Goal: Transaction & Acquisition: Purchase product/service

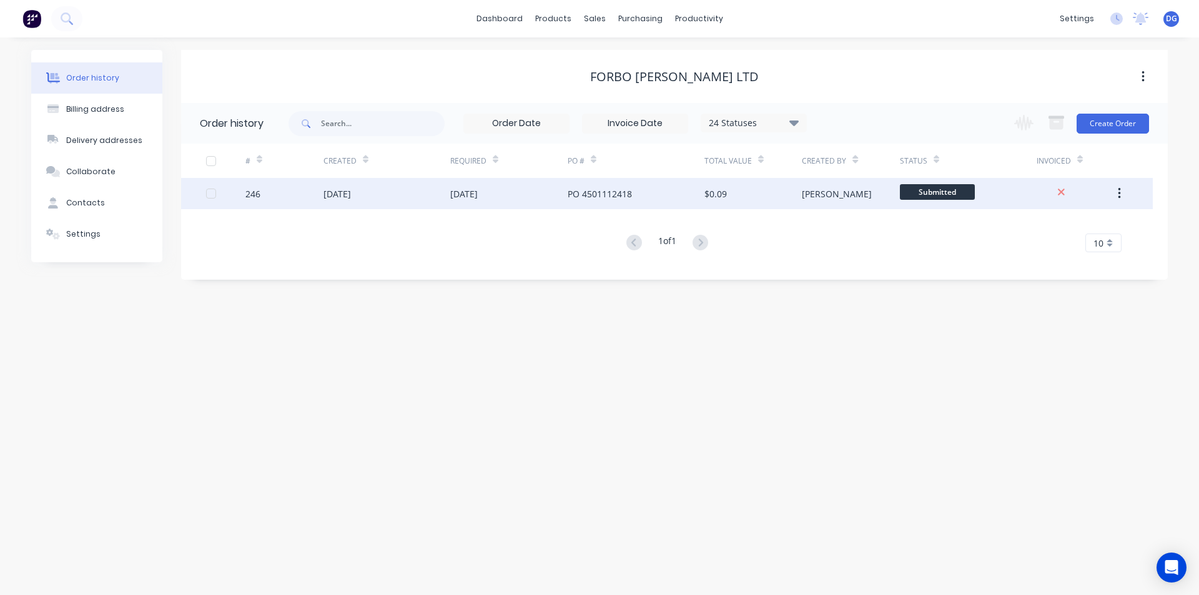
click at [719, 195] on div "$0.09" at bounding box center [715, 193] width 22 height 13
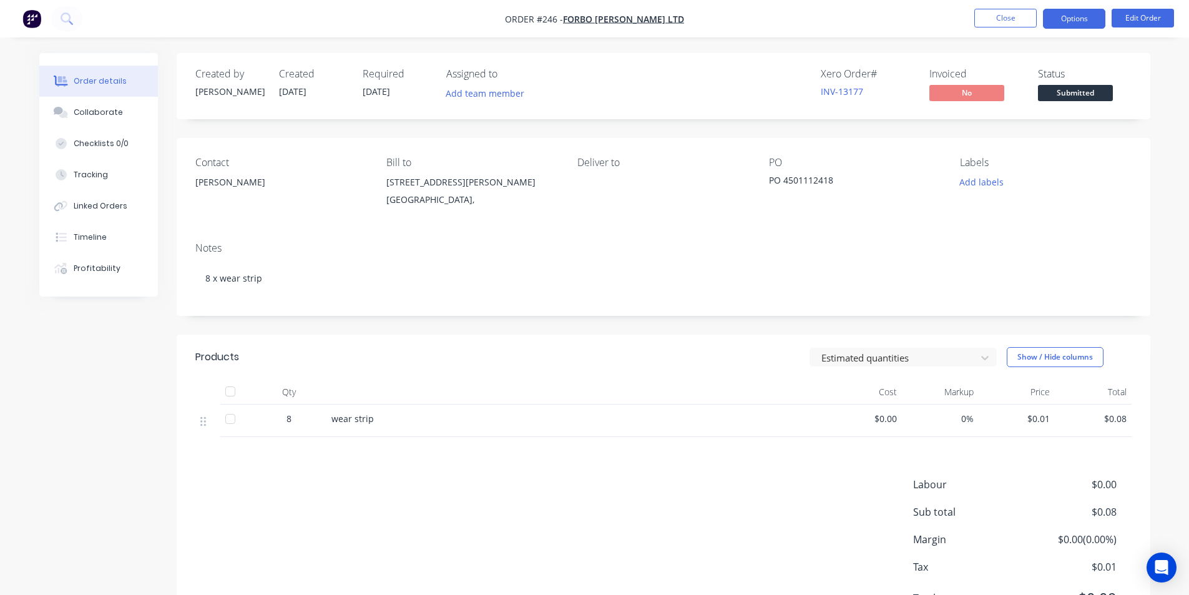
click at [1091, 21] on button "Options" at bounding box center [1074, 19] width 62 height 20
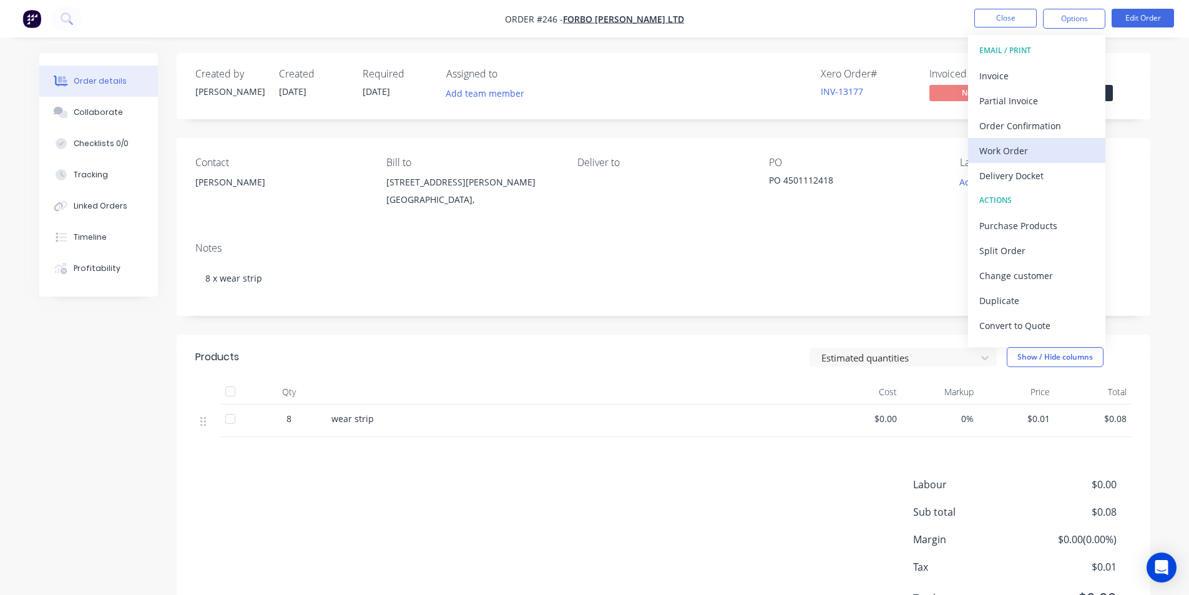
click at [1031, 145] on div "Work Order" at bounding box center [1037, 151] width 115 height 18
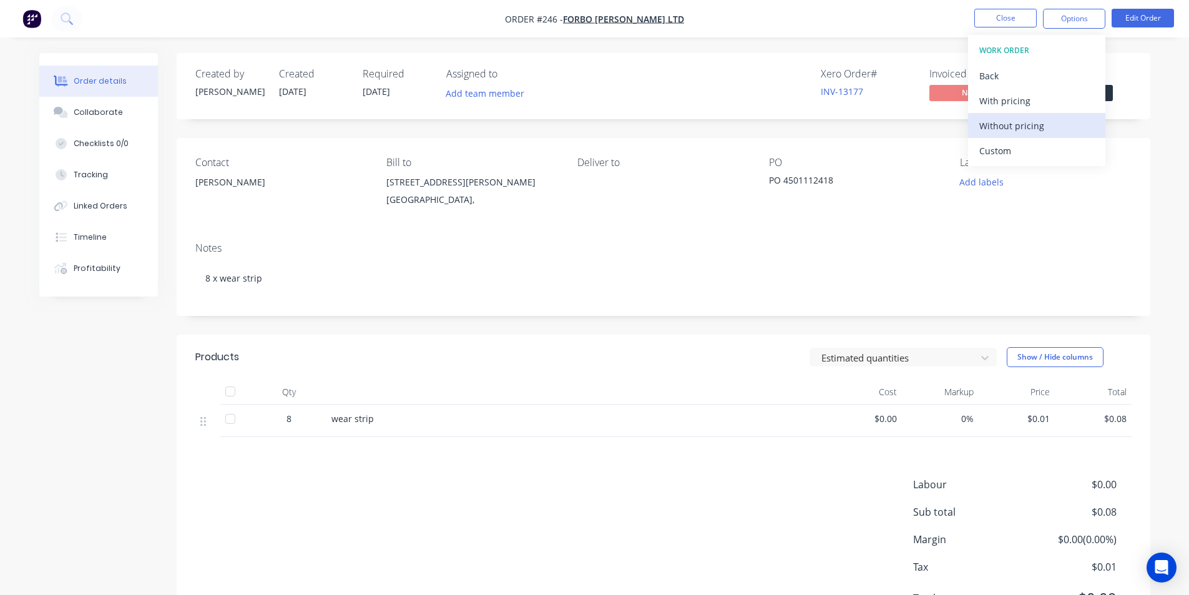
click at [1026, 127] on div "Without pricing" at bounding box center [1037, 126] width 115 height 18
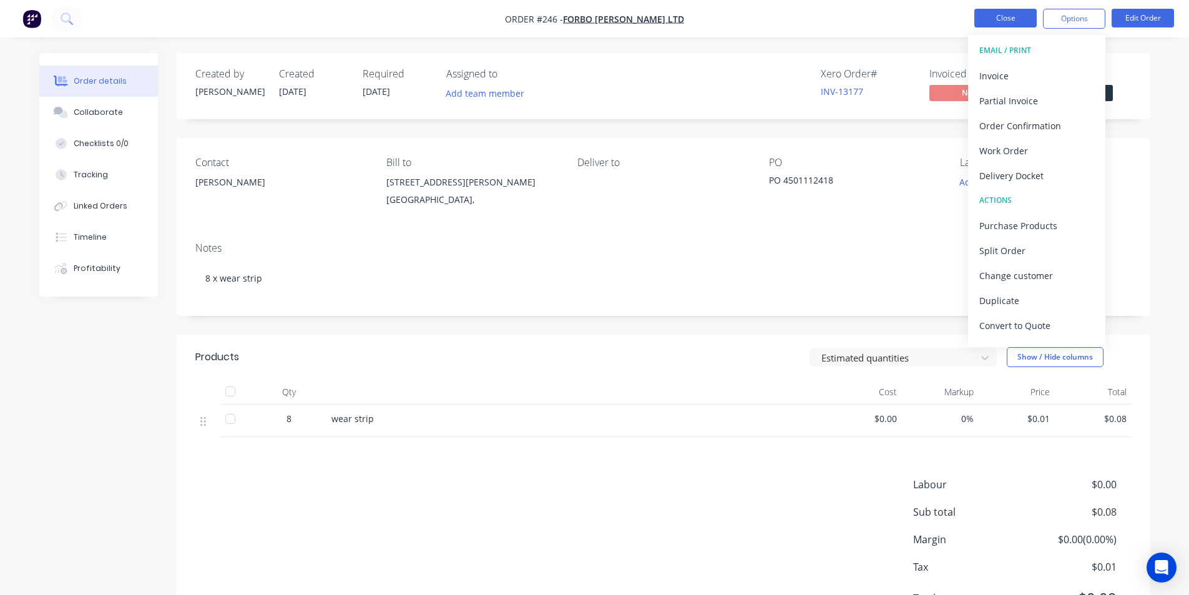
click at [1003, 21] on button "Close" at bounding box center [1006, 18] width 62 height 19
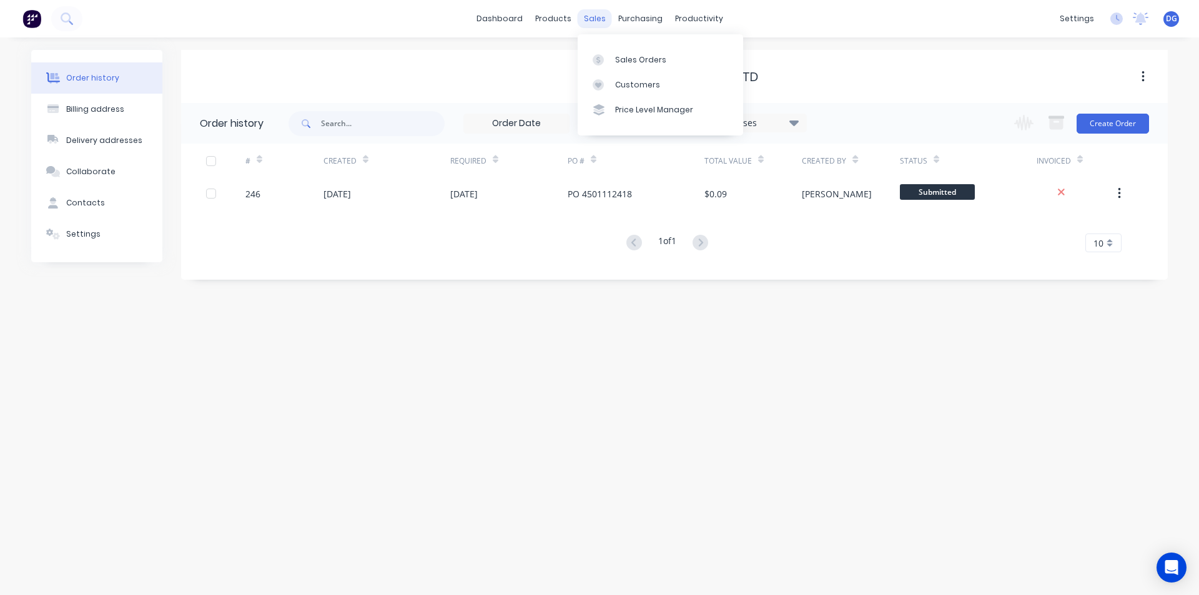
click at [588, 18] on div "sales" at bounding box center [595, 18] width 34 height 19
click at [614, 59] on link "Sales Orders" at bounding box center [660, 59] width 165 height 25
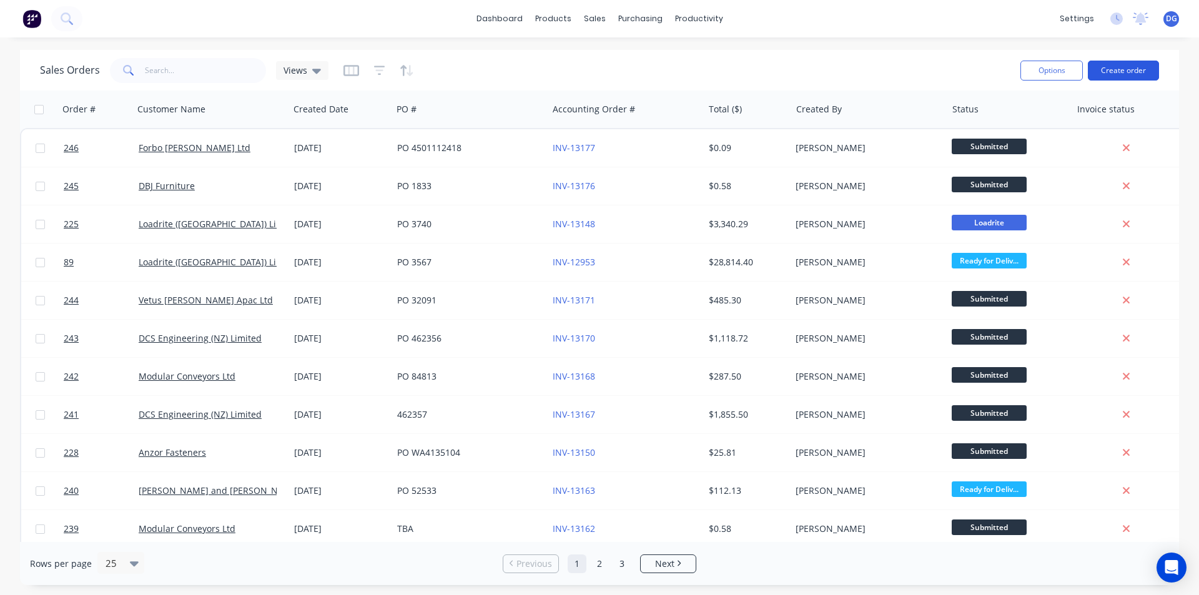
click at [1110, 71] on button "Create order" at bounding box center [1123, 71] width 71 height 20
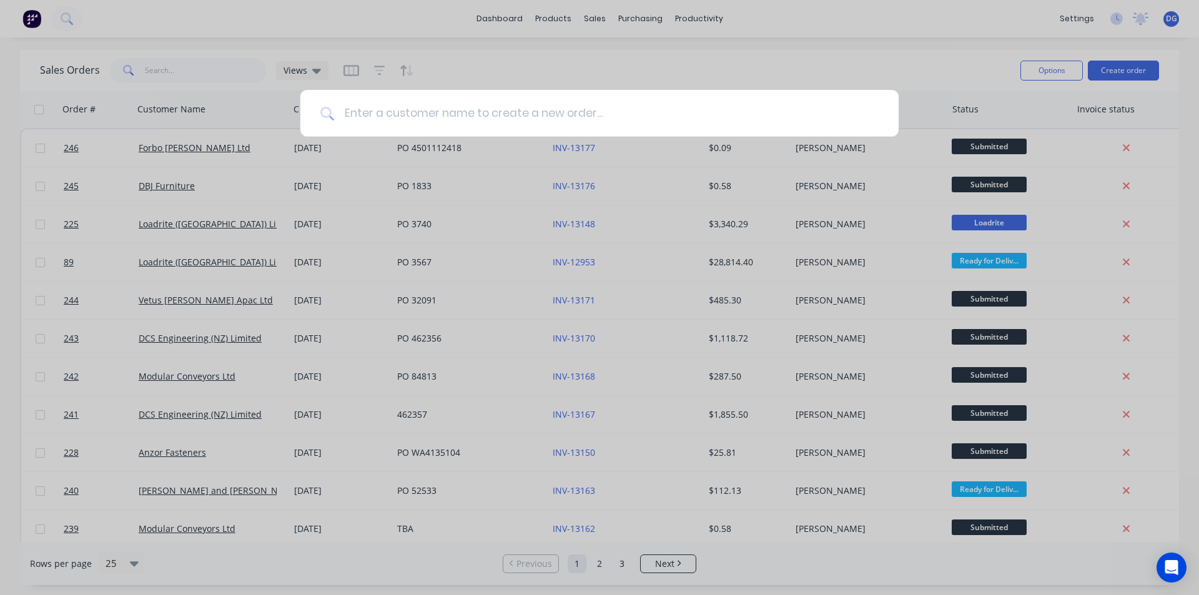
click at [462, 112] on input at bounding box center [606, 113] width 544 height 47
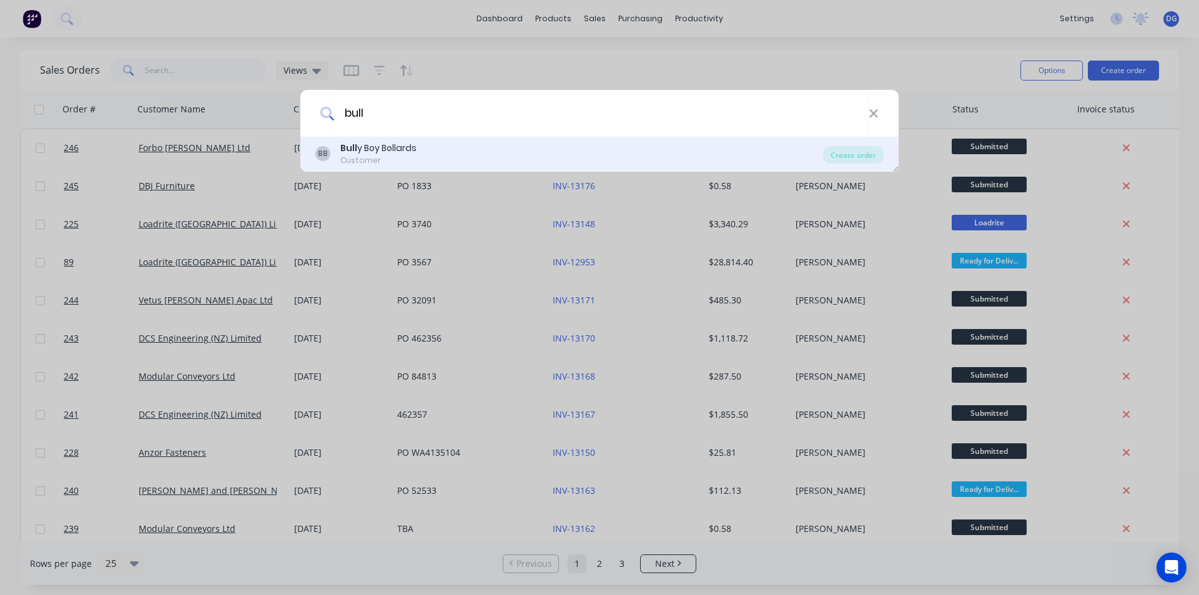
type input "bull"
click at [415, 150] on div "Bull y Boy Bollards" at bounding box center [378, 148] width 76 height 13
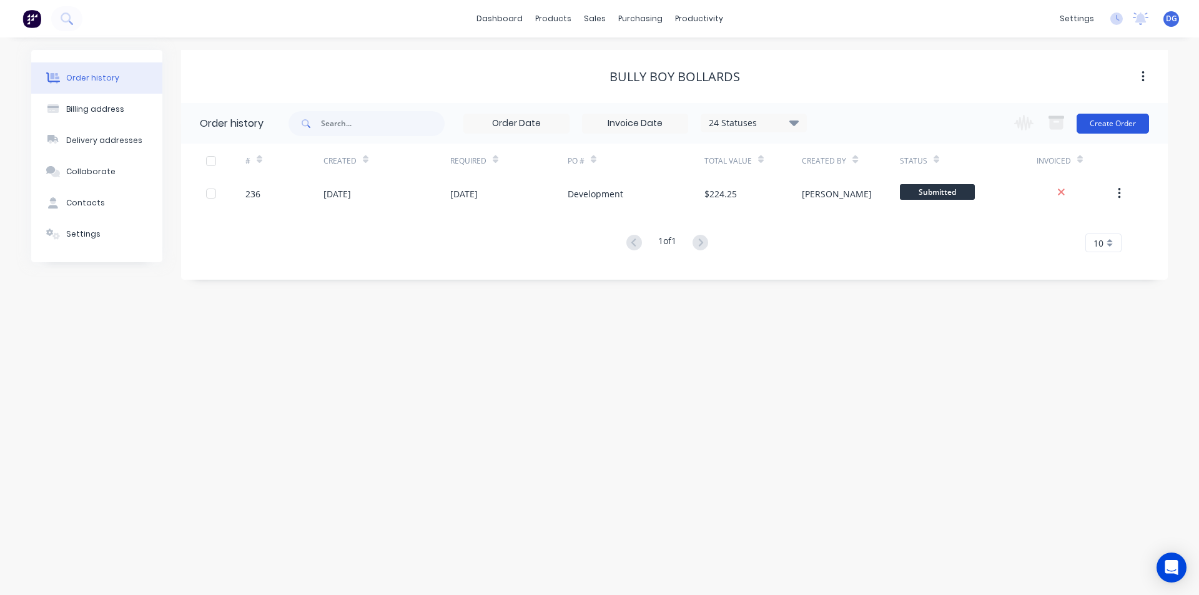
click at [1121, 124] on button "Create Order" at bounding box center [1112, 124] width 72 height 20
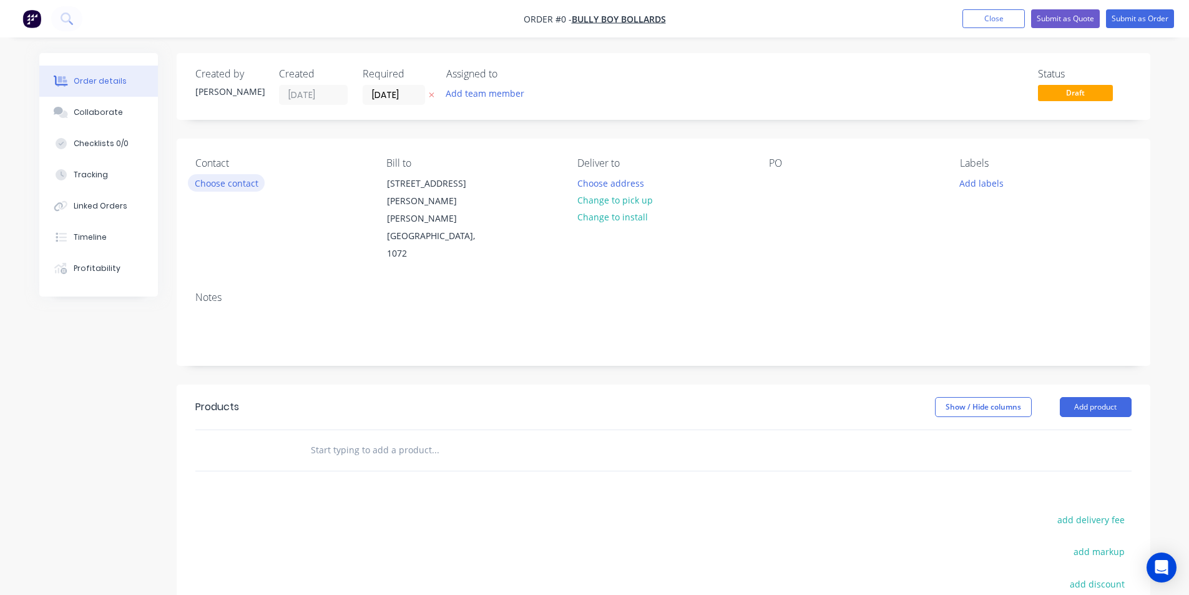
click at [238, 185] on button "Choose contact" at bounding box center [226, 182] width 77 height 17
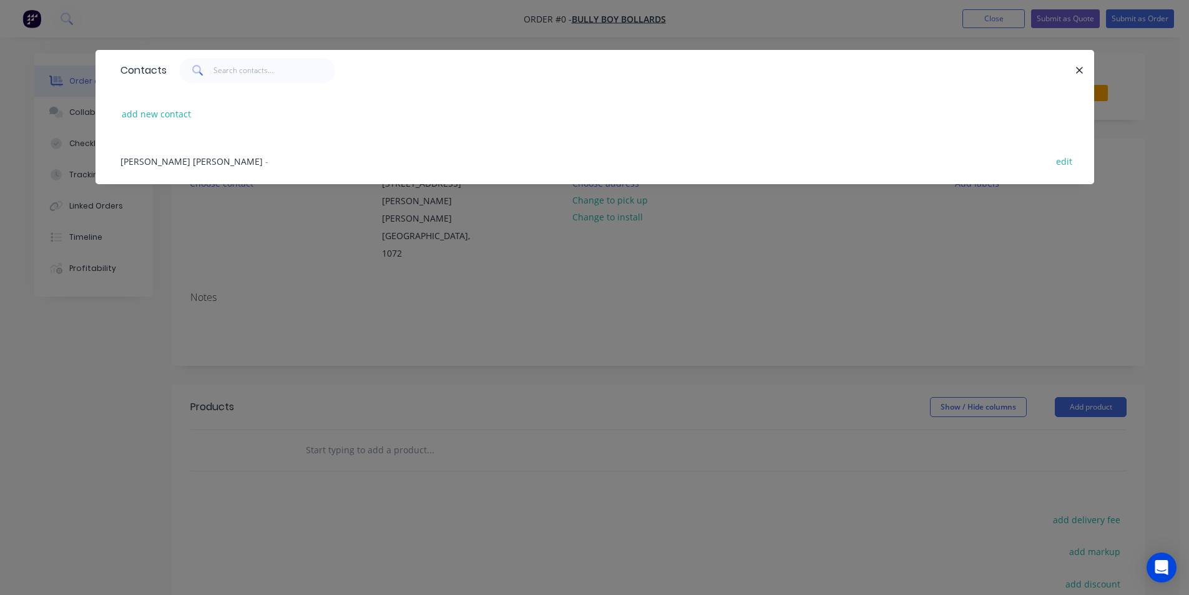
click at [188, 165] on span "[PERSON_NAME] [PERSON_NAME]" at bounding box center [192, 161] width 142 height 12
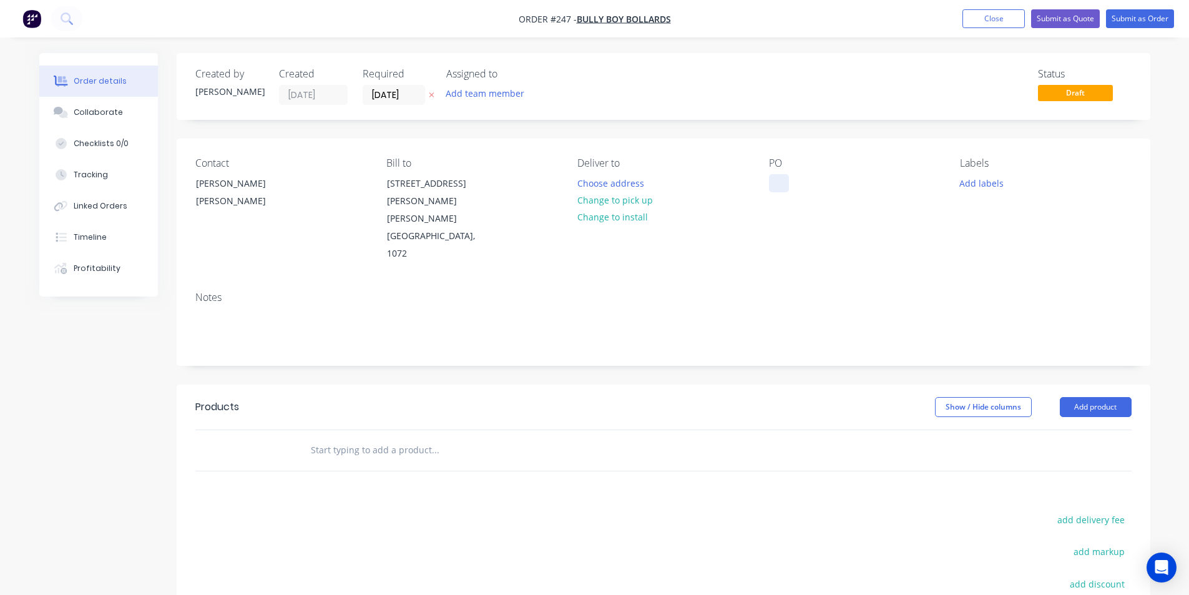
click at [782, 184] on div at bounding box center [779, 183] width 20 height 18
click at [993, 185] on button "Add labels" at bounding box center [981, 182] width 57 height 17
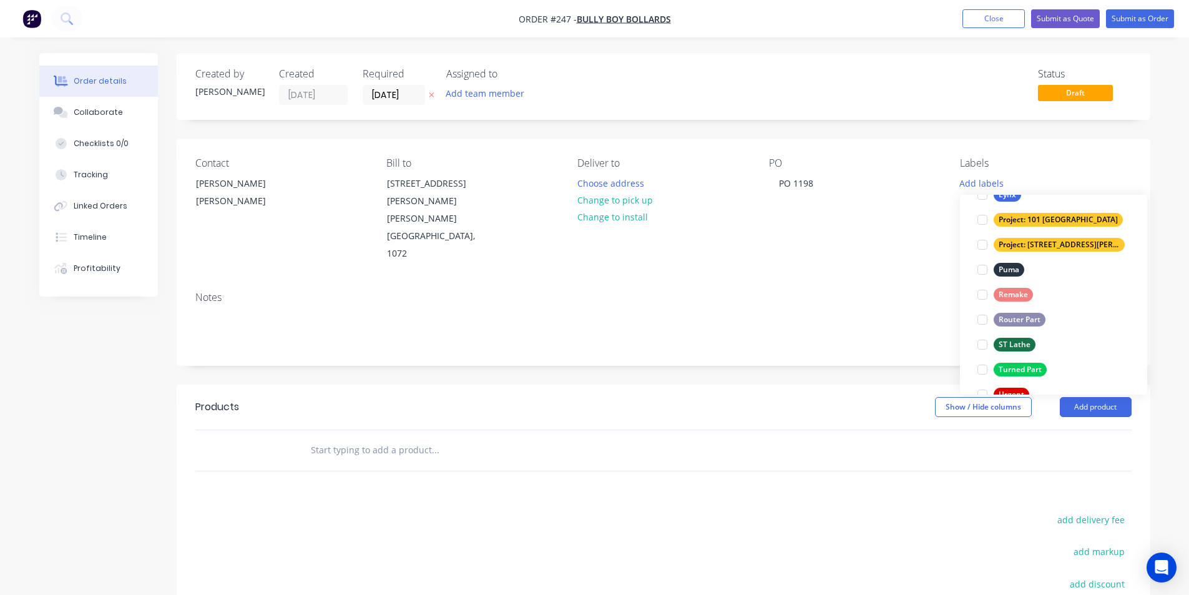
scroll to position [562, 0]
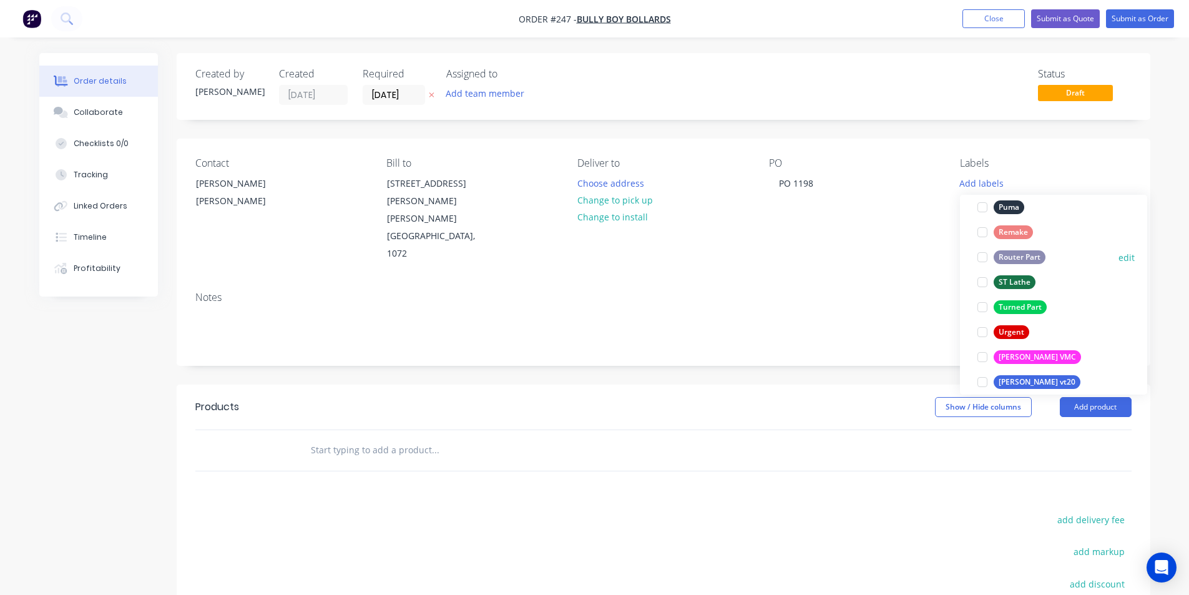
click at [1028, 257] on div "Router Part" at bounding box center [1020, 257] width 52 height 14
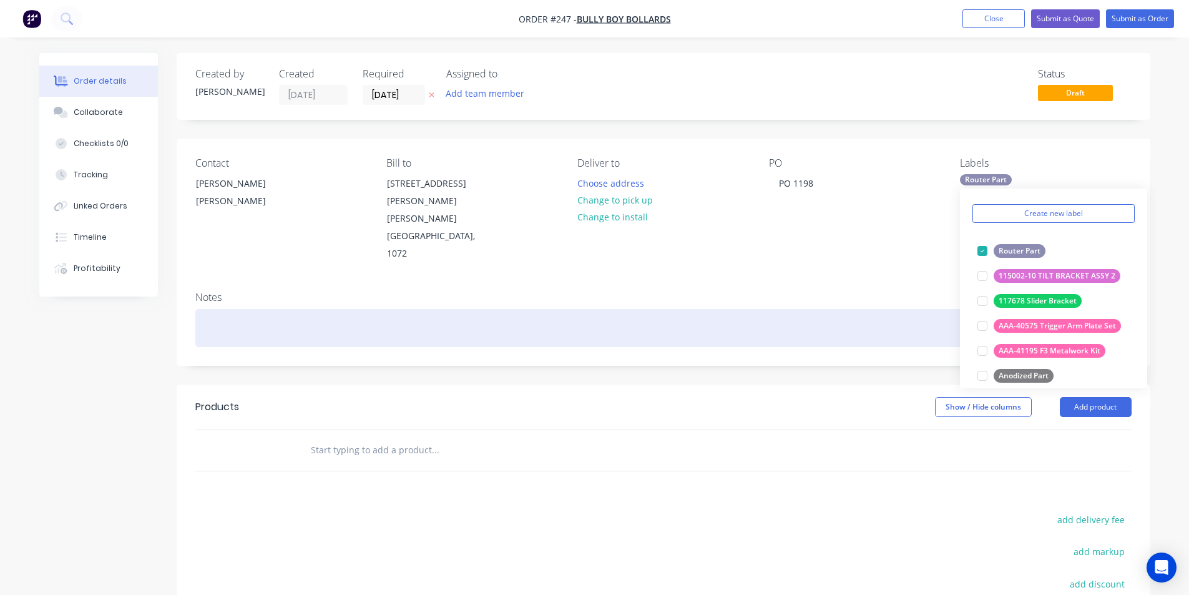
click at [227, 309] on div at bounding box center [663, 328] width 937 height 38
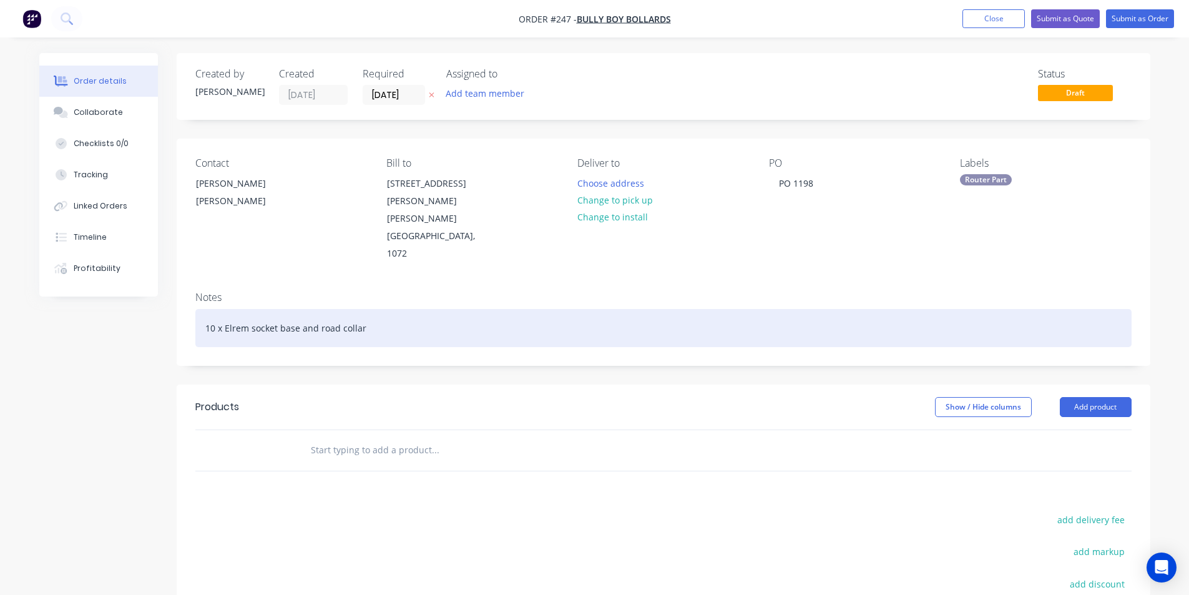
click at [215, 309] on div "10 x Elrem socket base and road collar" at bounding box center [663, 328] width 937 height 38
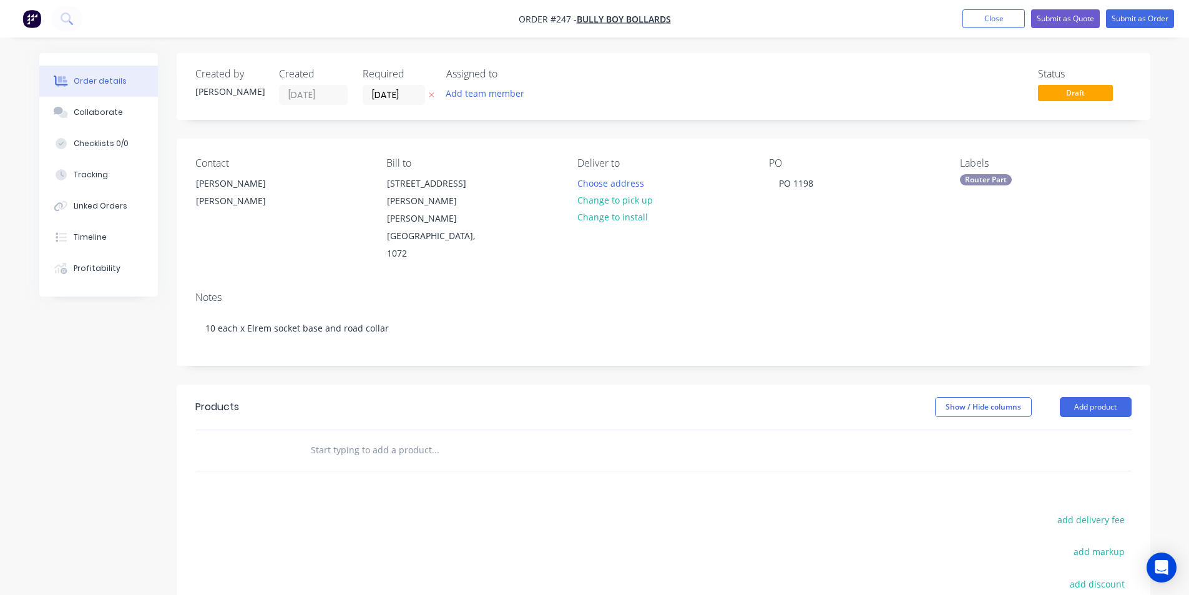
click at [333, 438] on input "text" at bounding box center [435, 450] width 250 height 25
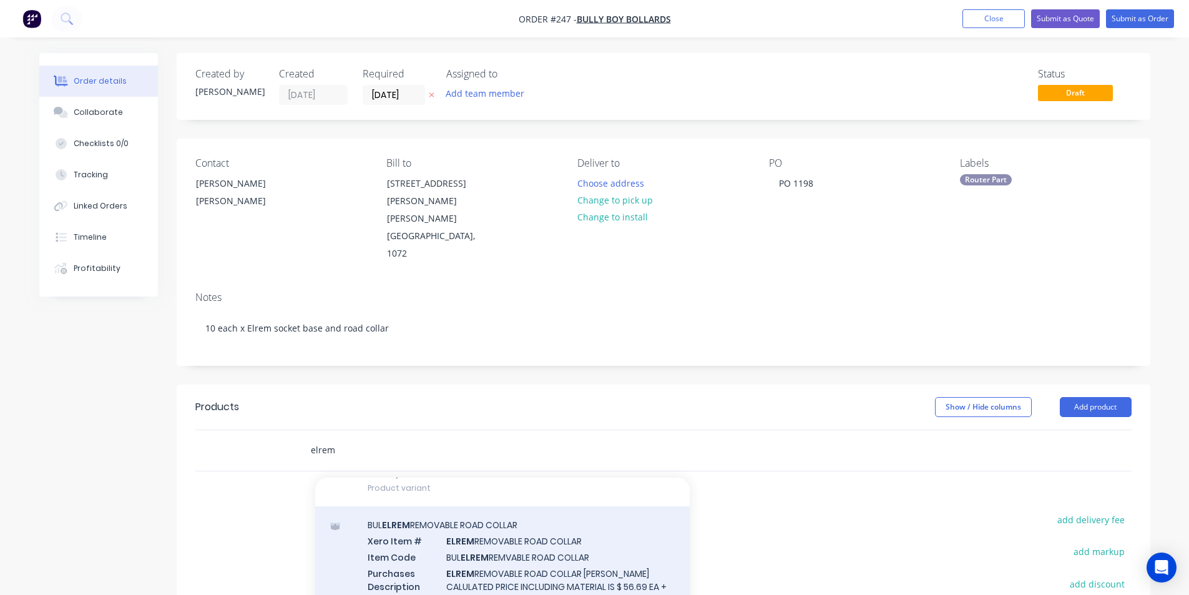
scroll to position [312, 0]
type input "elrem"
click at [539, 524] on div "BUL ELREM REMOVABLE ROAD COLLAR Xero Item # ELREM REMOVABLE ROAD COLLAR Item Co…" at bounding box center [502, 585] width 375 height 156
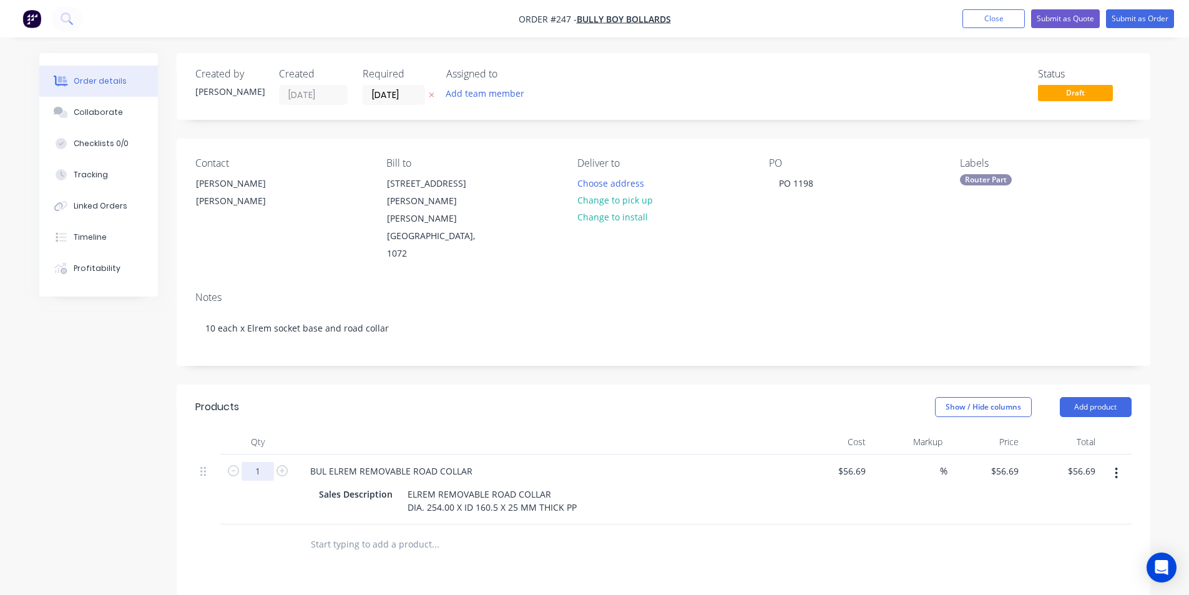
click at [263, 462] on input "1" at bounding box center [258, 471] width 32 height 19
type input "11"
type input "$623.59"
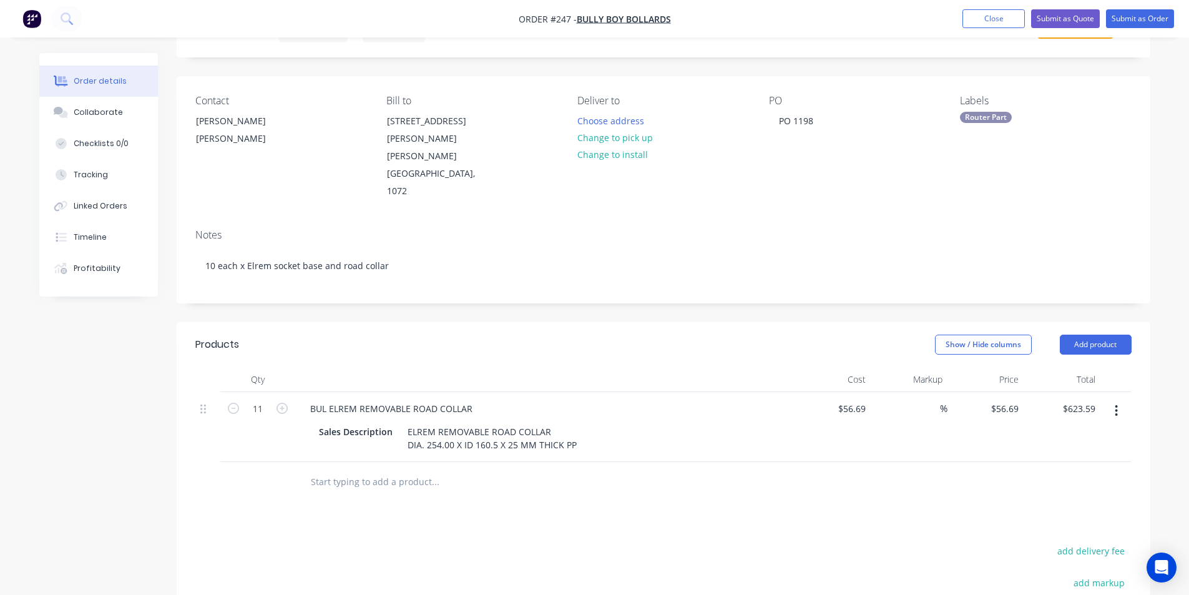
click at [331, 470] on input "text" at bounding box center [435, 482] width 250 height 25
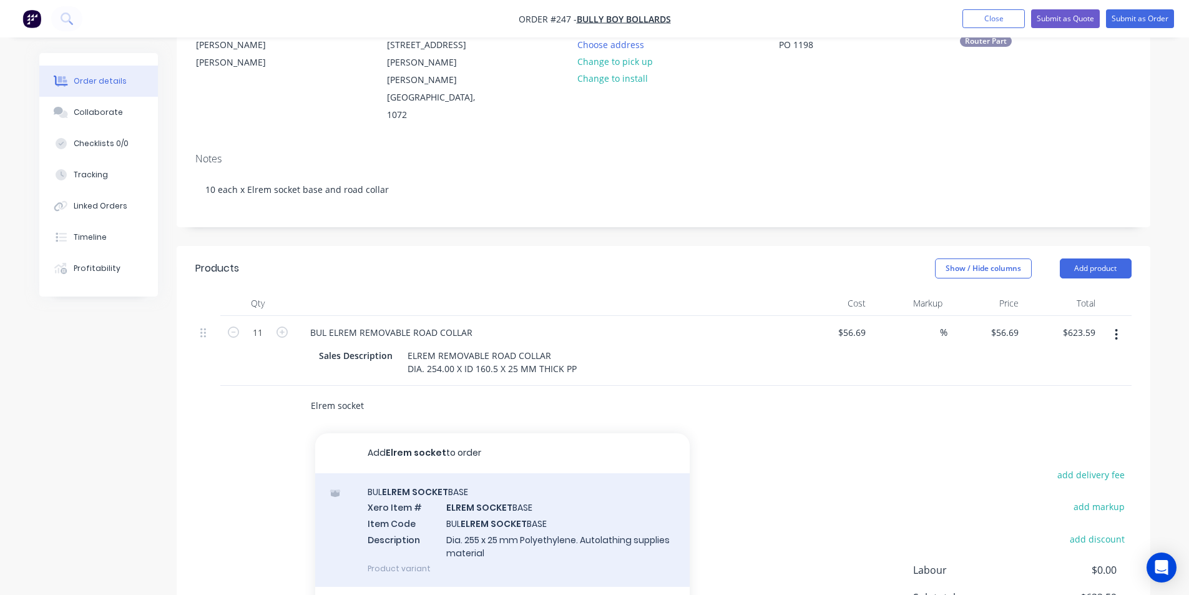
scroll to position [187, 0]
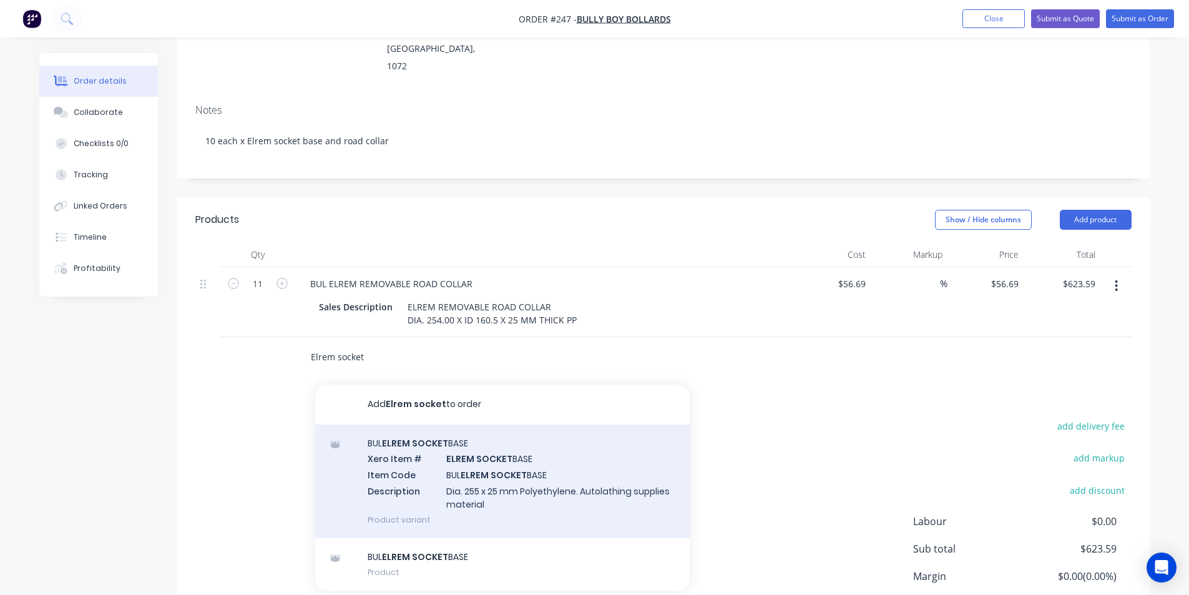
type input "Elrem socket"
click at [495, 436] on div "BUL ELREM SOCKET BASE Xero Item # ELREM SOCKET BASE Item Code BUL ELREM SOCKET …" at bounding box center [502, 482] width 375 height 114
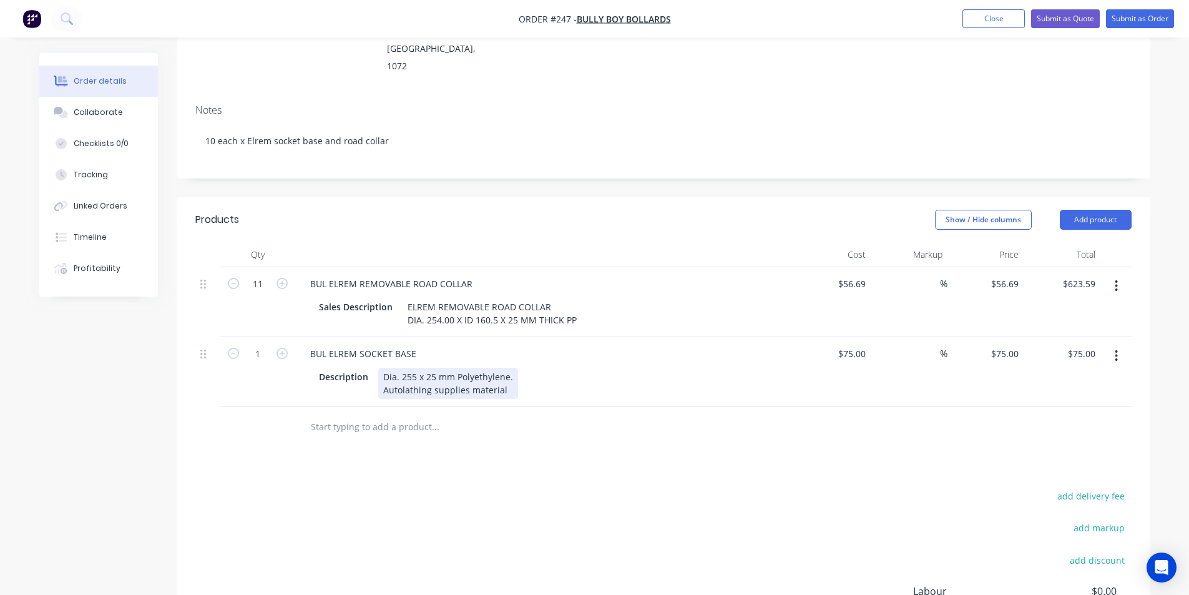
click at [503, 368] on div "Dia. 255 x 25 mm Polyethylene. Autolathing supplies material" at bounding box center [448, 383] width 140 height 31
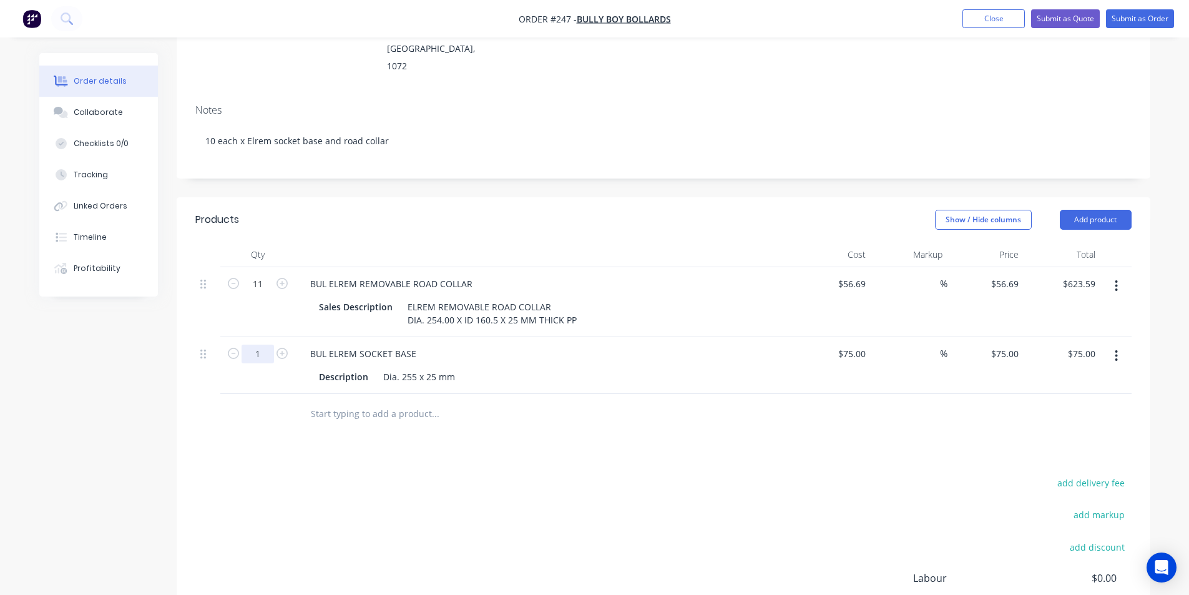
click at [260, 345] on input "1" at bounding box center [258, 354] width 32 height 19
type input "10"
type input "$750.00"
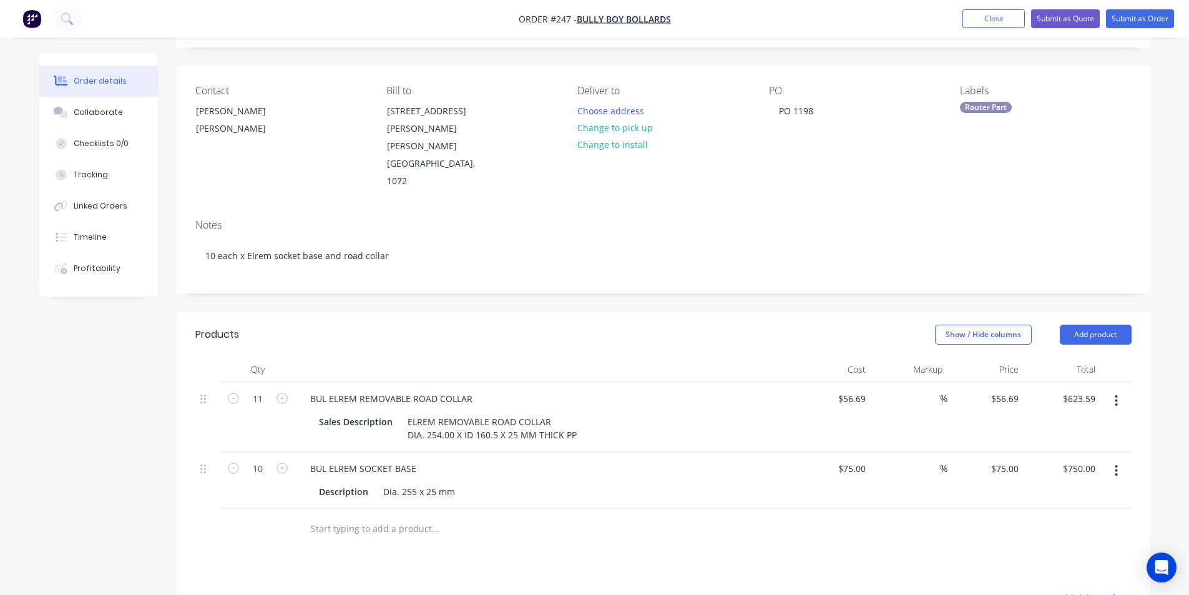
scroll to position [62, 0]
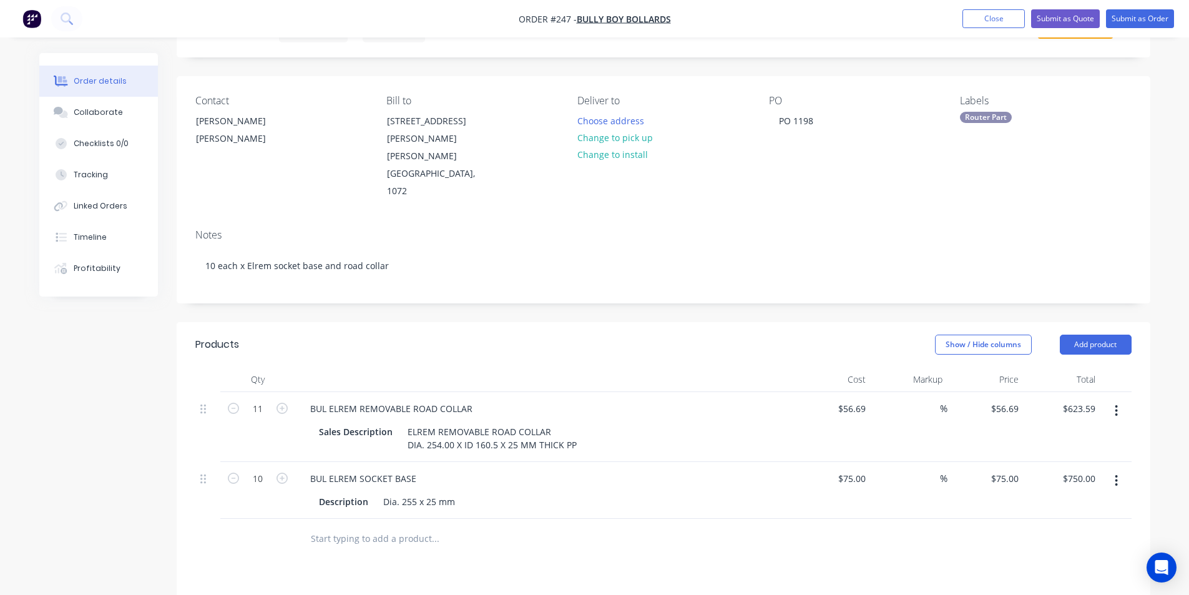
click at [377, 526] on input "text" at bounding box center [435, 538] width 250 height 25
type input "elrem"
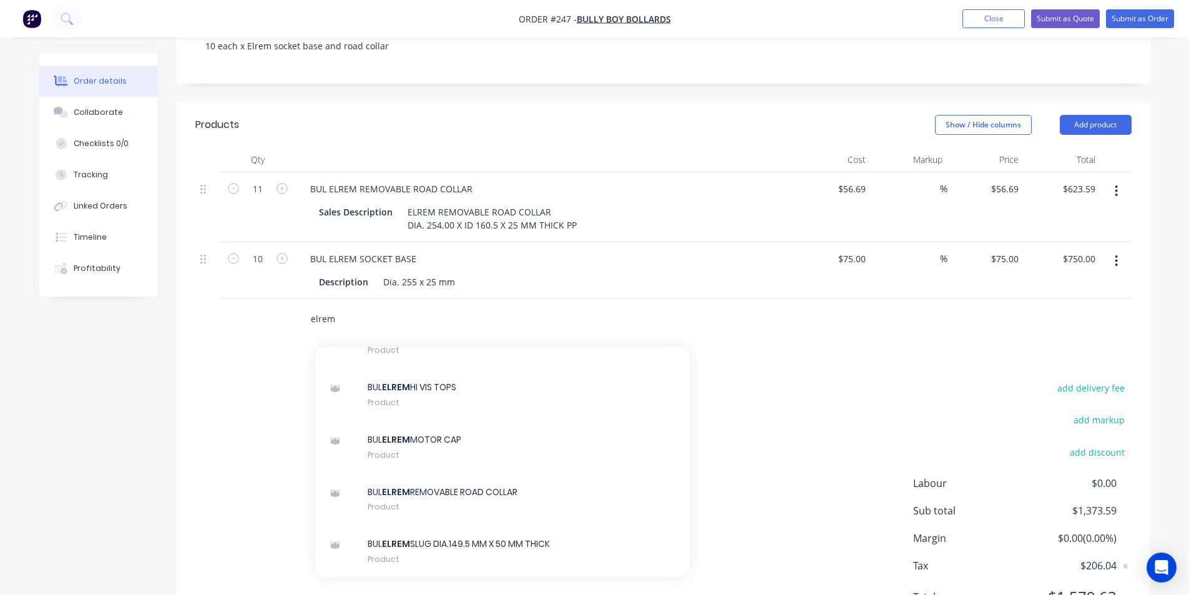
scroll to position [310, 0]
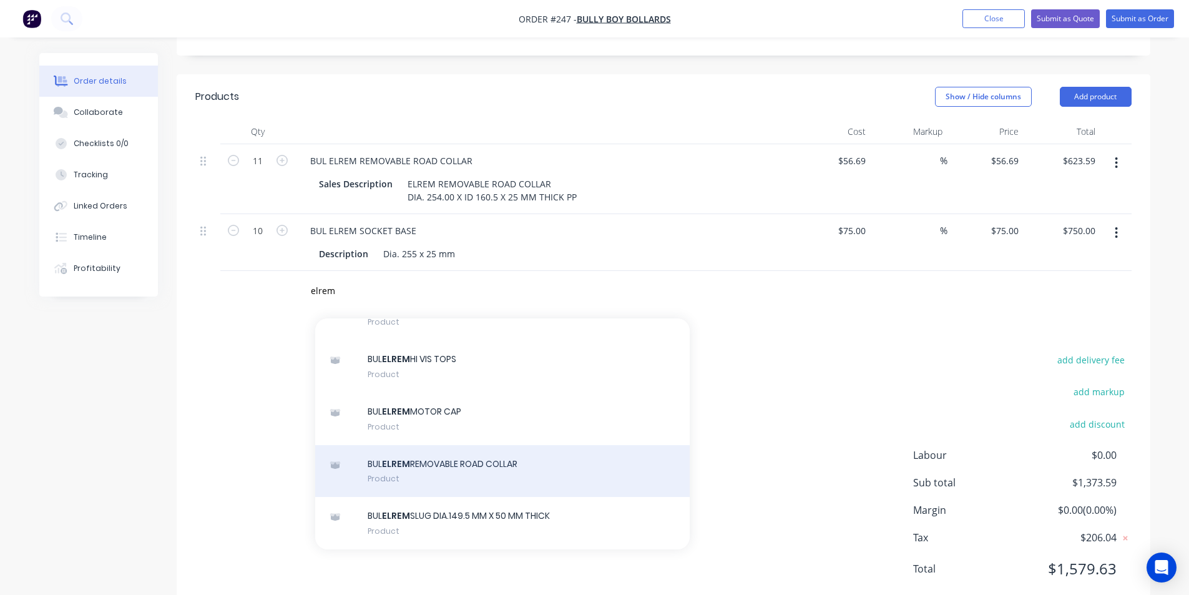
click at [476, 445] on div "BUL ELREM REMOVABLE ROAD COLLAR Product" at bounding box center [502, 471] width 375 height 52
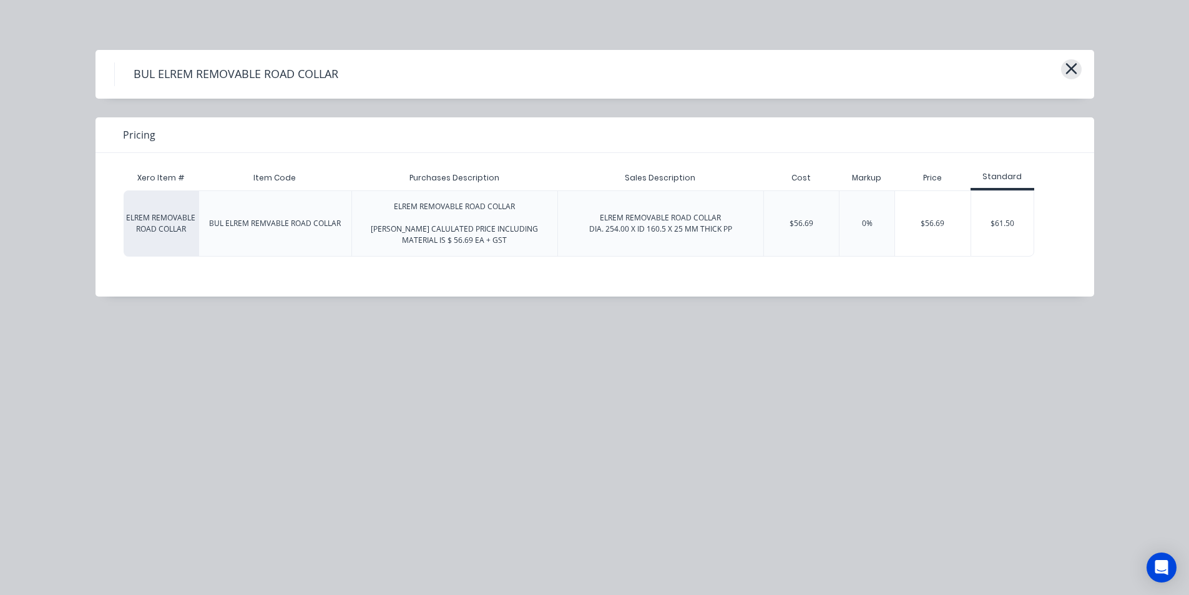
click at [1074, 66] on icon "button" at bounding box center [1071, 68] width 11 height 11
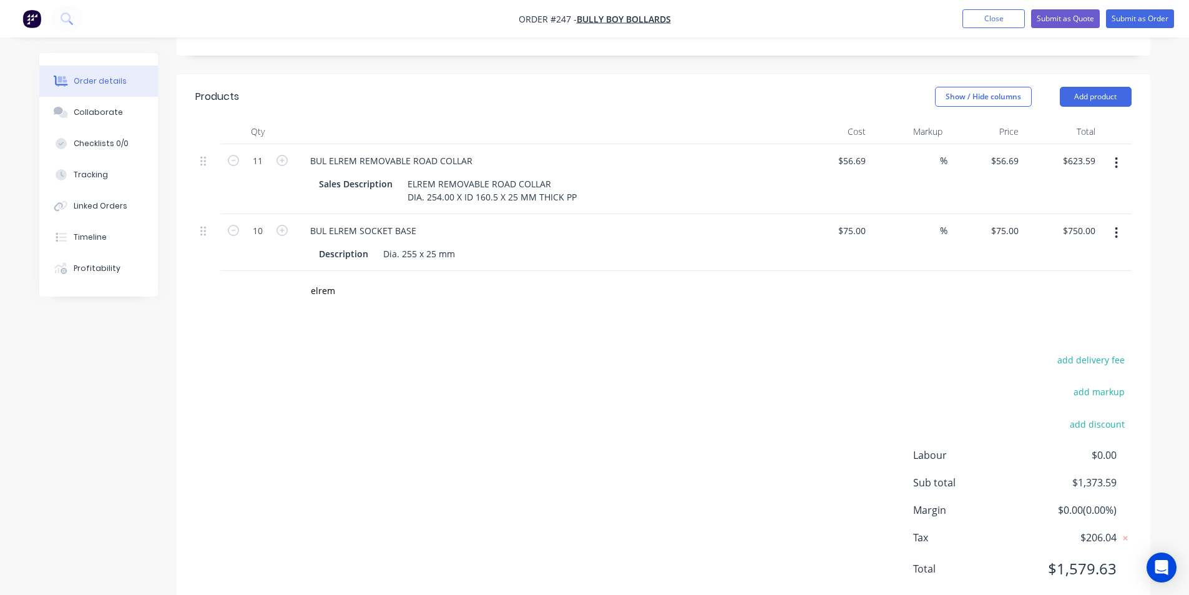
click at [619, 352] on div "add delivery fee add markup add discount Labour $0.00 Sub total $1,373.59 Margi…" at bounding box center [663, 472] width 937 height 241
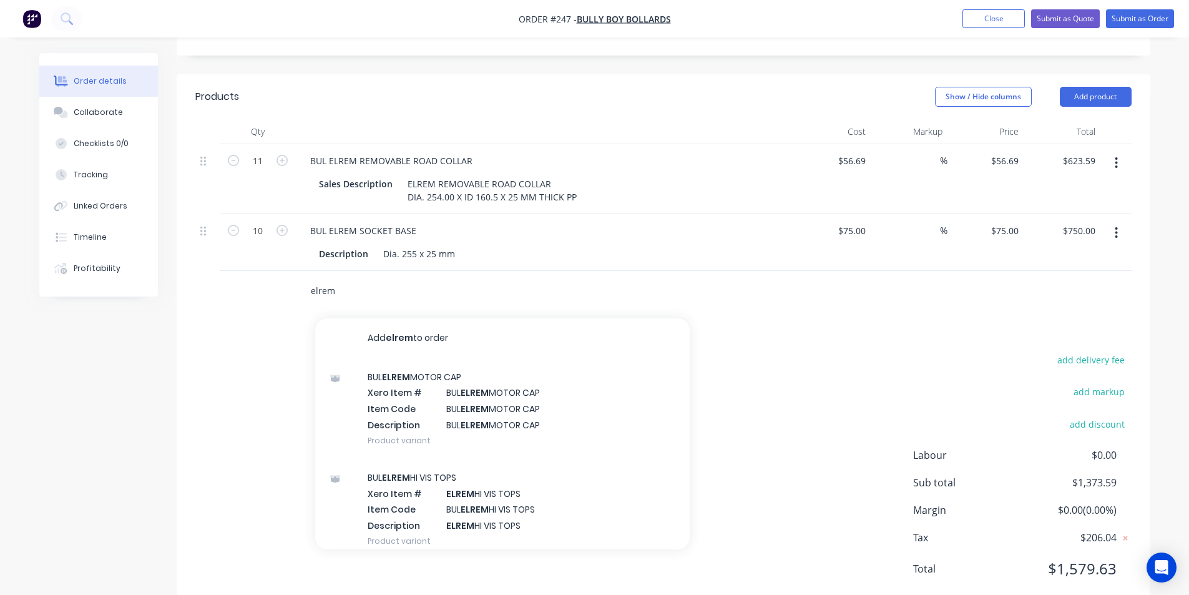
click at [348, 278] on input "elrem" at bounding box center [435, 290] width 250 height 25
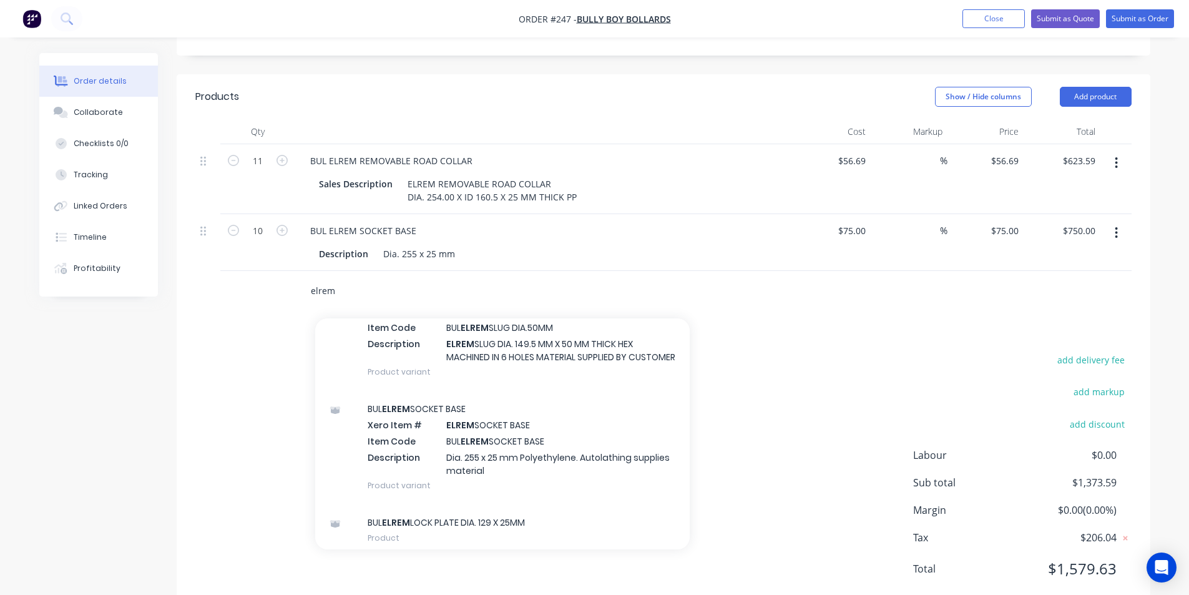
scroll to position [562, 0]
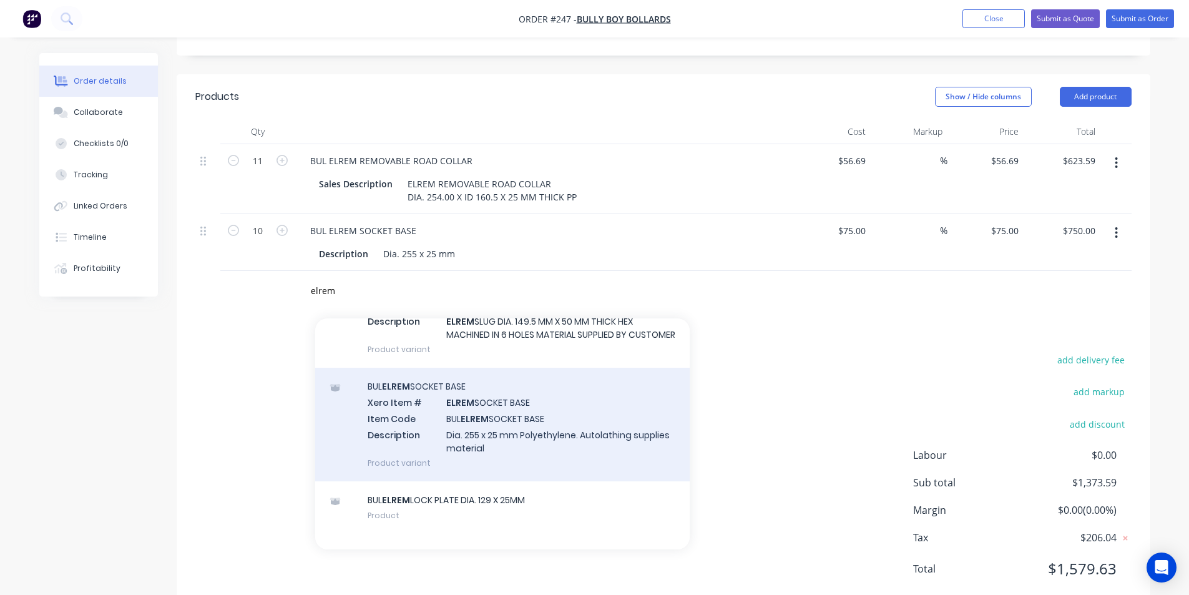
click at [476, 378] on div "BUL ELREM SOCKET BASE Xero Item # ELREM SOCKET BASE Item Code BUL ELREM SOCKET …" at bounding box center [502, 425] width 375 height 114
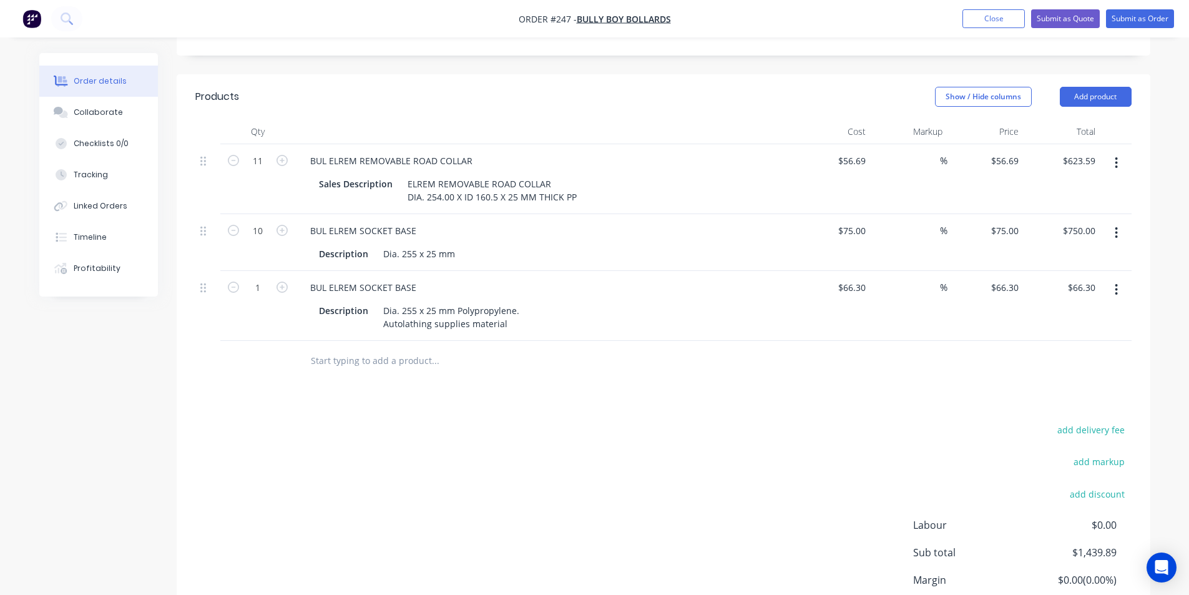
click at [1117, 226] on icon "button" at bounding box center [1116, 233] width 3 height 14
click at [1040, 332] on div "Delete" at bounding box center [1073, 341] width 96 height 18
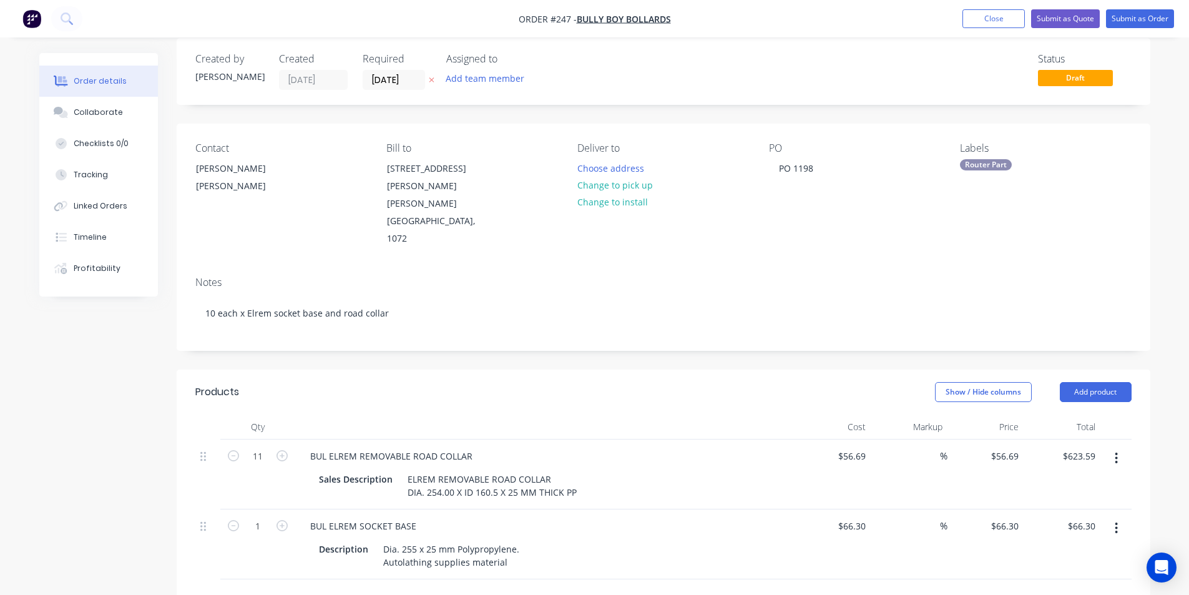
scroll to position [0, 0]
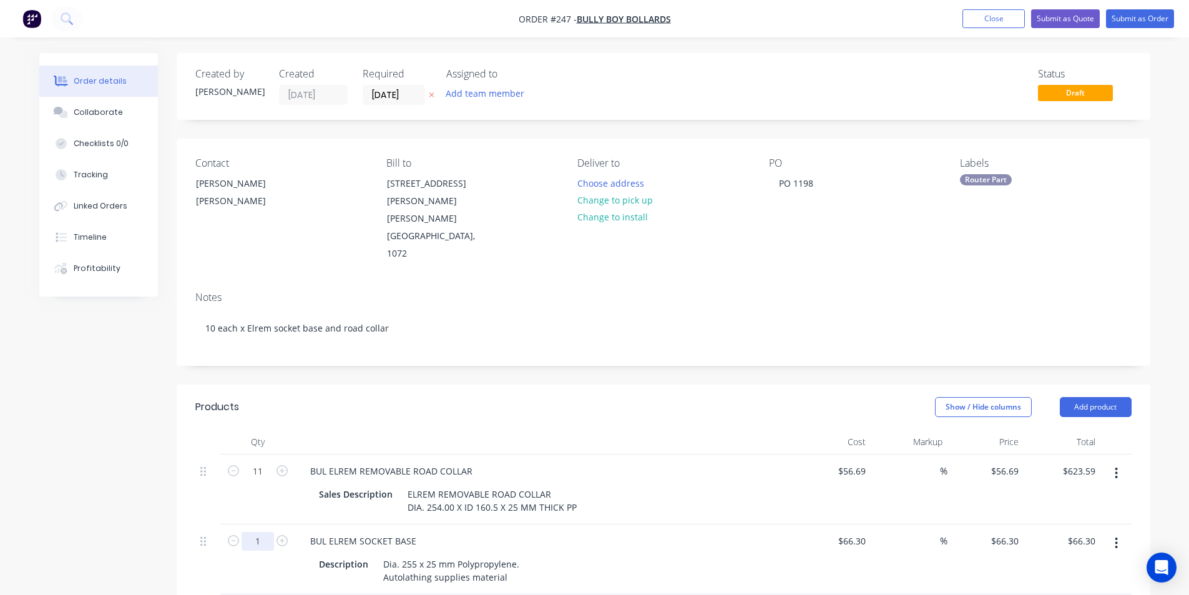
click at [263, 532] on input "1" at bounding box center [258, 541] width 32 height 19
type input "11"
type input "$729.30"
click at [1136, 18] on button "Submit as Order" at bounding box center [1140, 18] width 68 height 19
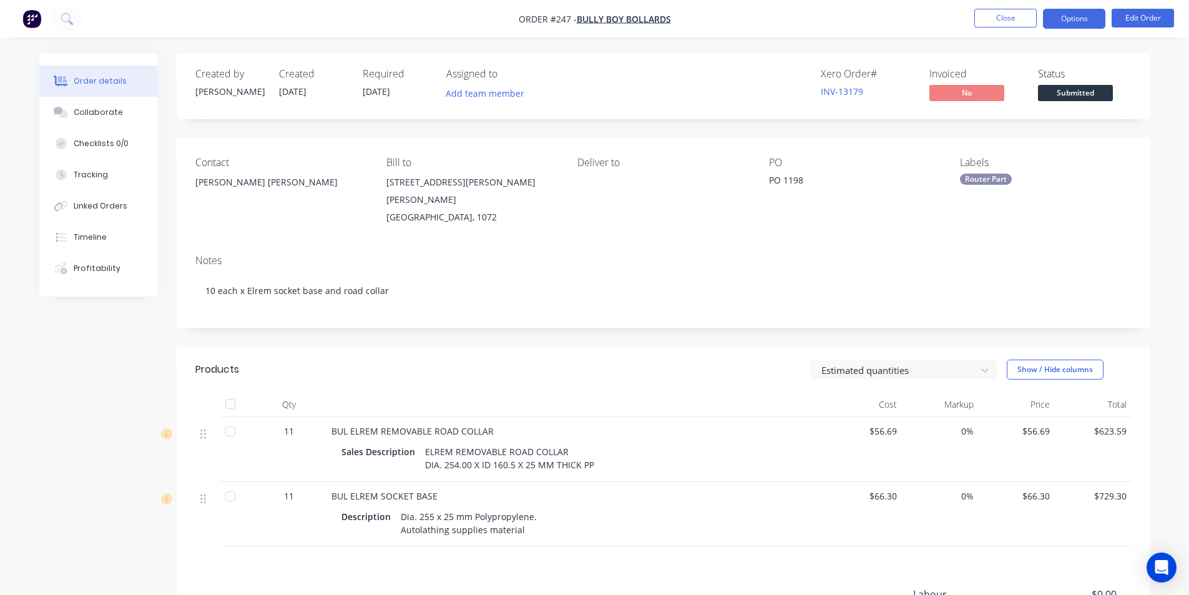
click at [1071, 22] on button "Options" at bounding box center [1074, 19] width 62 height 20
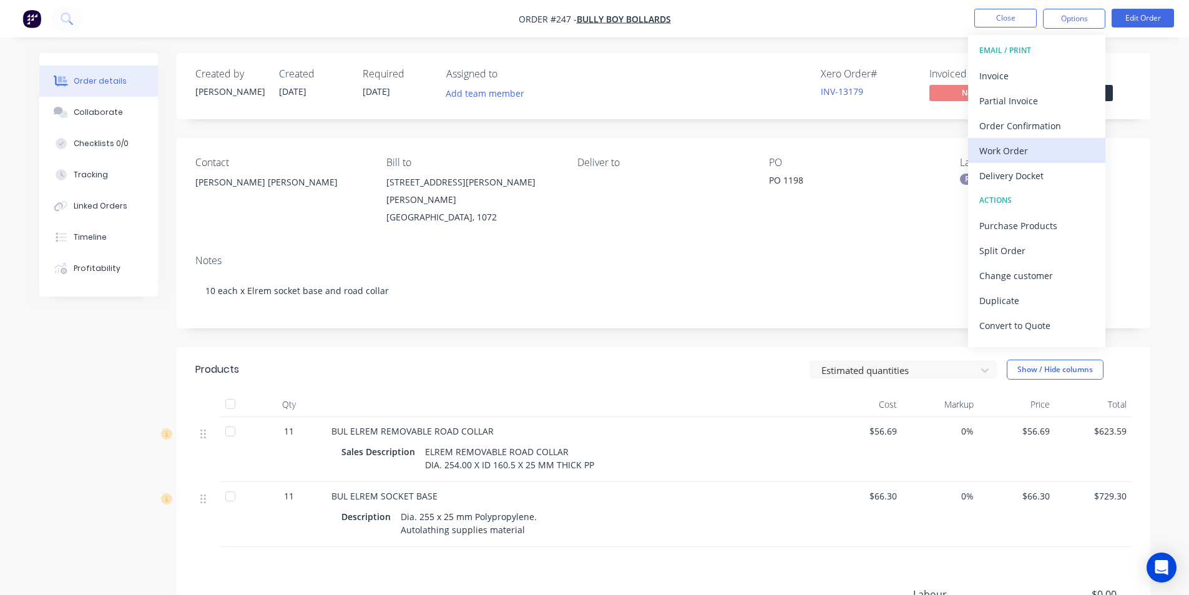
click at [1017, 145] on div "Work Order" at bounding box center [1037, 151] width 115 height 18
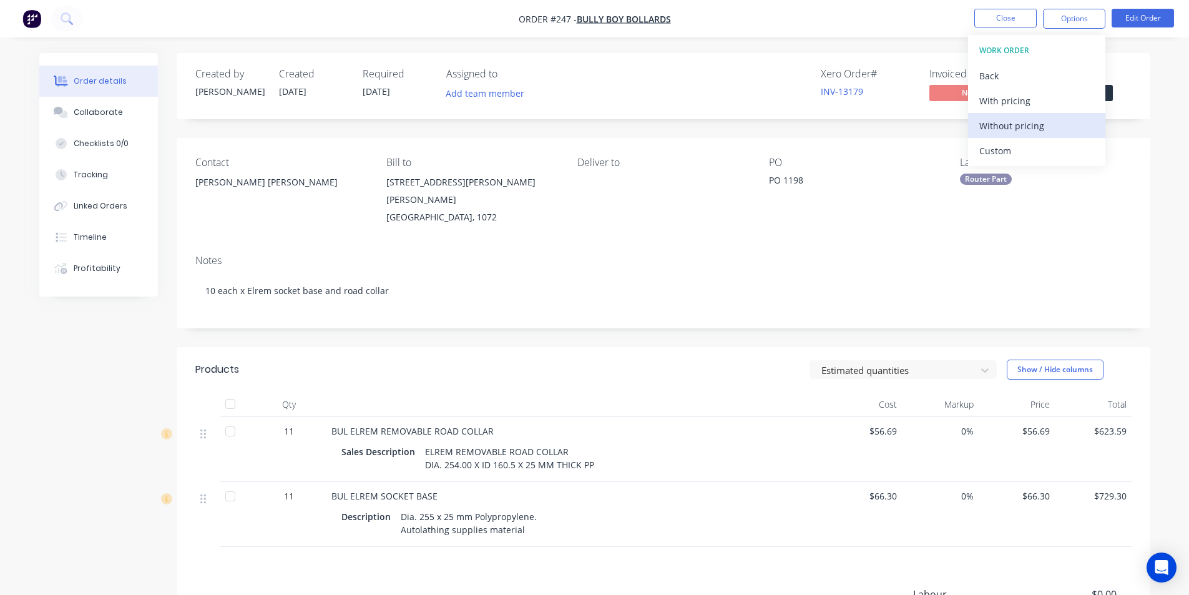
click at [1013, 126] on div "Without pricing" at bounding box center [1037, 126] width 115 height 18
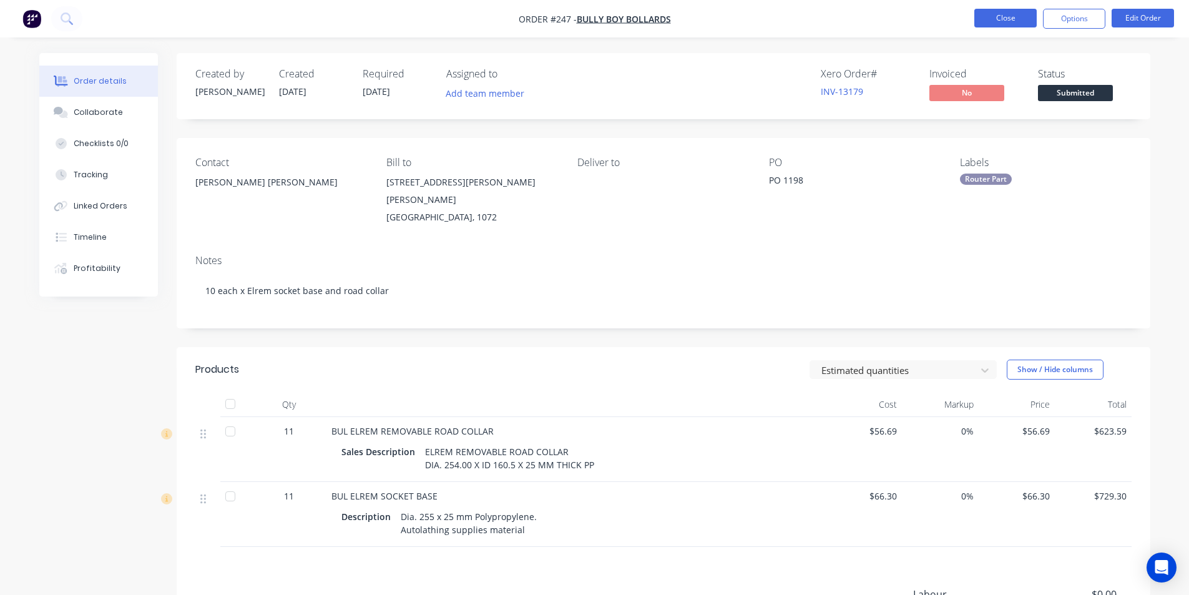
click at [1013, 16] on button "Close" at bounding box center [1006, 18] width 62 height 19
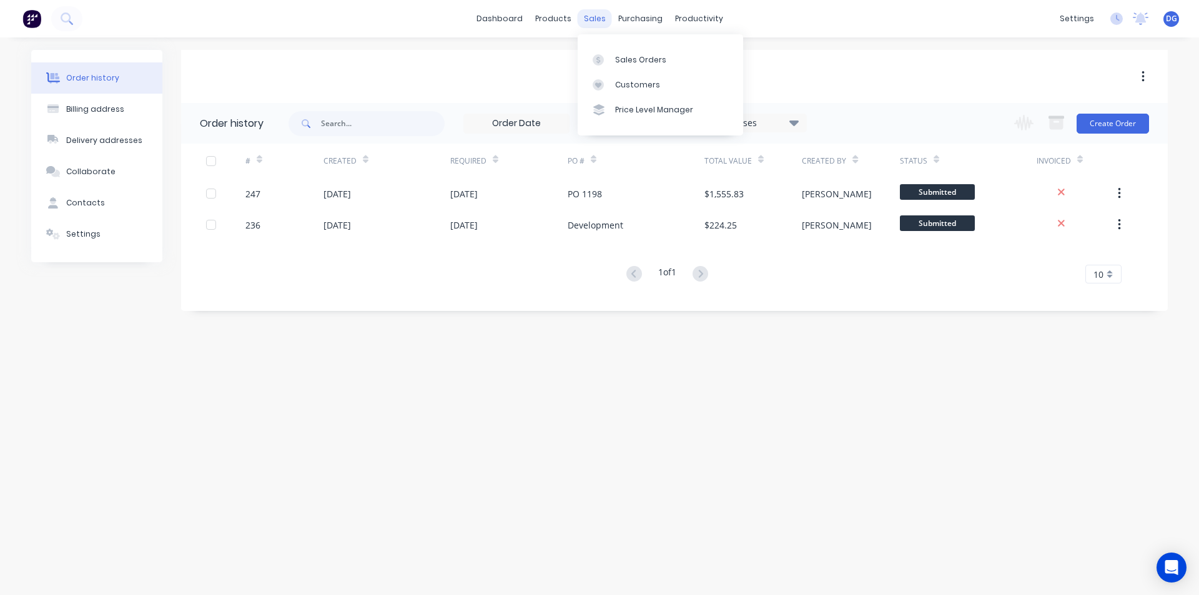
click at [600, 19] on div "sales" at bounding box center [595, 18] width 34 height 19
click at [625, 59] on div "Sales Orders" at bounding box center [640, 59] width 51 height 11
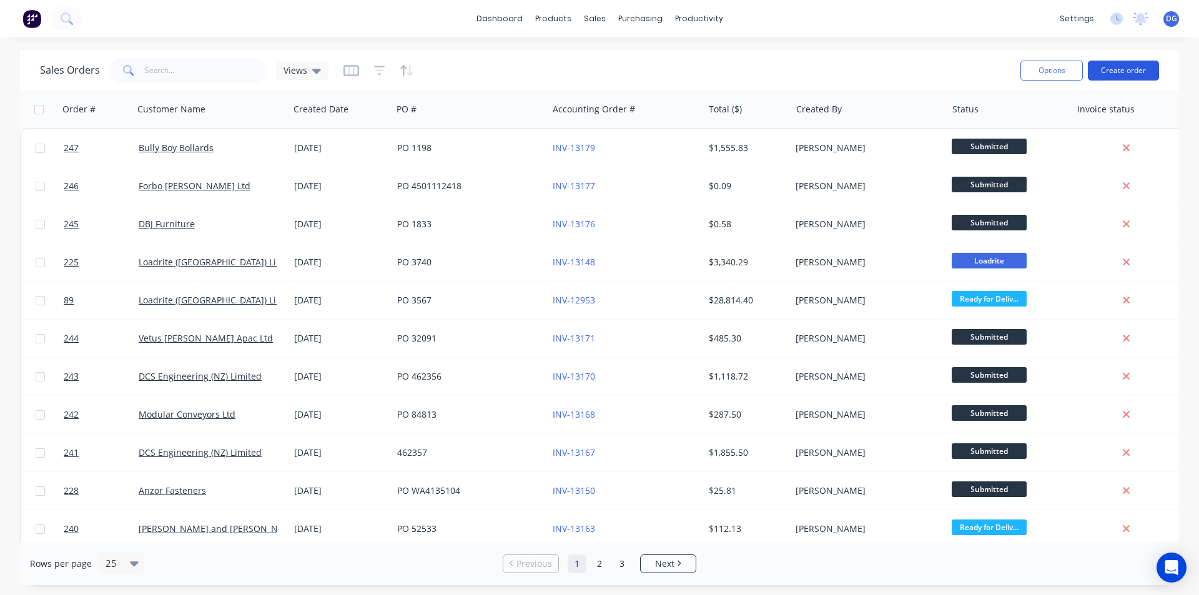
click at [1117, 69] on button "Create order" at bounding box center [1123, 71] width 71 height 20
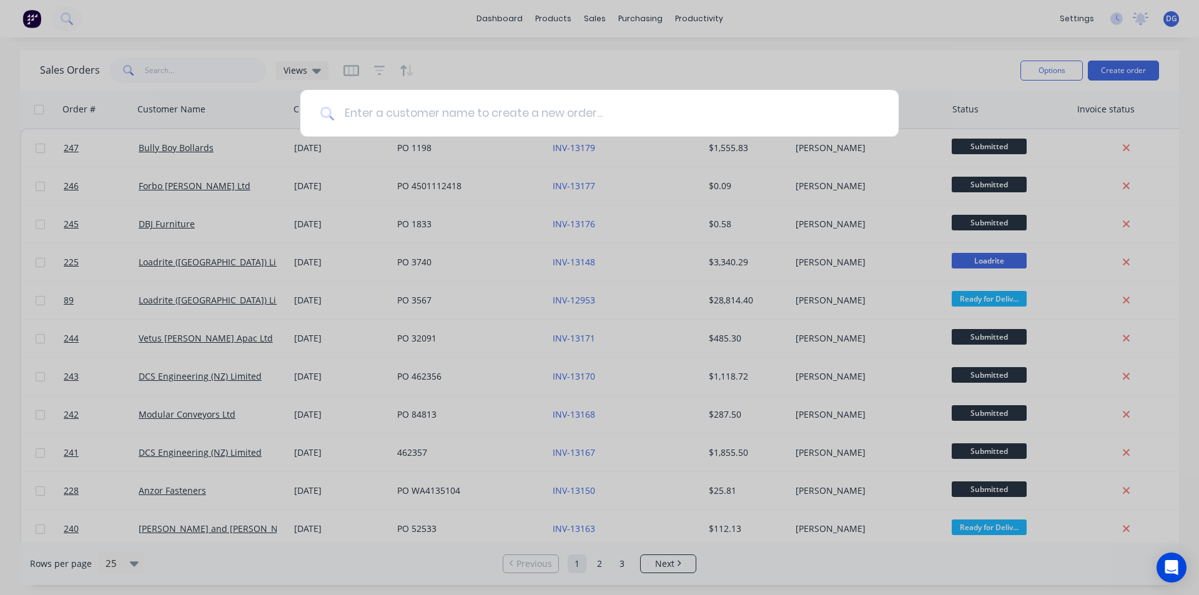
click at [433, 110] on input at bounding box center [606, 113] width 544 height 47
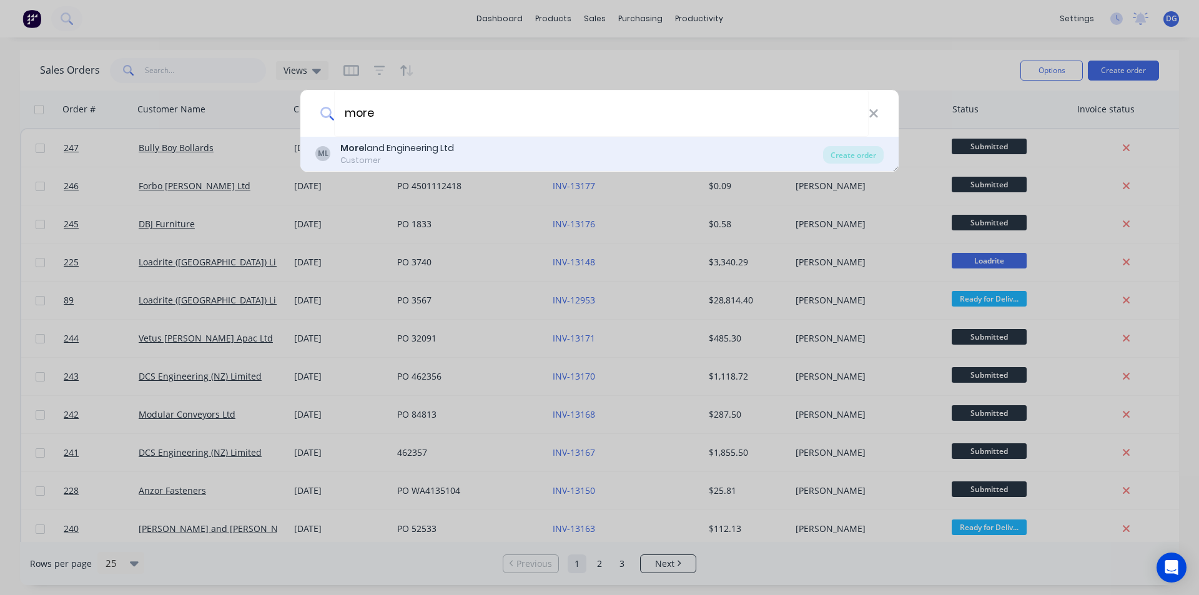
type input "more"
click at [418, 149] on div "More land Engineering Ltd" at bounding box center [397, 148] width 114 height 13
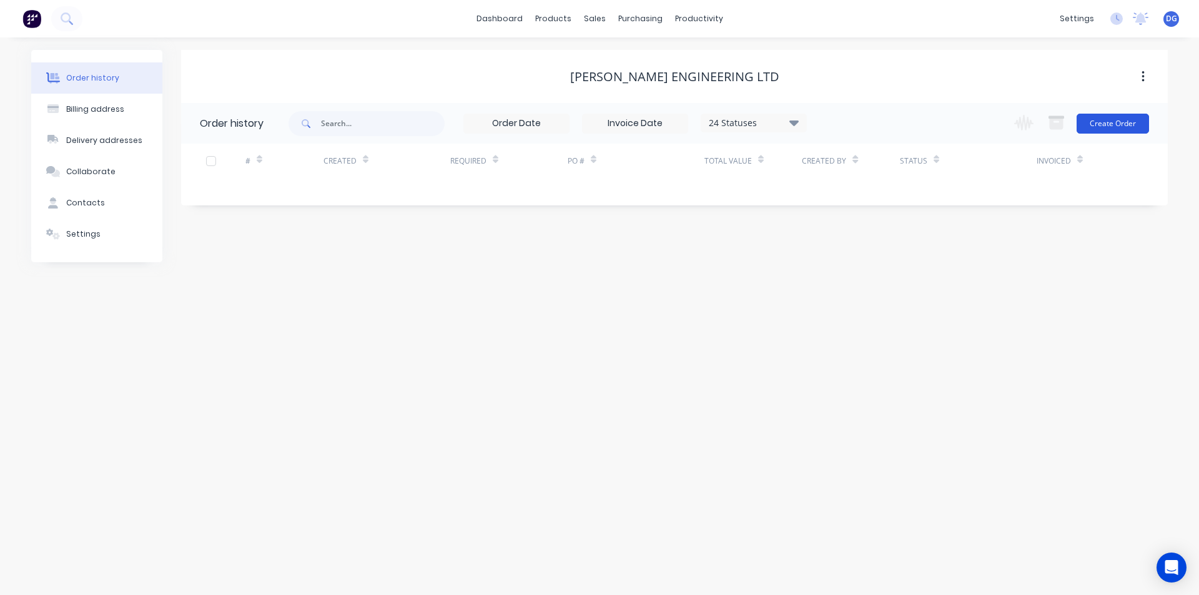
click at [1118, 121] on button "Create Order" at bounding box center [1112, 124] width 72 height 20
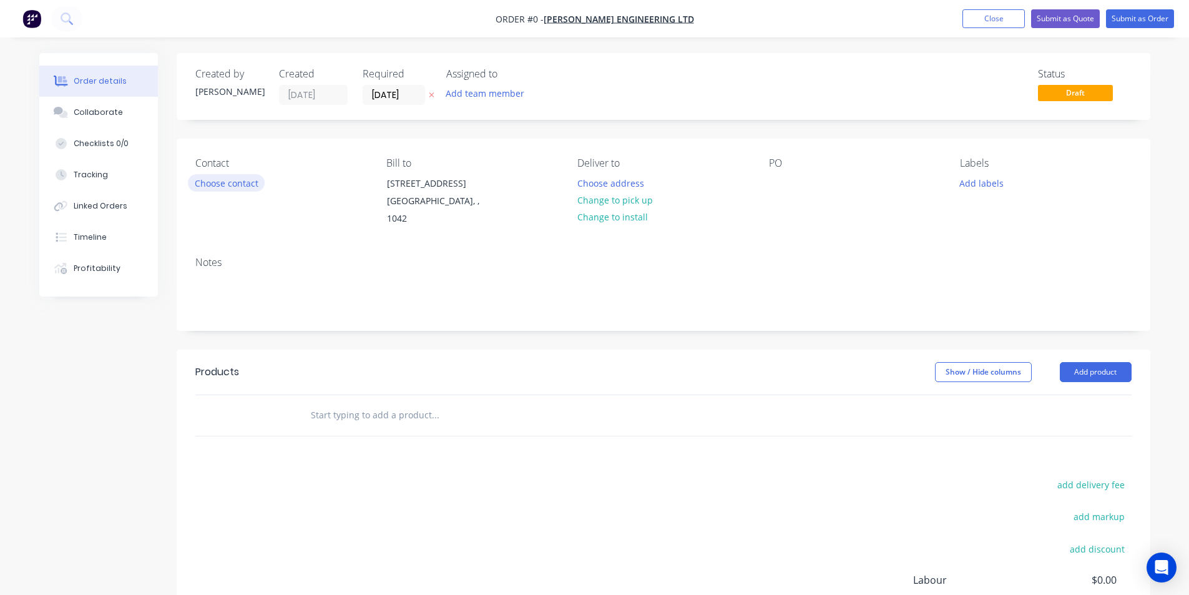
click at [242, 182] on button "Choose contact" at bounding box center [226, 182] width 77 height 17
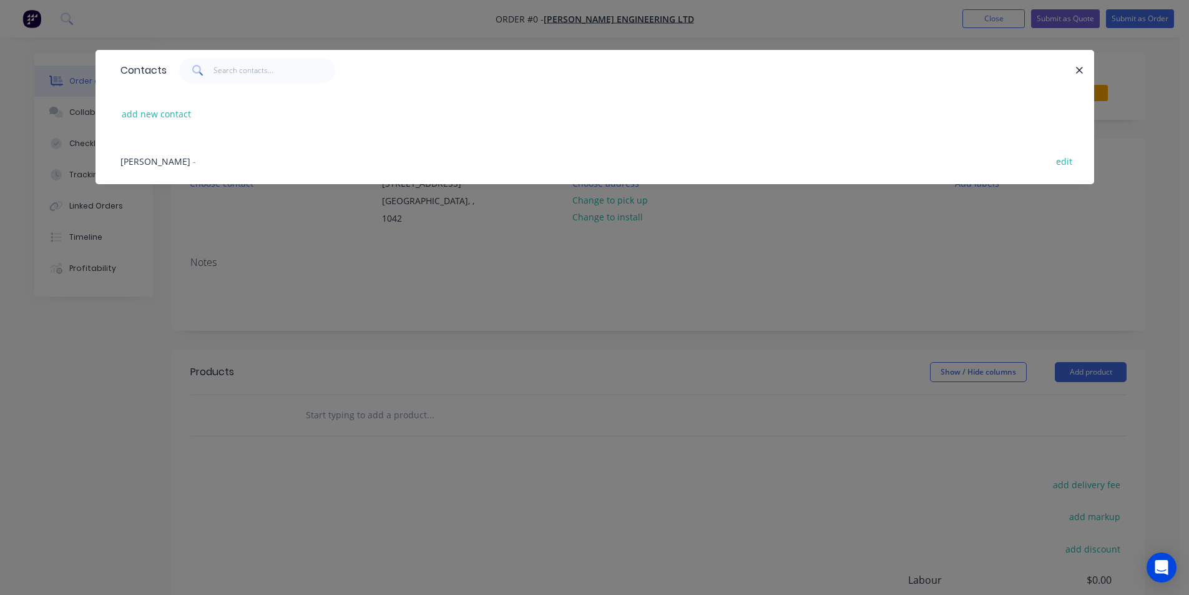
click at [177, 162] on span "[PERSON_NAME]" at bounding box center [156, 161] width 70 height 12
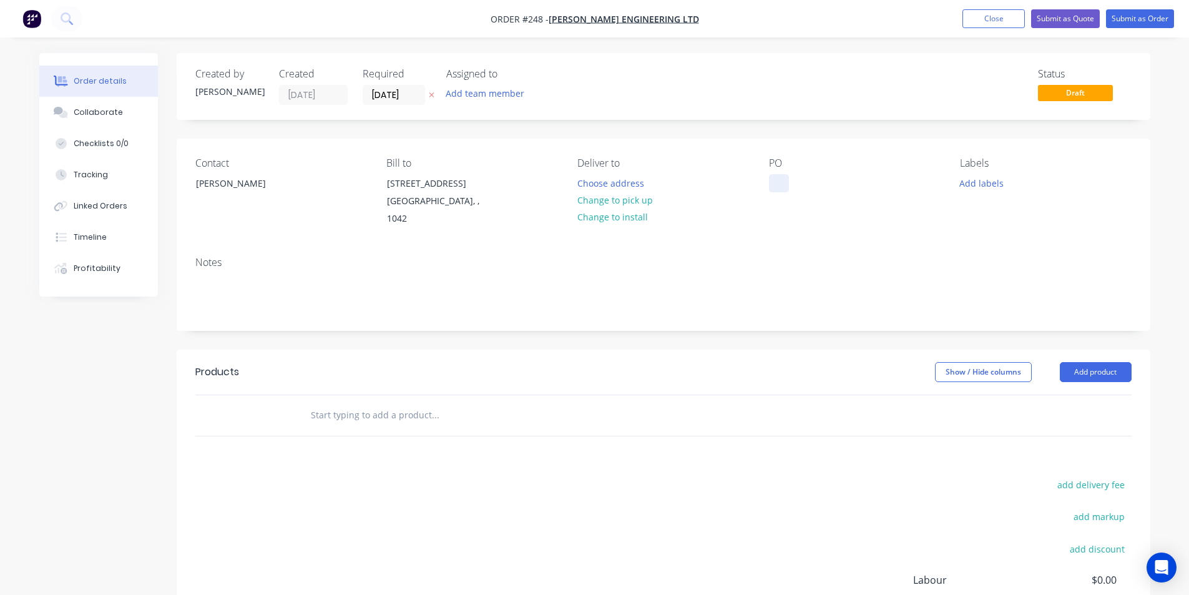
click at [778, 180] on div at bounding box center [779, 183] width 20 height 18
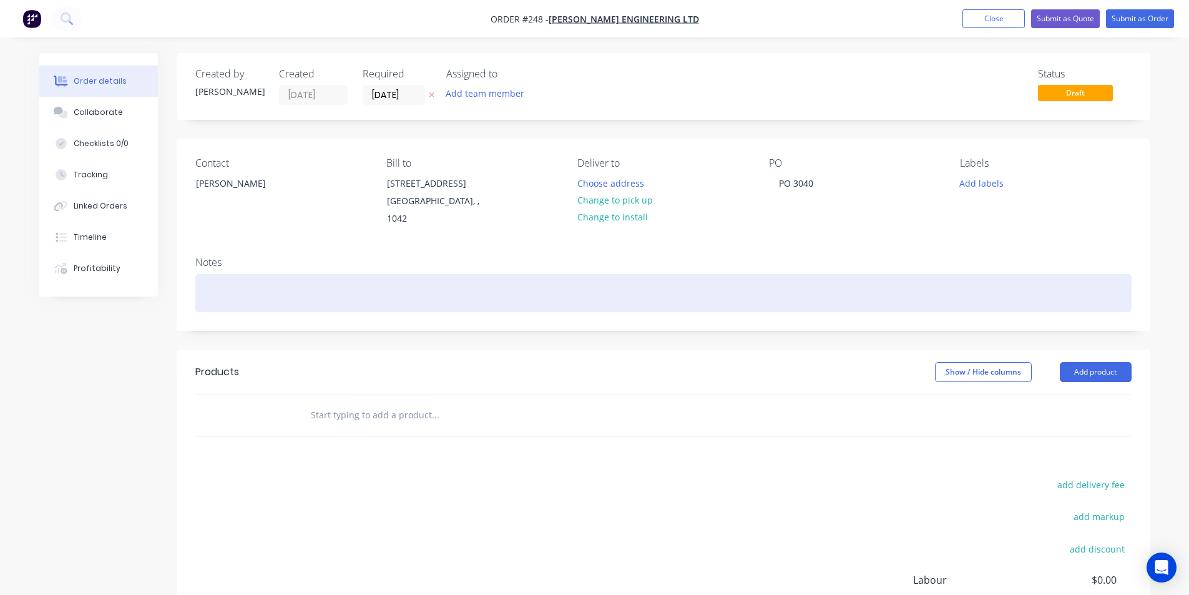
click at [234, 278] on div at bounding box center [663, 293] width 937 height 38
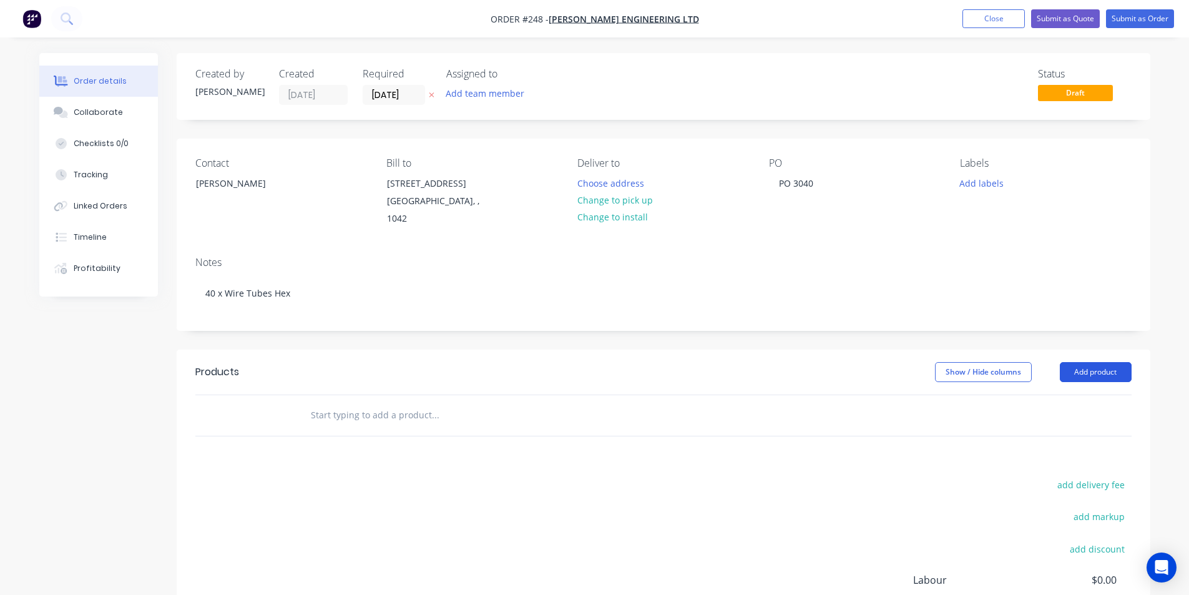
click at [1085, 362] on button "Add product" at bounding box center [1096, 372] width 72 height 20
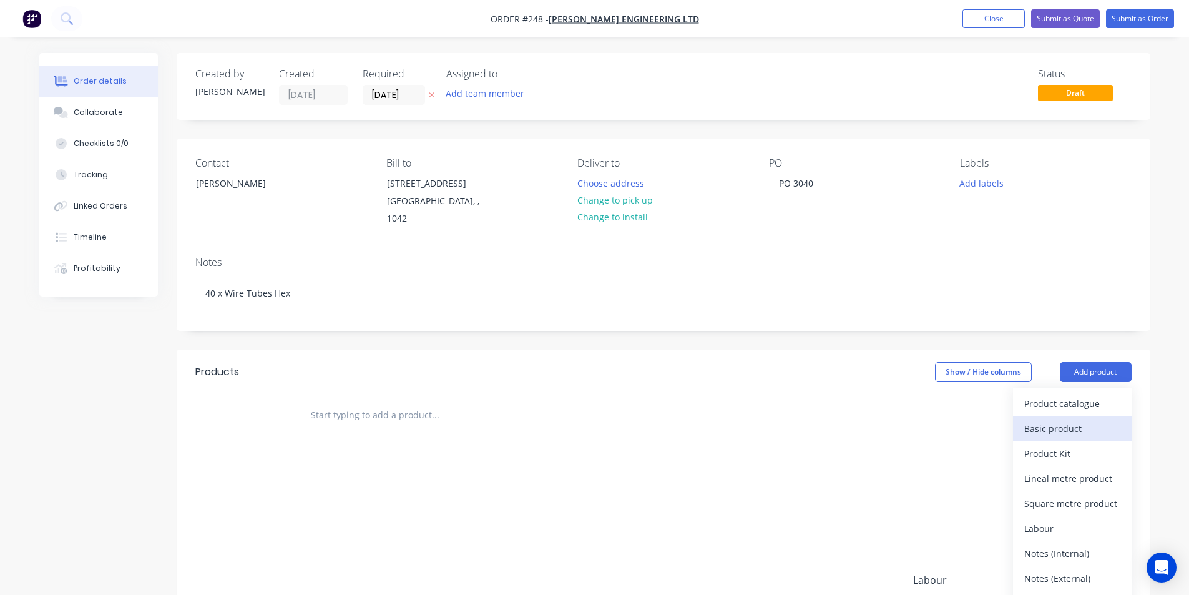
click at [1077, 420] on div "Basic product" at bounding box center [1073, 429] width 96 height 18
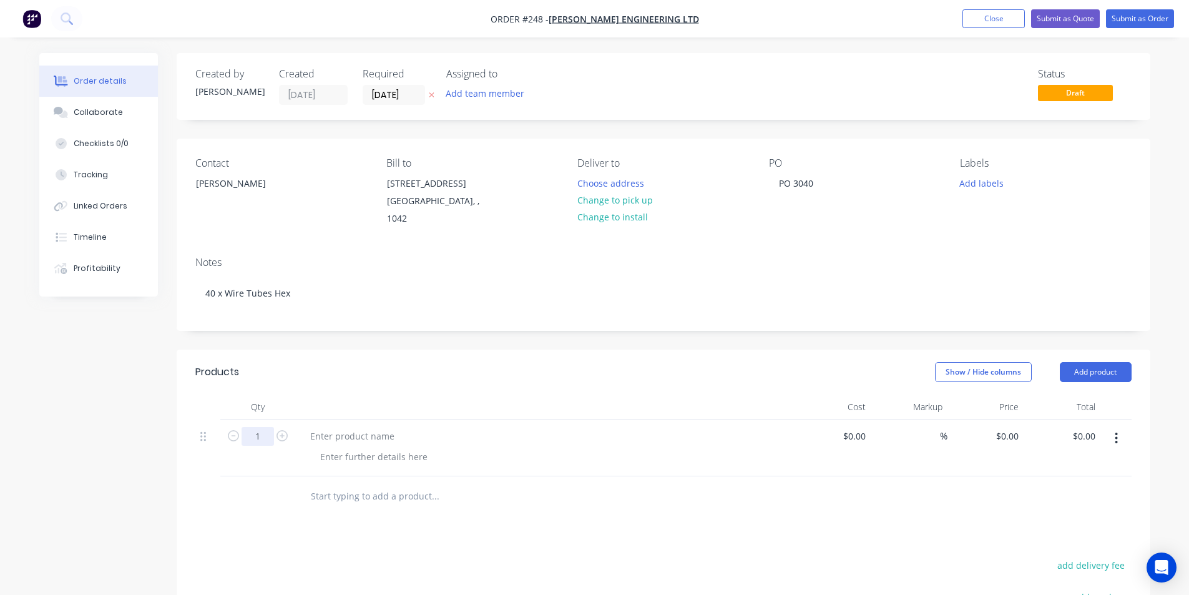
click at [268, 427] on input "1" at bounding box center [258, 436] width 32 height 19
type input "20"
click at [321, 427] on div at bounding box center [352, 436] width 104 height 18
click at [336, 427] on div "10 Dia Wire Tubes as per sample" at bounding box center [379, 436] width 158 height 18
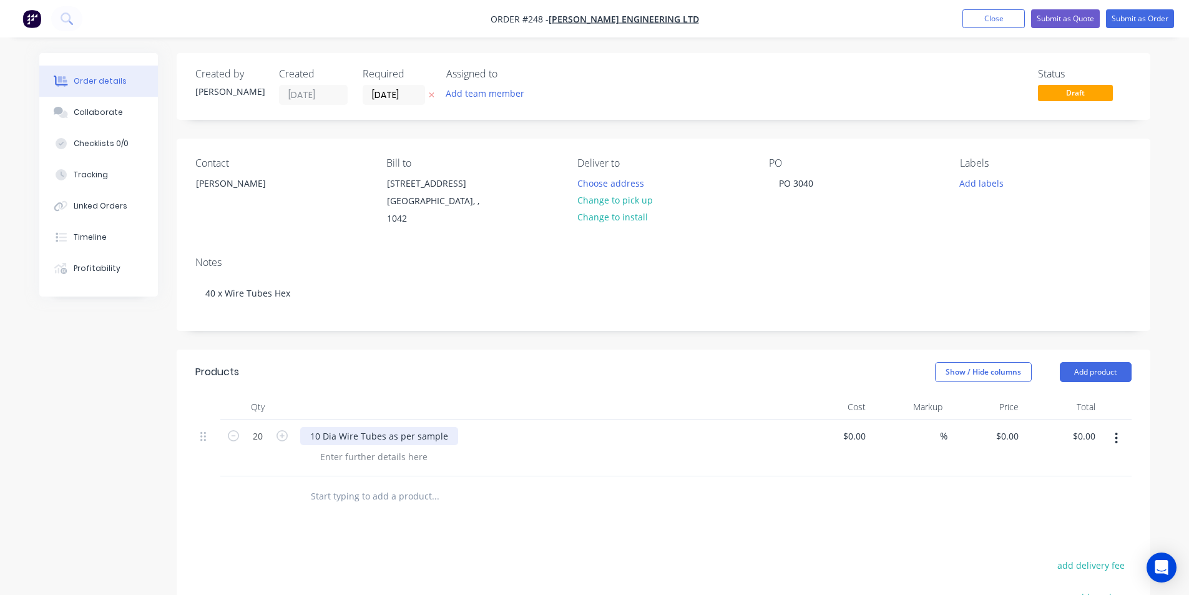
click at [310, 427] on div "10 Dia Wire Tubes as per sample" at bounding box center [379, 436] width 158 height 18
click at [1008, 427] on div "0 $0.00" at bounding box center [1007, 436] width 34 height 18
type input "$0.10"
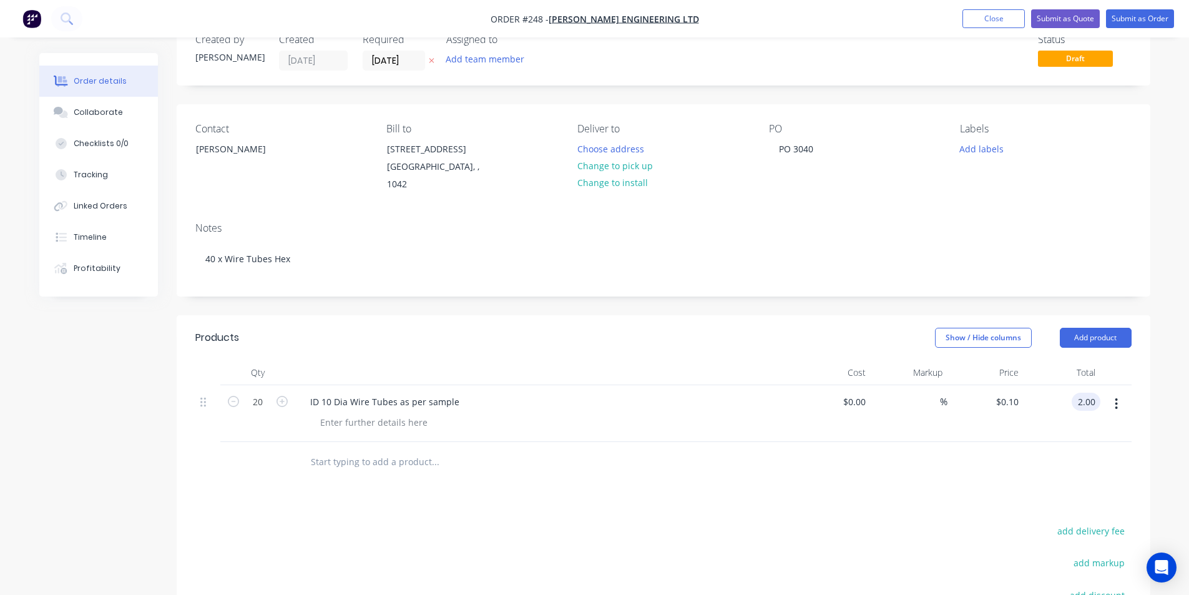
scroll to position [62, 0]
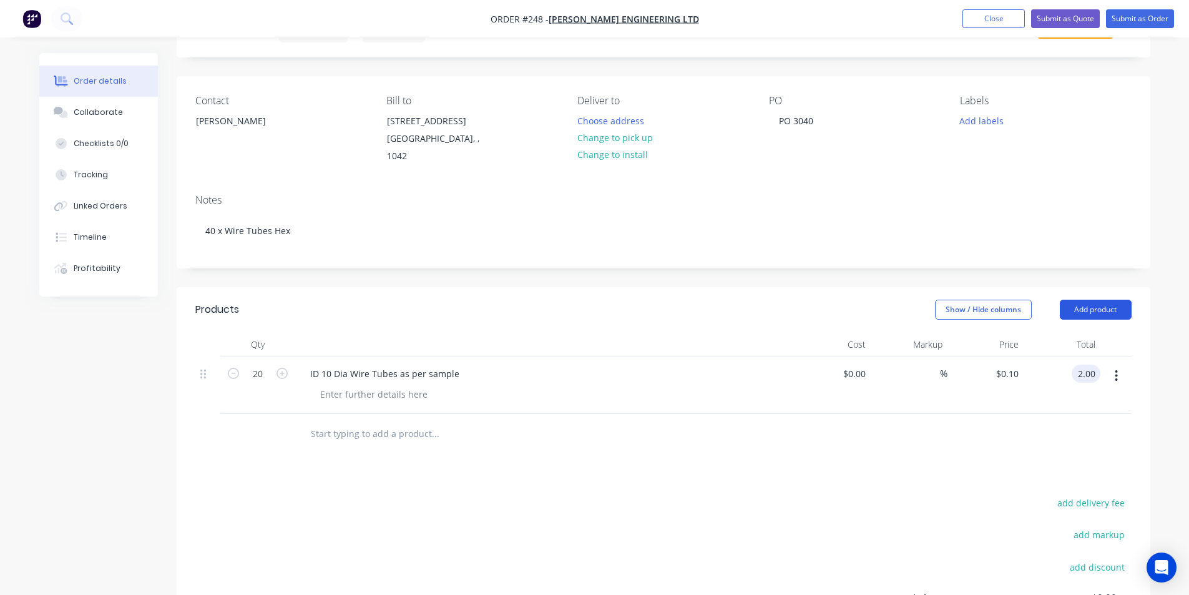
type input "$2.00"
click at [1109, 300] on button "Add product" at bounding box center [1096, 310] width 72 height 20
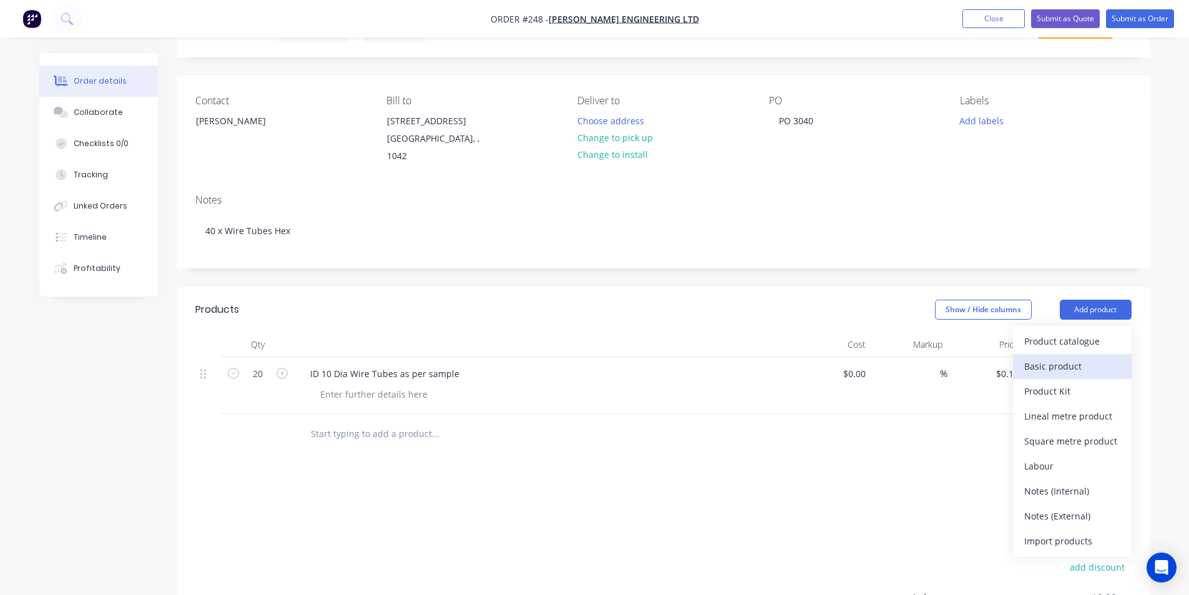
click at [1073, 357] on div "Basic product" at bounding box center [1073, 366] width 96 height 18
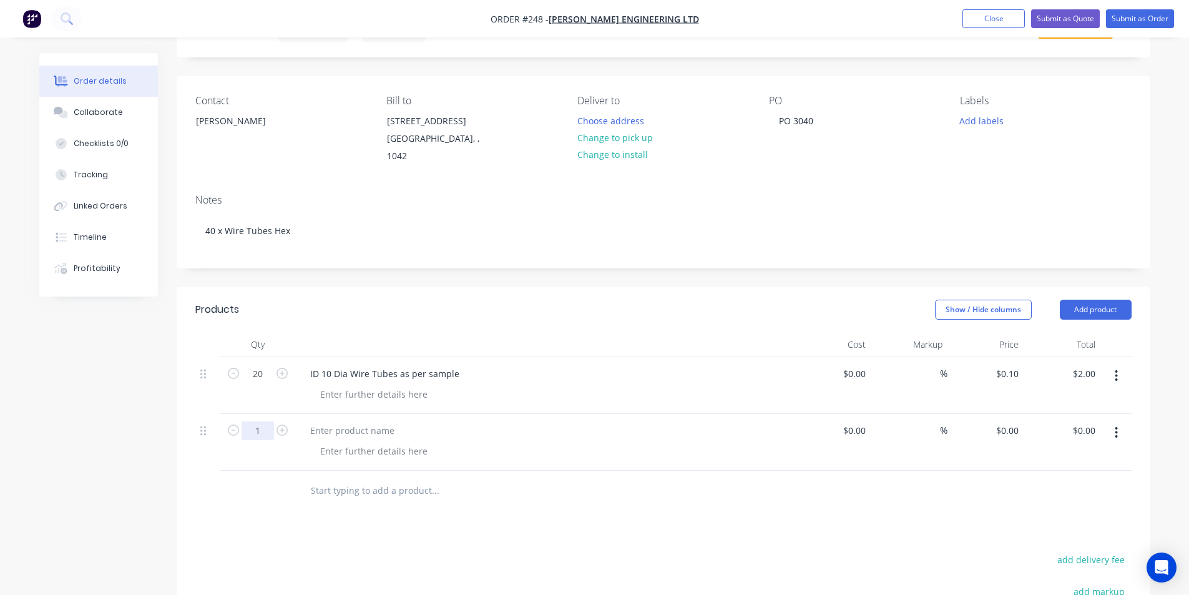
click at [262, 421] on input "1" at bounding box center [258, 430] width 32 height 19
type input "20"
click at [328, 365] on div "ID 10 Dia Wire Tubes as per sample" at bounding box center [384, 374] width 169 height 18
click at [330, 365] on div "ID 10 Dia Wire Tubes as per sample" at bounding box center [384, 374] width 169 height 18
click at [329, 421] on div "ID 9" at bounding box center [318, 430] width 36 height 18
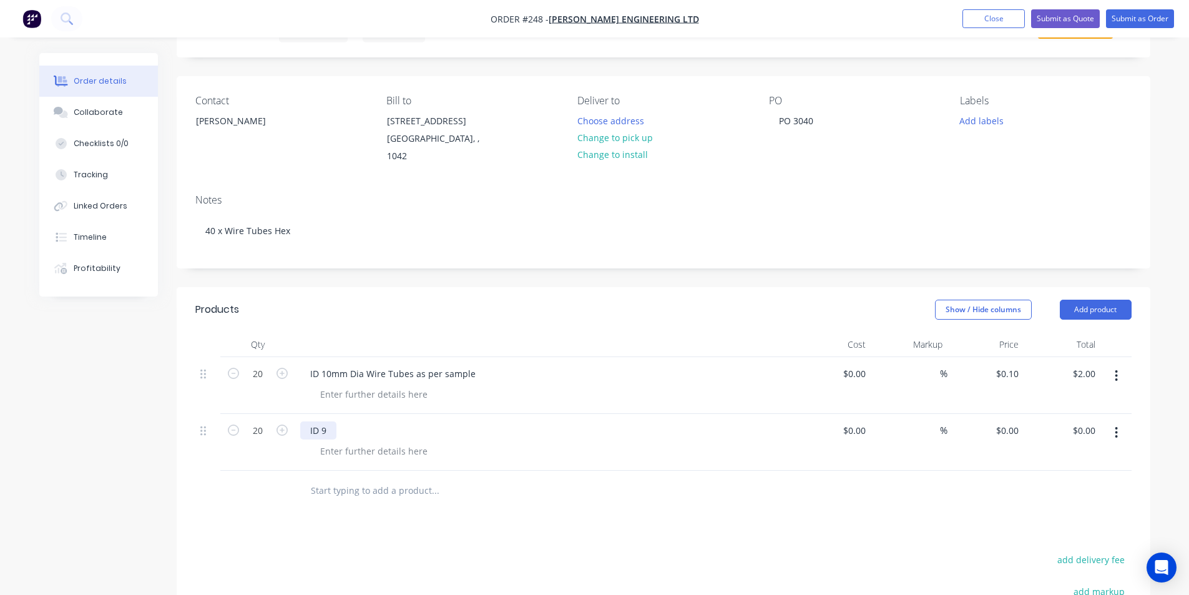
click at [328, 421] on div "ID 9" at bounding box center [318, 430] width 36 height 18
click at [1012, 421] on input "0" at bounding box center [1009, 430] width 29 height 18
type input "$0.10"
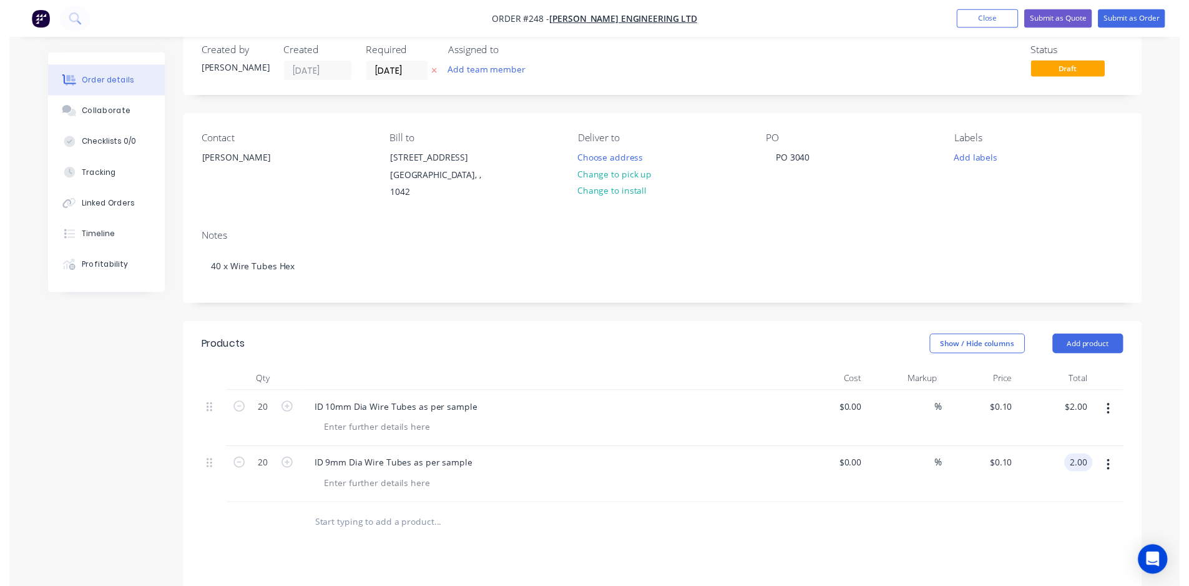
scroll to position [0, 0]
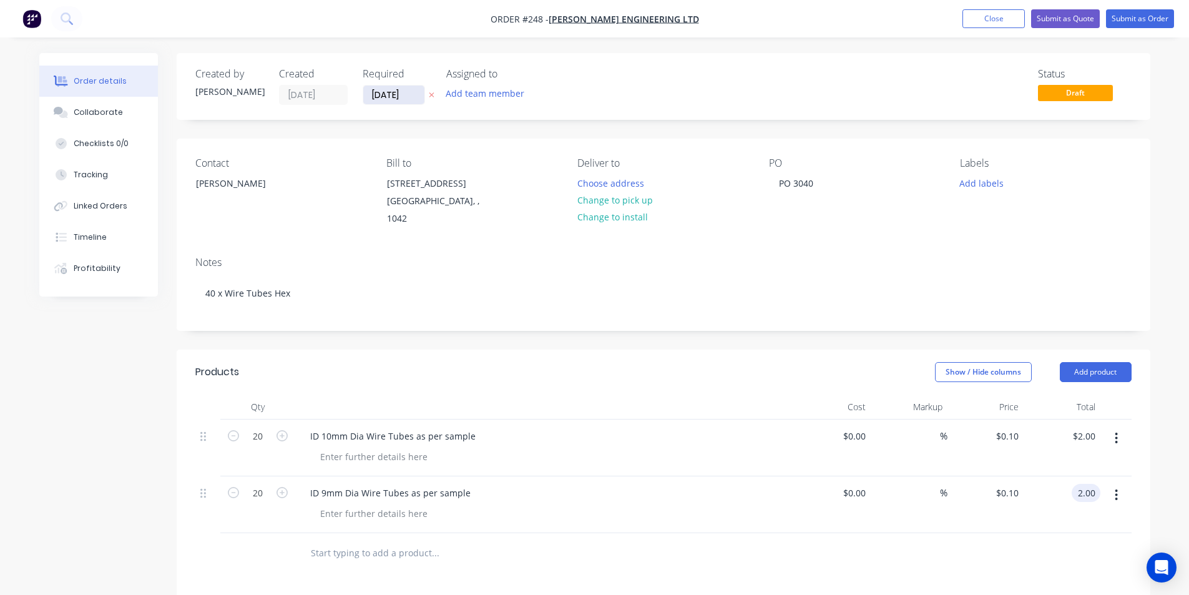
type input "$2.00"
click at [409, 94] on input "[DATE]" at bounding box center [393, 95] width 61 height 19
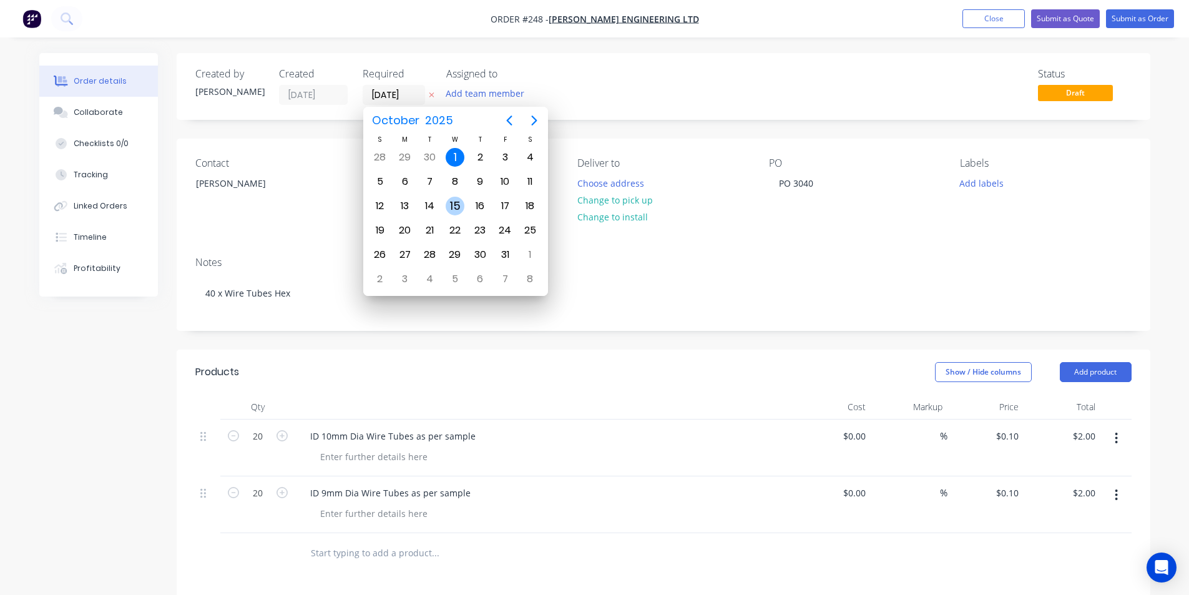
click at [455, 206] on div "15" at bounding box center [455, 206] width 19 height 19
type input "[DATE]"
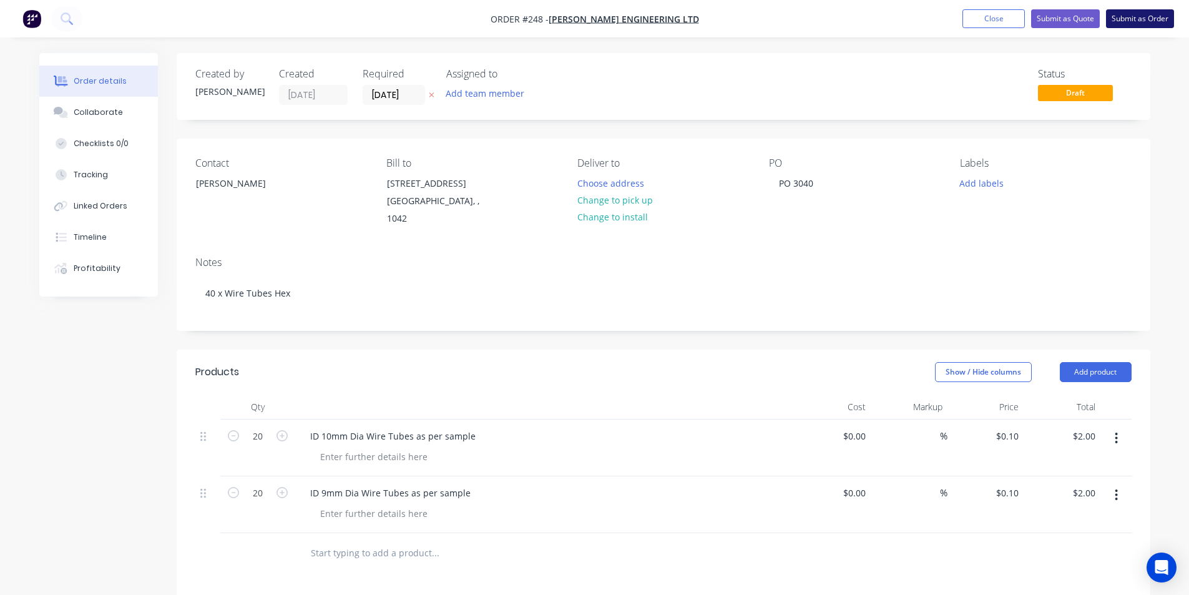
click at [1132, 24] on button "Submit as Order" at bounding box center [1140, 18] width 68 height 19
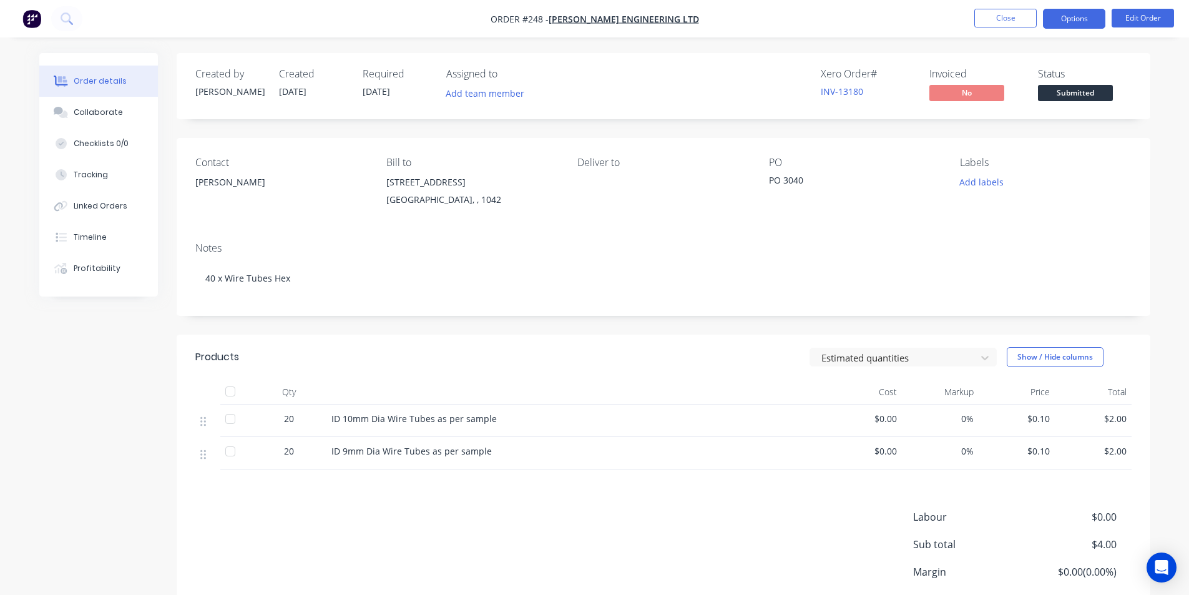
click at [1076, 21] on button "Options" at bounding box center [1074, 19] width 62 height 20
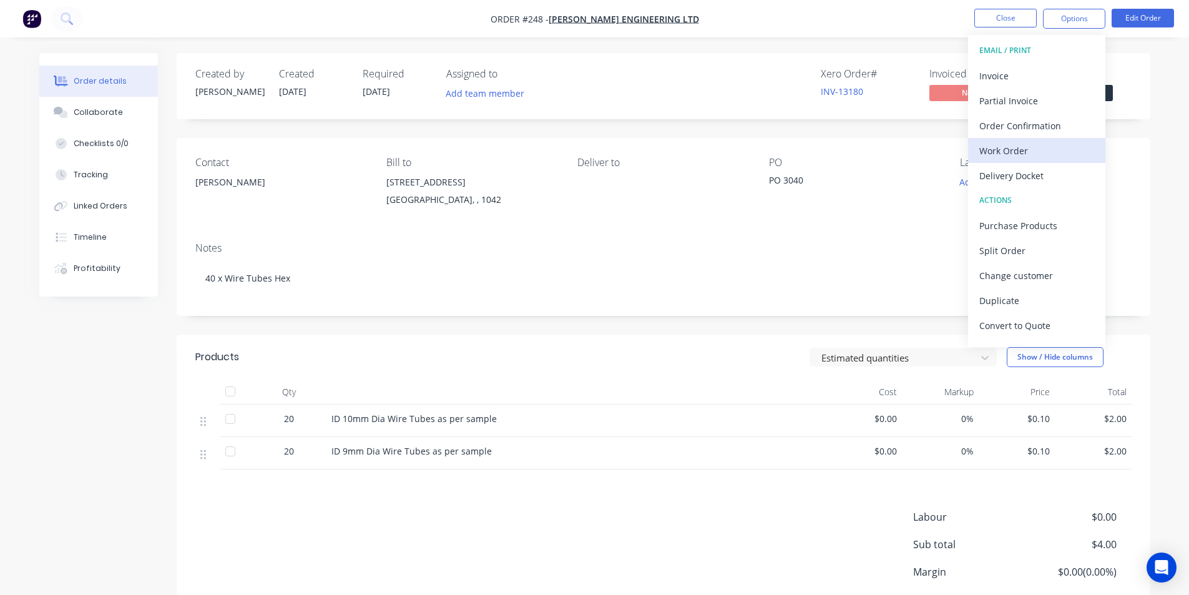
click at [1012, 150] on div "Work Order" at bounding box center [1037, 151] width 115 height 18
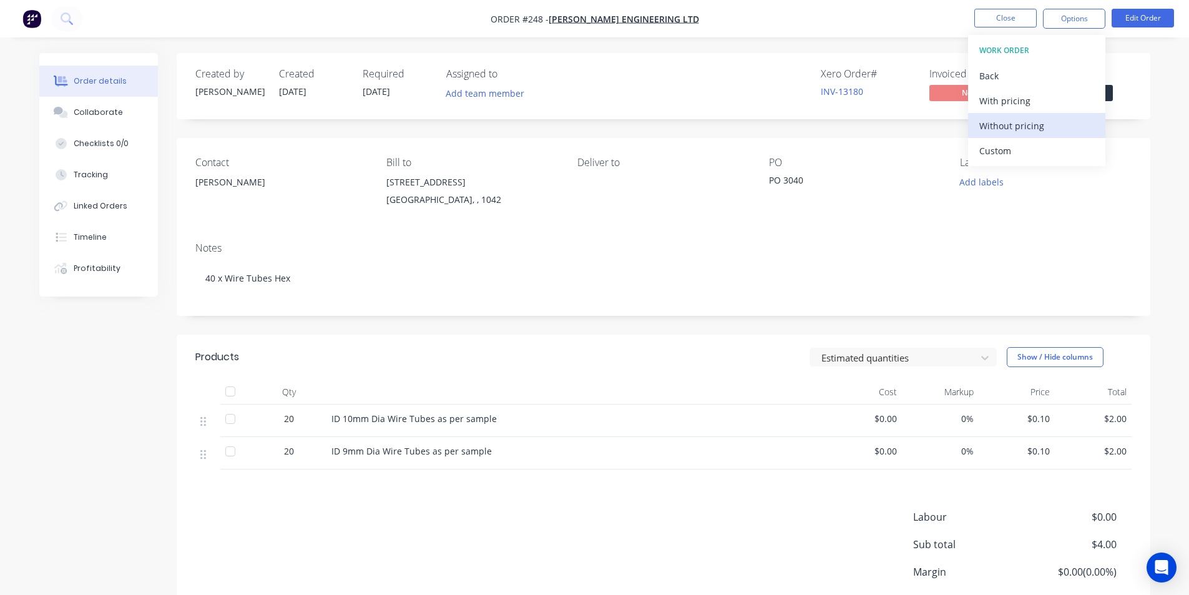
click at [1011, 124] on div "Without pricing" at bounding box center [1037, 126] width 115 height 18
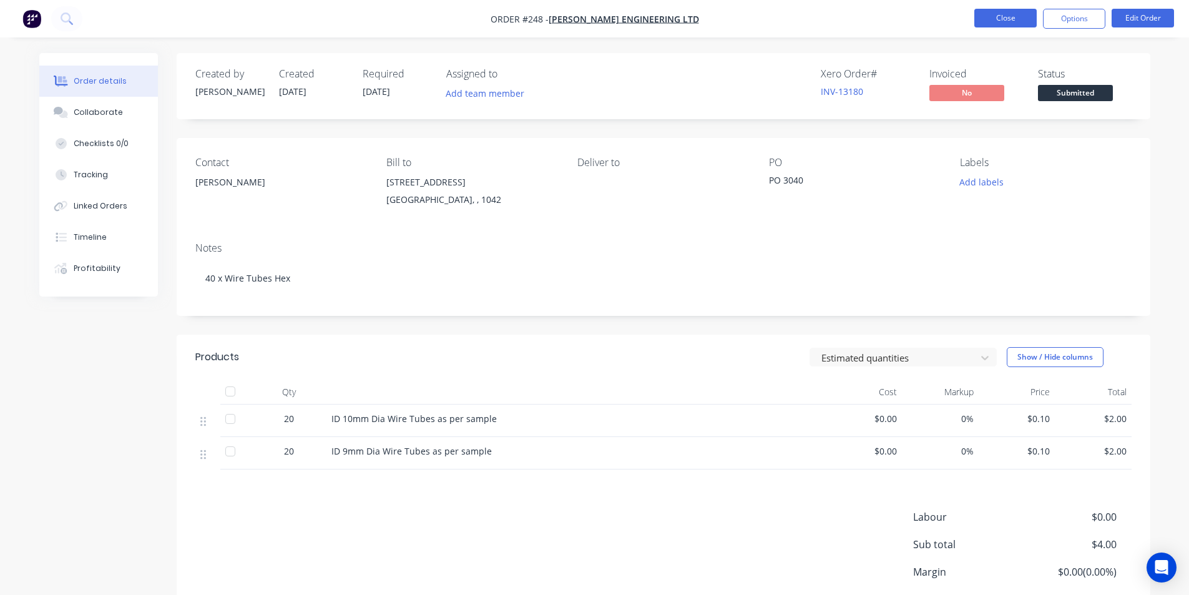
click at [998, 20] on button "Close" at bounding box center [1006, 18] width 62 height 19
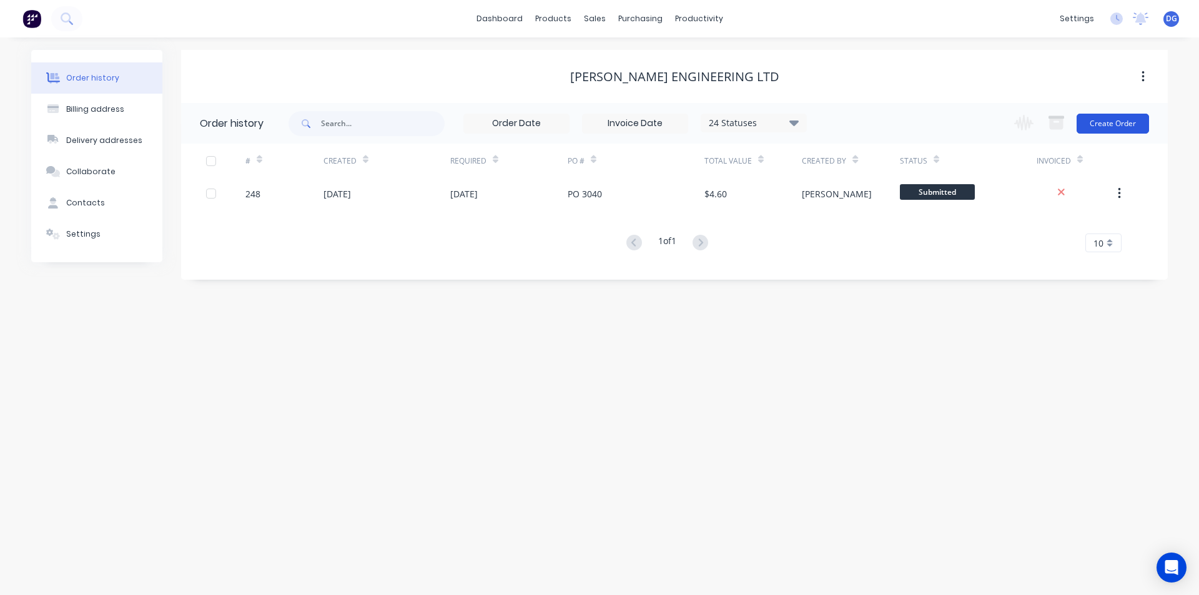
click at [1103, 126] on button "Create Order" at bounding box center [1112, 124] width 72 height 20
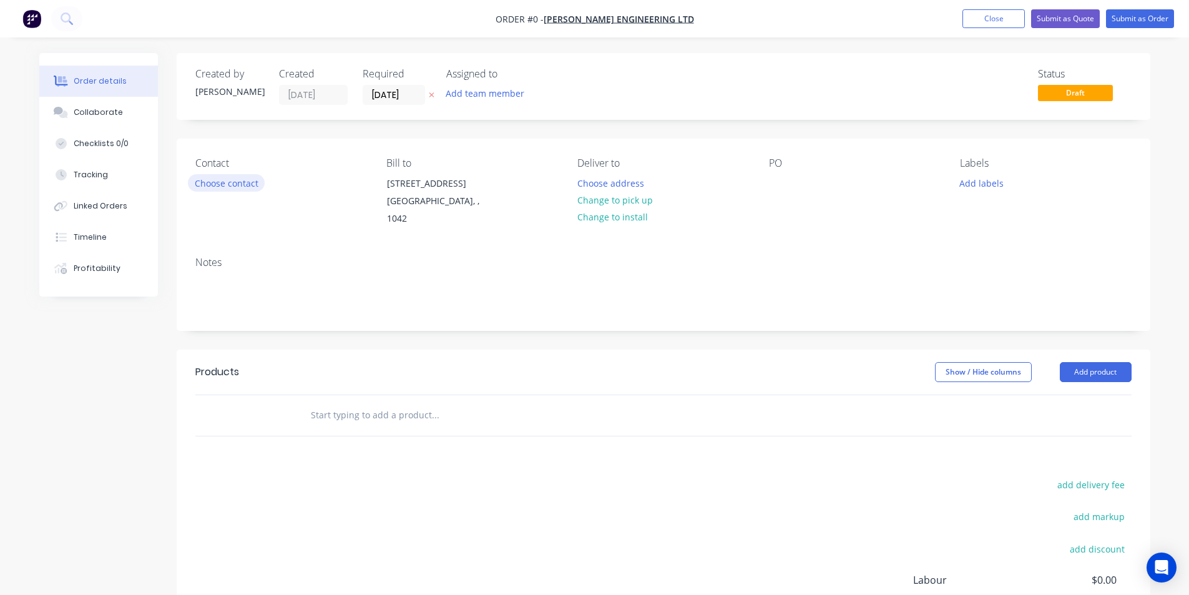
click at [258, 184] on button "Choose contact" at bounding box center [226, 182] width 77 height 17
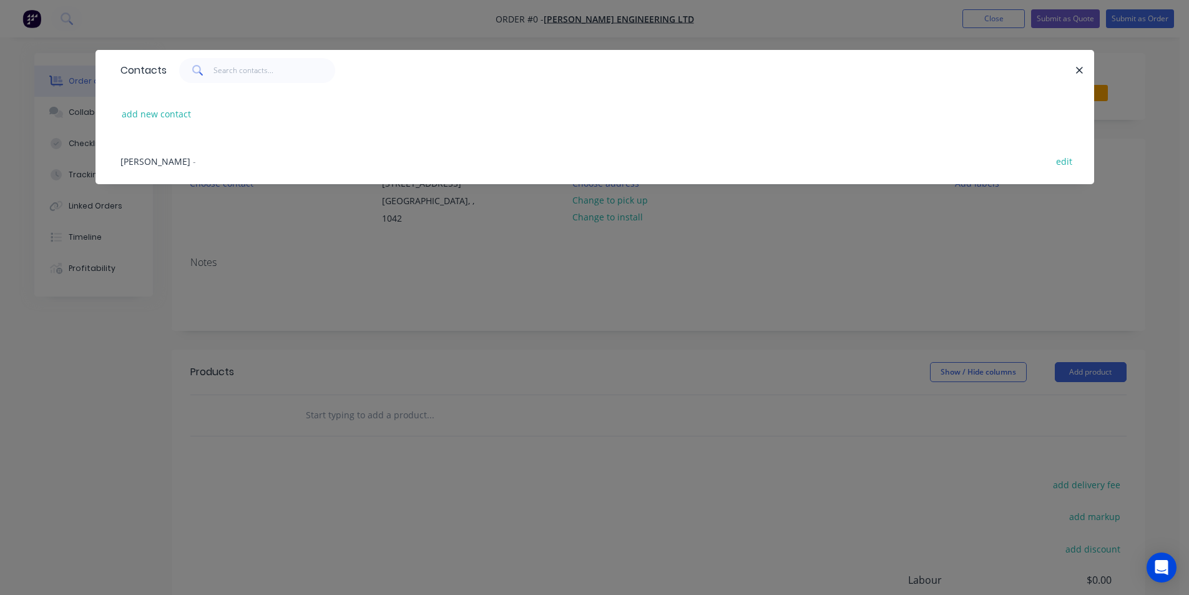
click at [174, 167] on span "[PERSON_NAME]" at bounding box center [156, 161] width 70 height 12
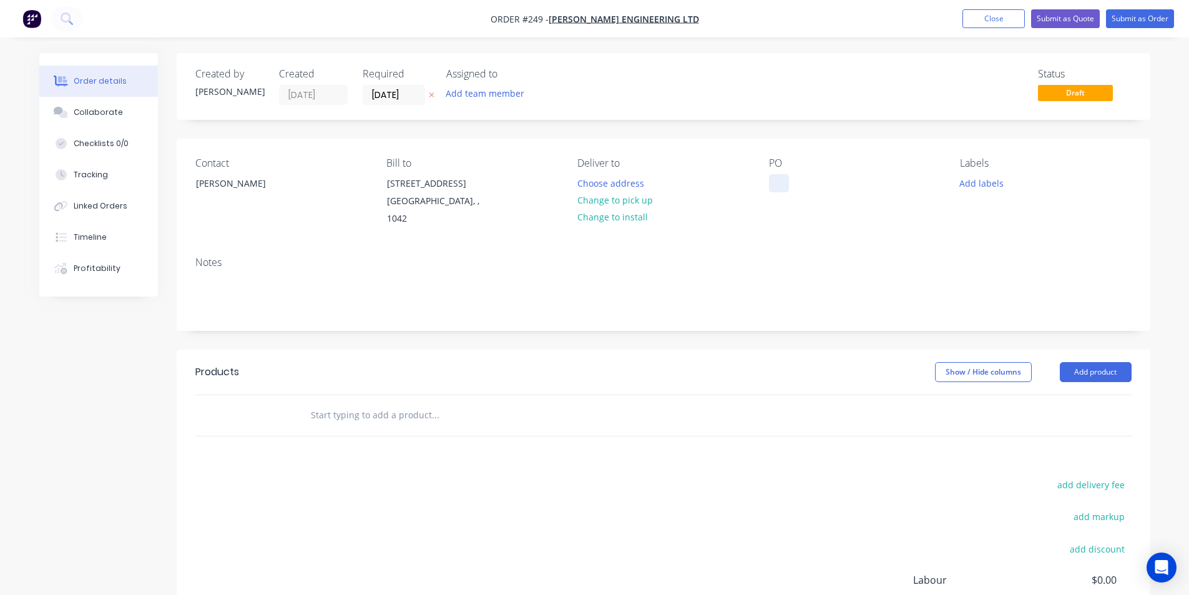
click at [783, 182] on div at bounding box center [779, 183] width 20 height 18
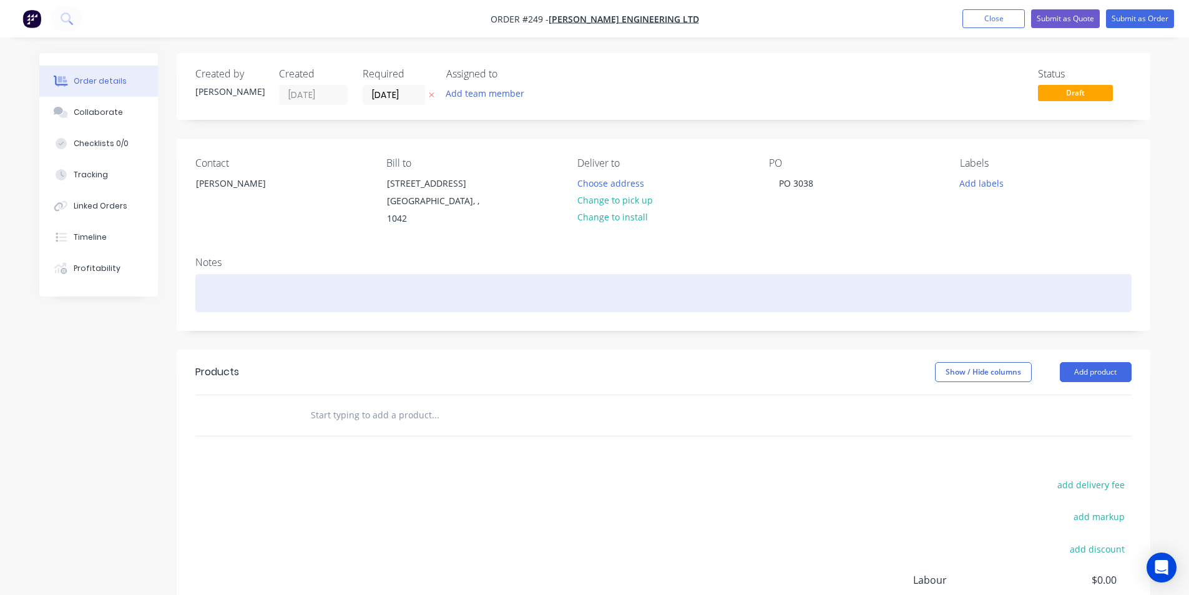
click at [232, 276] on div at bounding box center [663, 293] width 937 height 38
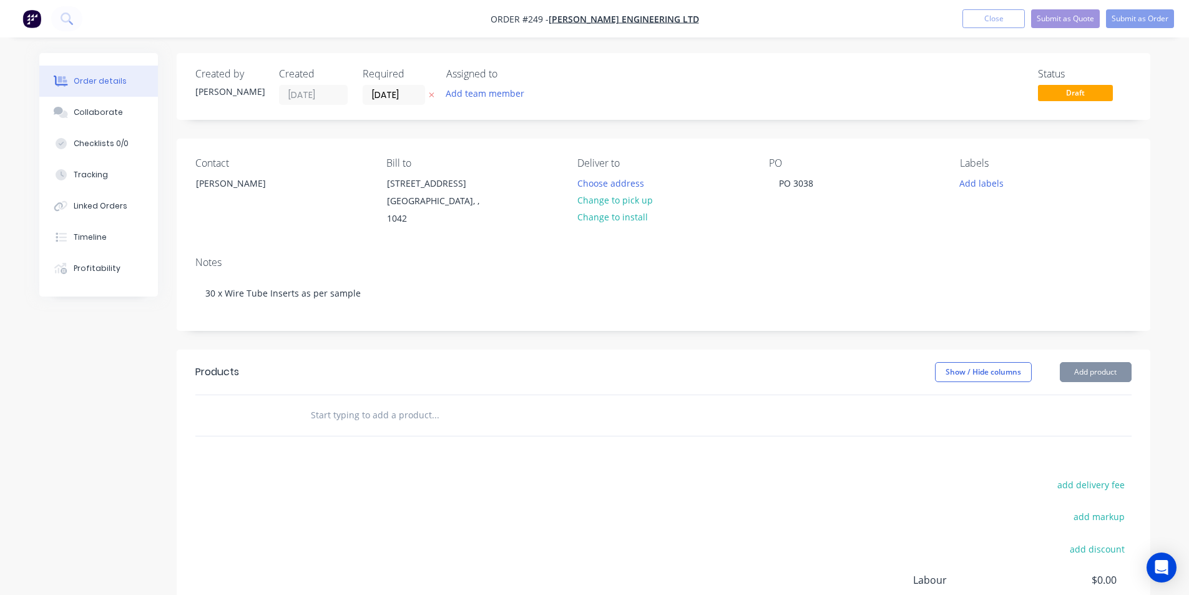
click at [1100, 362] on button "Add product" at bounding box center [1096, 372] width 72 height 20
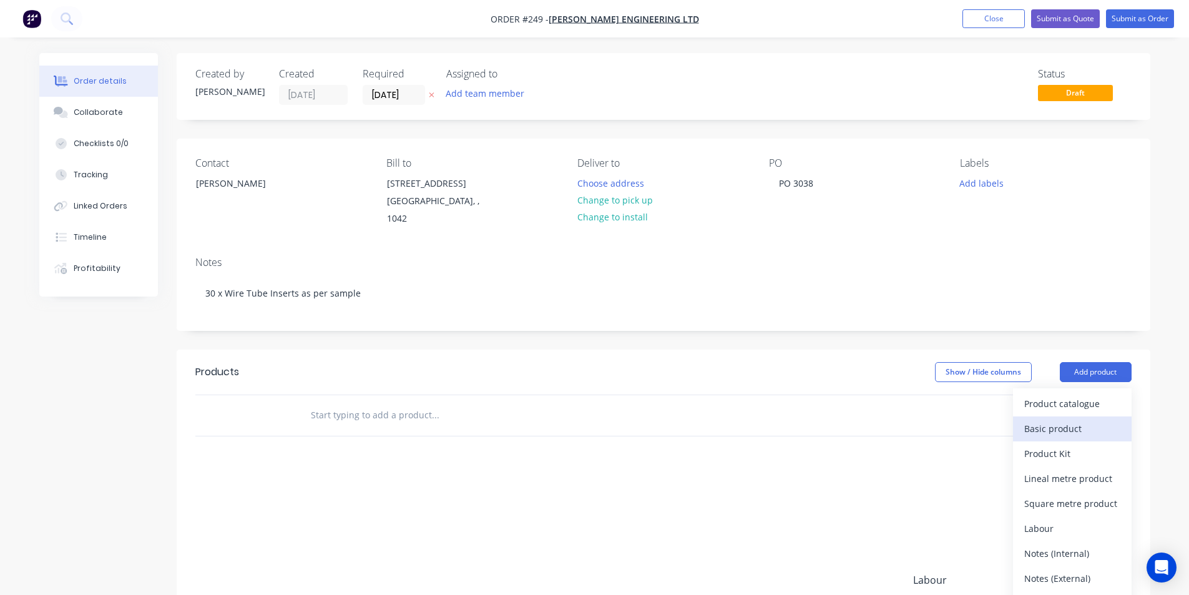
click at [1064, 420] on div "Basic product" at bounding box center [1073, 429] width 96 height 18
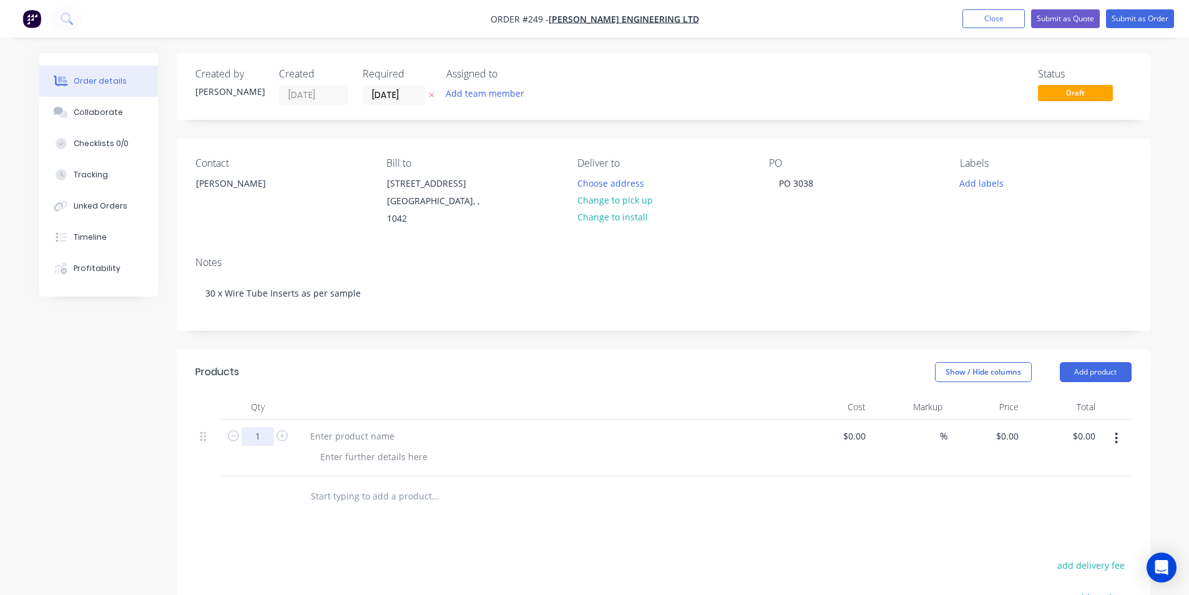
click at [263, 427] on input "1" at bounding box center [258, 436] width 32 height 19
type input "30"
click at [1027, 425] on div "$0.00 $0.00" at bounding box center [1062, 448] width 77 height 57
click at [1015, 427] on input "0" at bounding box center [1009, 436] width 29 height 18
type input "$0.10"
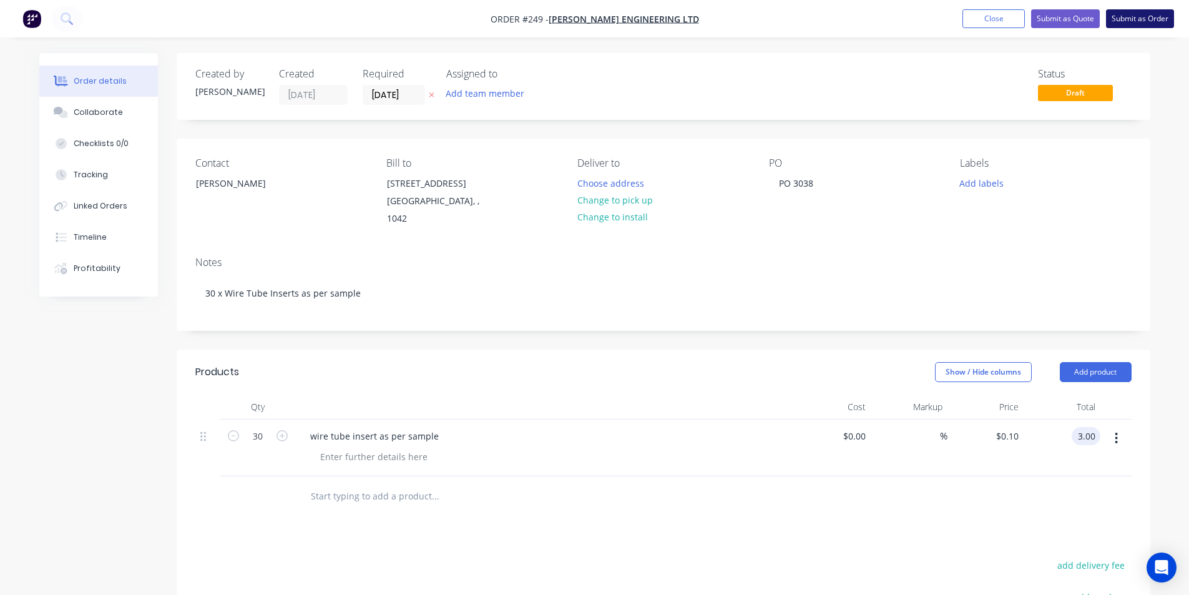
type input "$3.00"
click at [1154, 20] on button "Submit as Order" at bounding box center [1140, 18] width 68 height 19
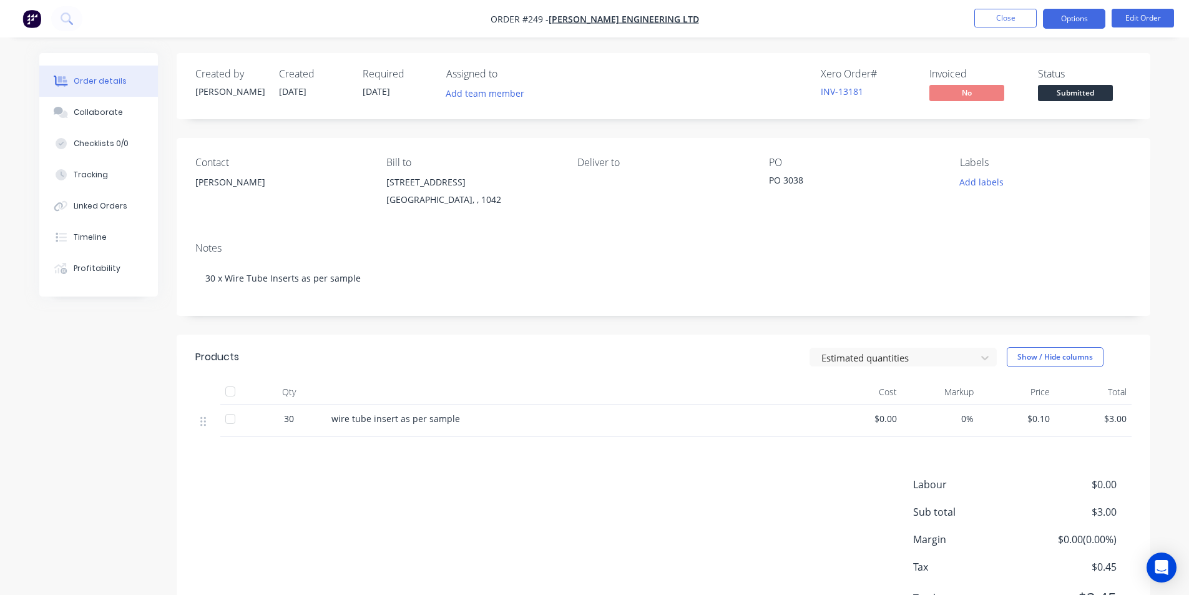
click at [1065, 17] on button "Options" at bounding box center [1074, 19] width 62 height 20
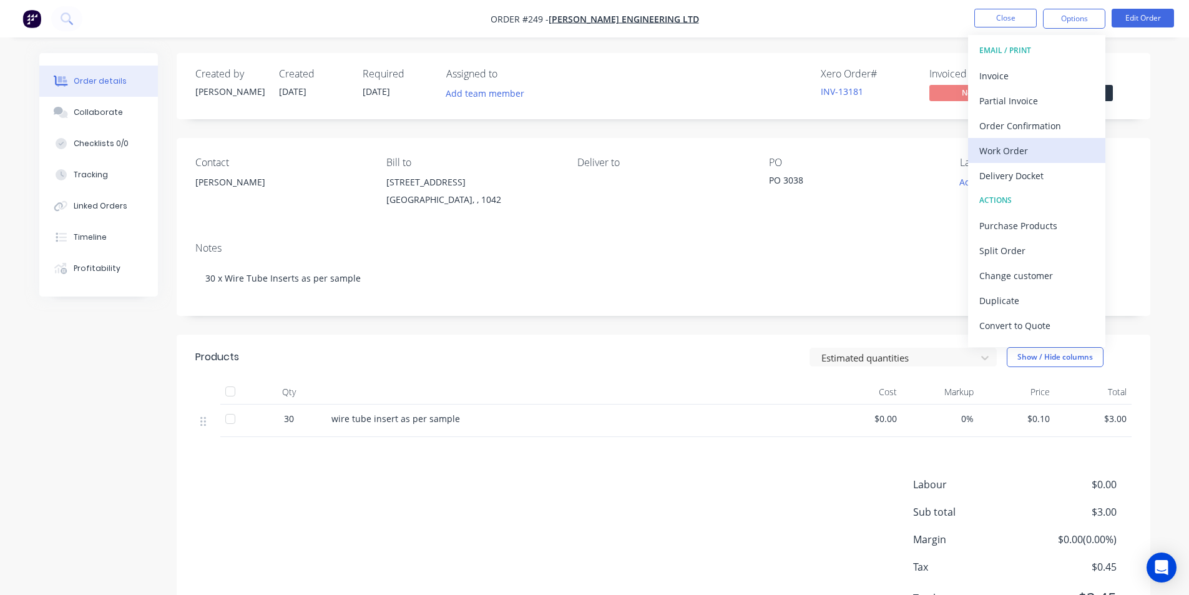
click at [1030, 152] on div "Work Order" at bounding box center [1037, 151] width 115 height 18
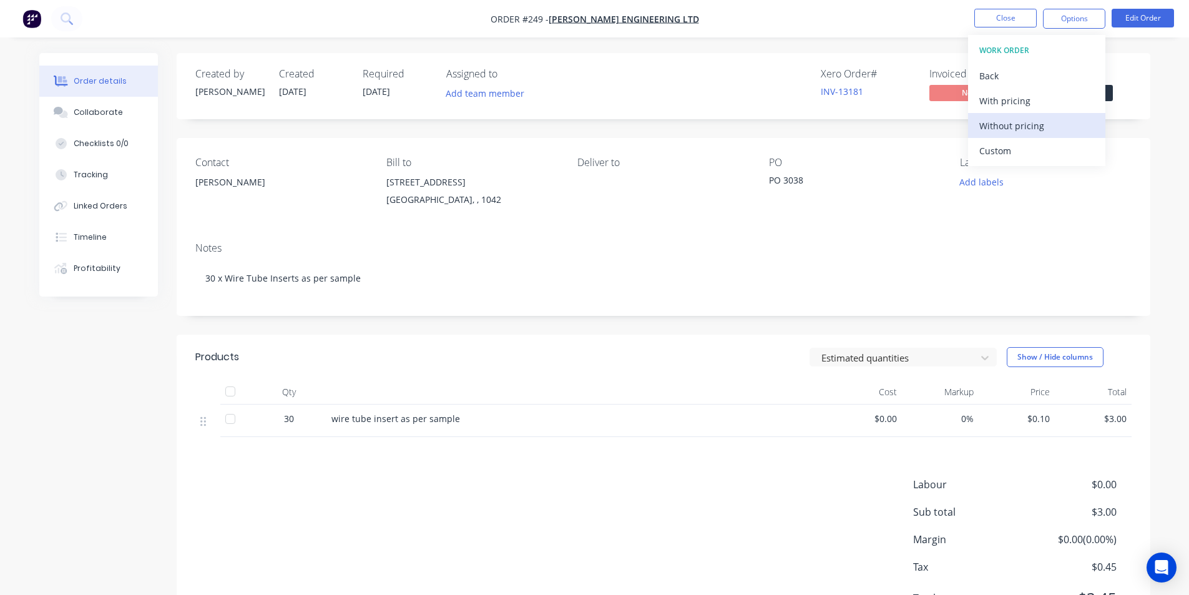
click at [1025, 120] on div "Without pricing" at bounding box center [1037, 126] width 115 height 18
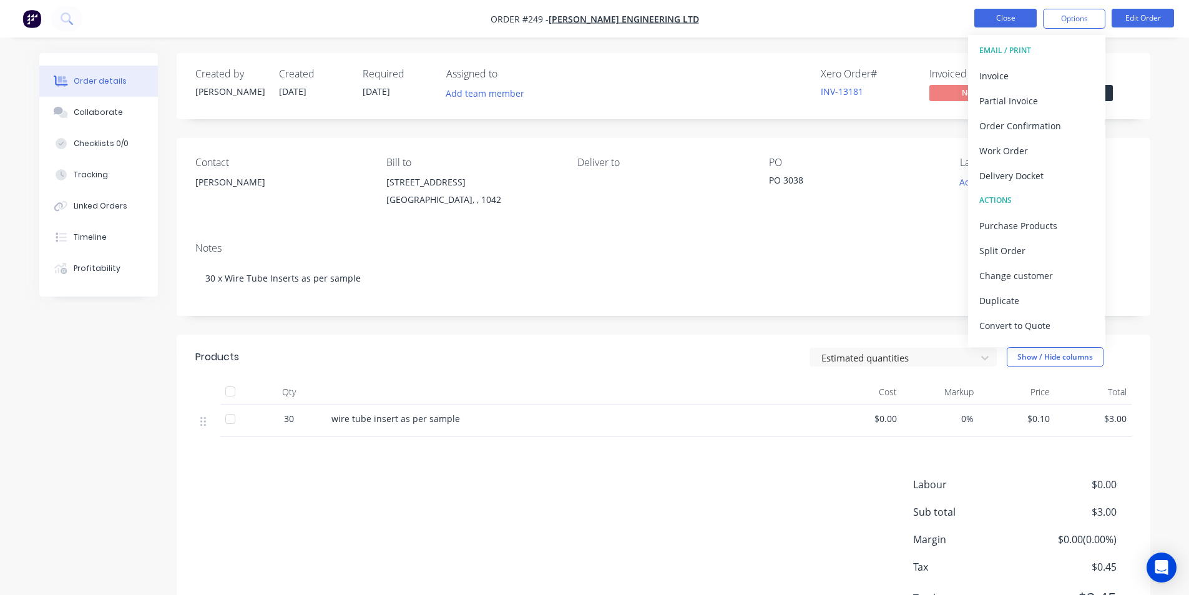
click at [1008, 16] on button "Close" at bounding box center [1006, 18] width 62 height 19
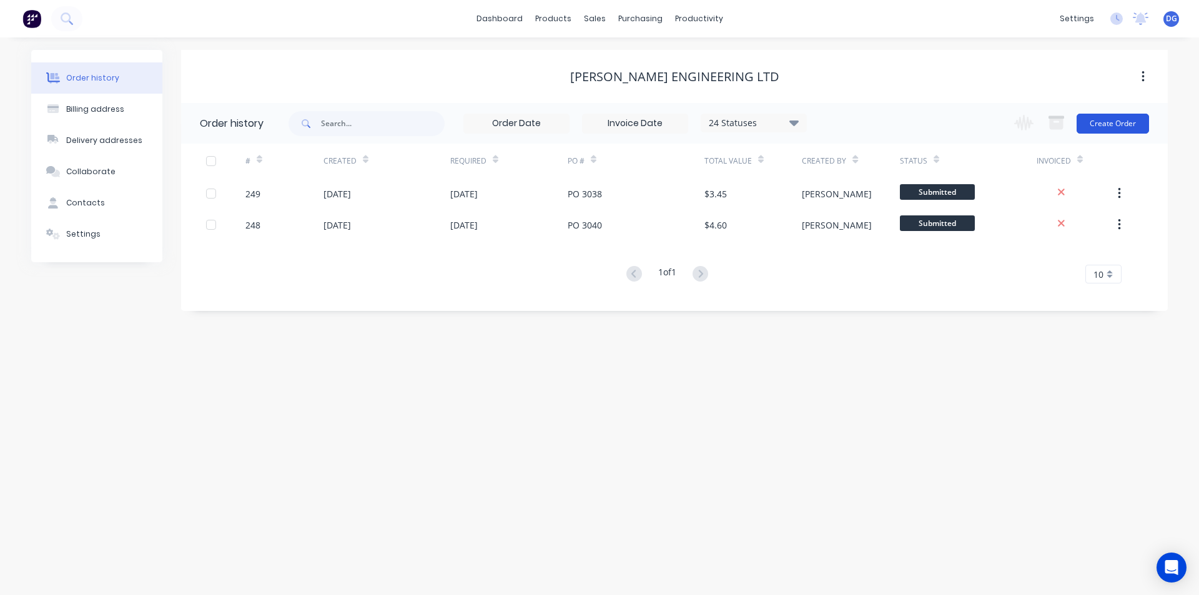
click at [1115, 124] on button "Create Order" at bounding box center [1112, 124] width 72 height 20
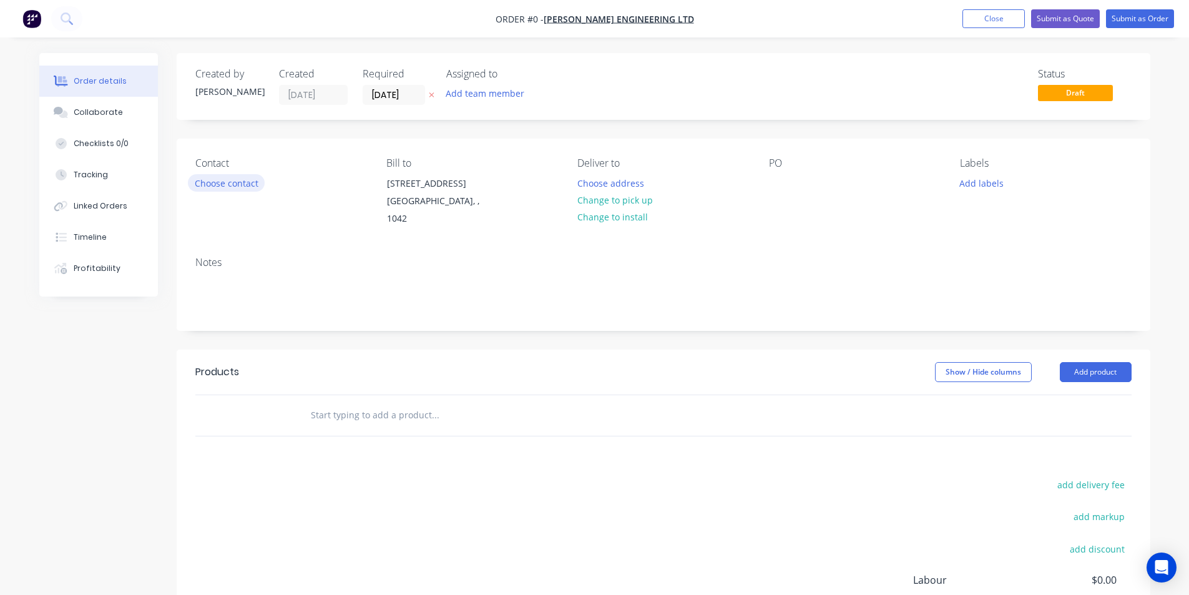
click at [238, 184] on button "Choose contact" at bounding box center [226, 182] width 77 height 17
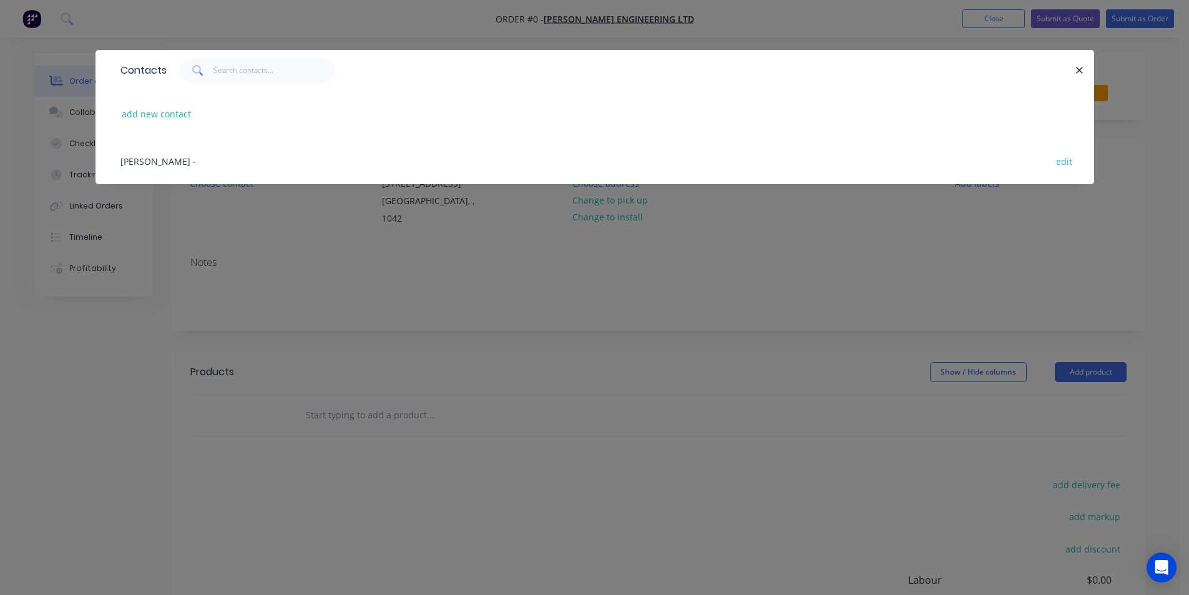
click at [171, 162] on span "[PERSON_NAME]" at bounding box center [156, 161] width 70 height 12
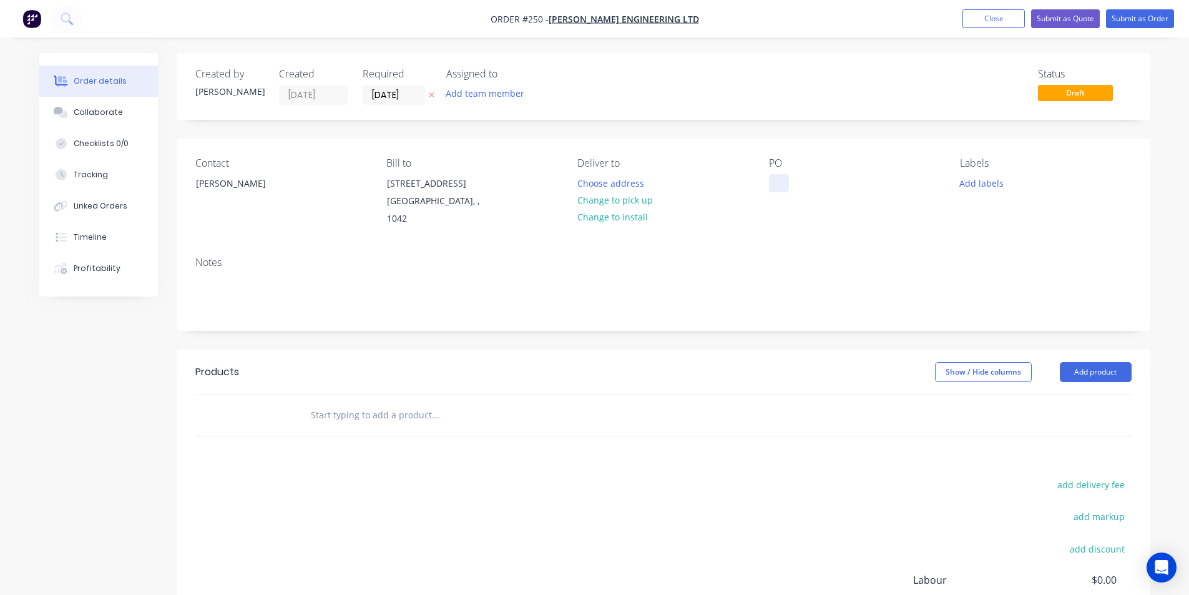
click at [777, 190] on div at bounding box center [779, 183] width 20 height 18
click at [388, 95] on input "[DATE]" at bounding box center [393, 95] width 61 height 19
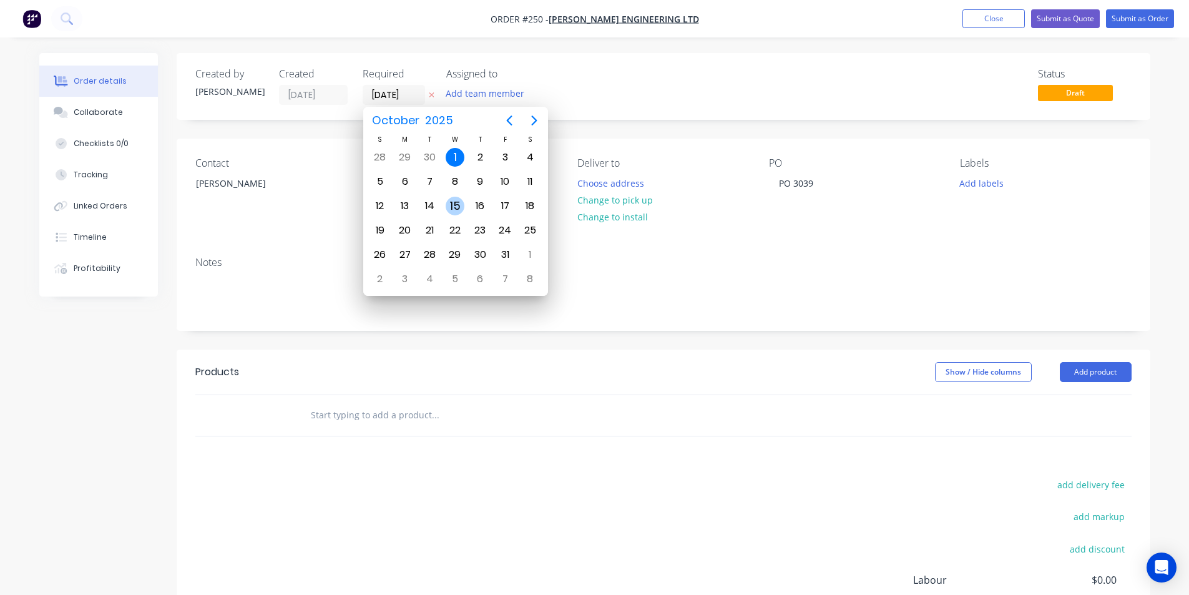
drag, startPoint x: 453, startPoint y: 203, endPoint x: 453, endPoint y: 212, distance: 8.7
click at [453, 204] on div "15" at bounding box center [455, 206] width 19 height 19
type input "[DATE]"
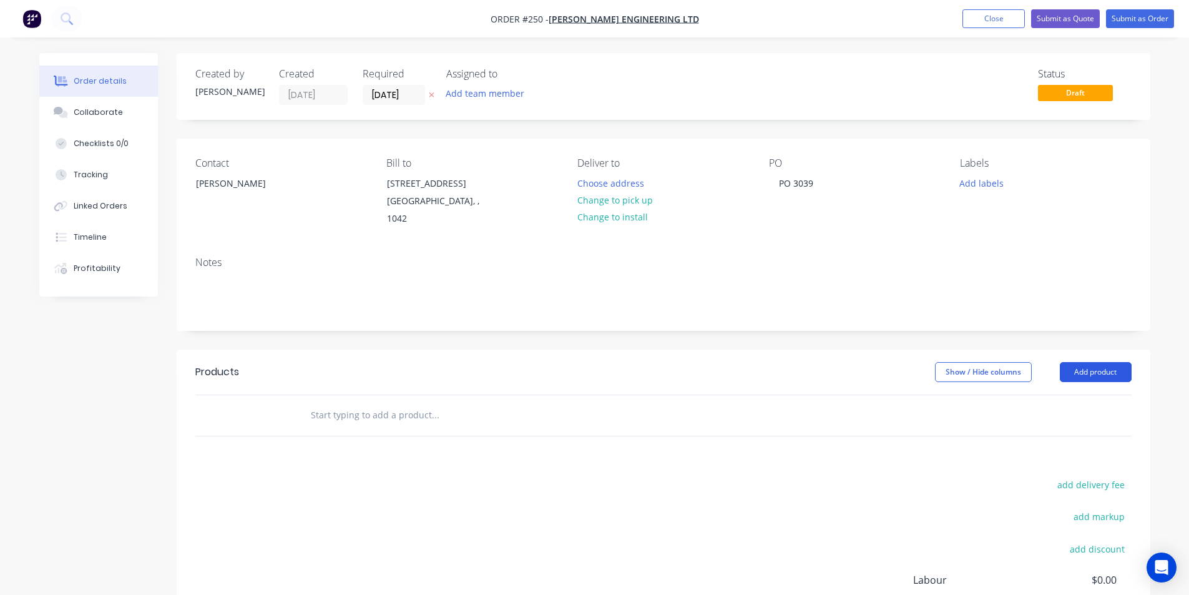
click at [1099, 362] on button "Add product" at bounding box center [1096, 372] width 72 height 20
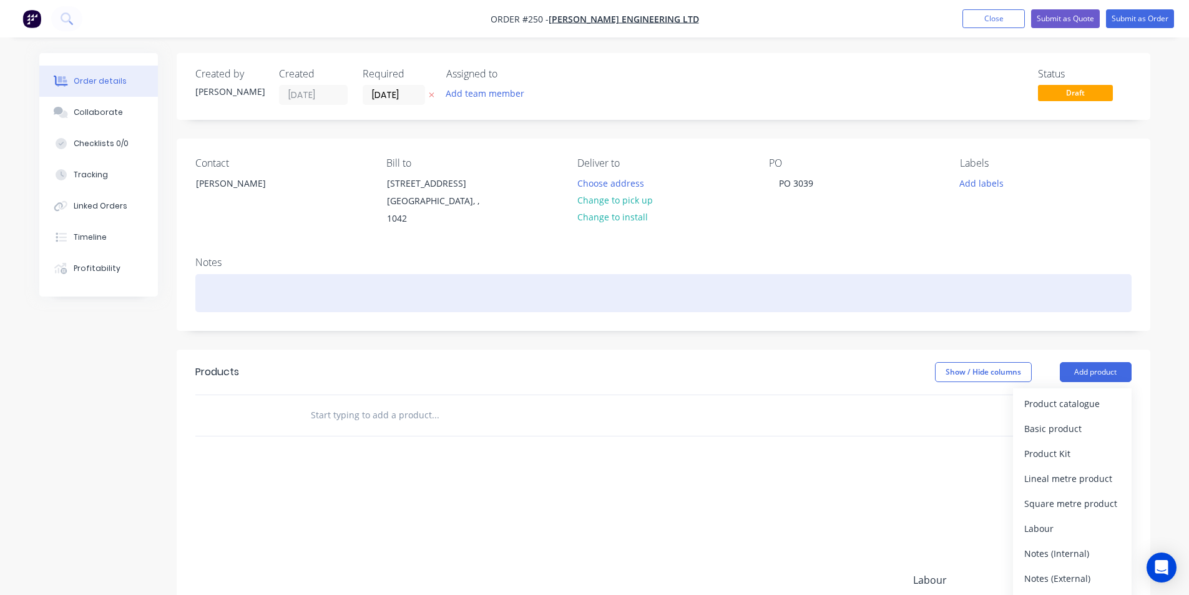
click at [212, 277] on div at bounding box center [663, 293] width 937 height 38
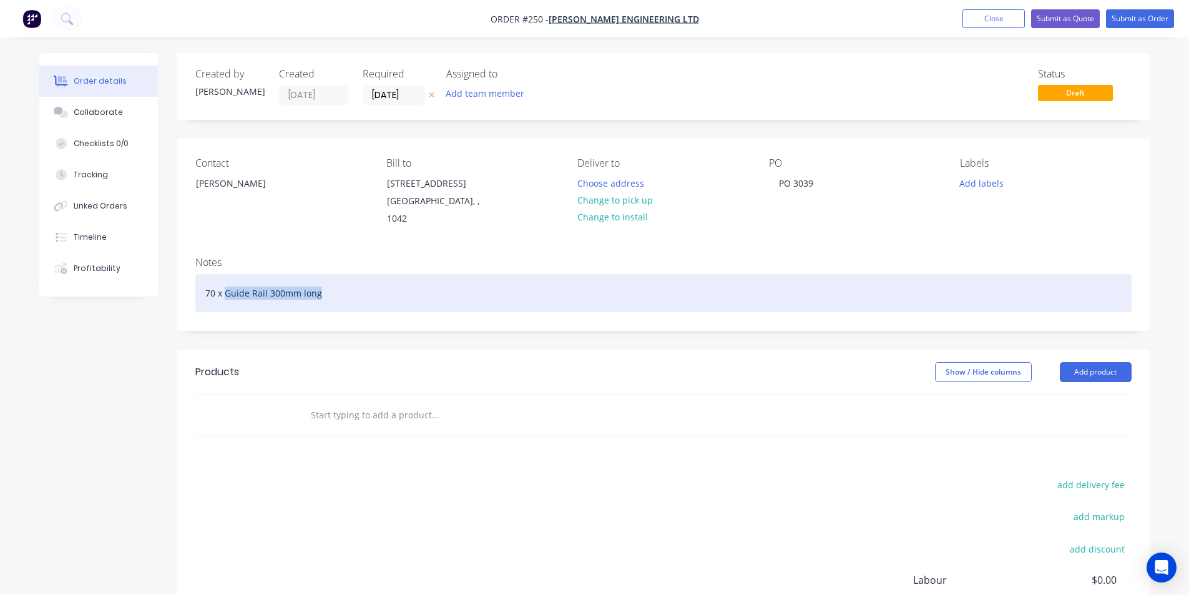
drag, startPoint x: 318, startPoint y: 282, endPoint x: 225, endPoint y: 285, distance: 92.5
click at [225, 285] on div "70 x Guide Rail 300mm long" at bounding box center [663, 293] width 937 height 38
copy div "Guide Rail 300mm long"
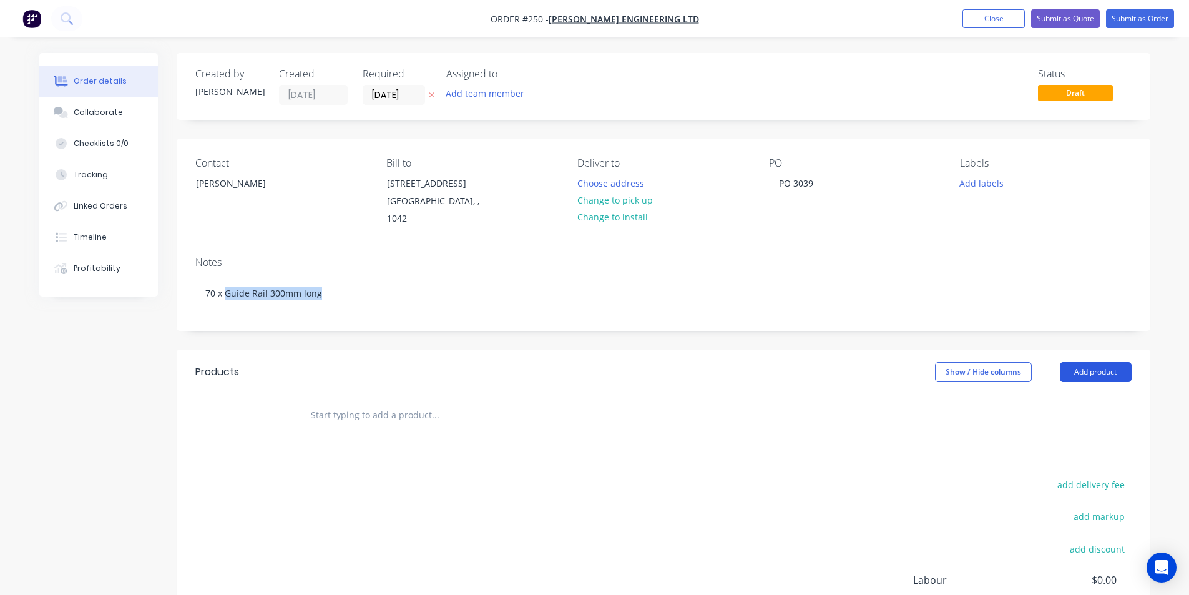
click at [1078, 362] on button "Add product" at bounding box center [1096, 372] width 72 height 20
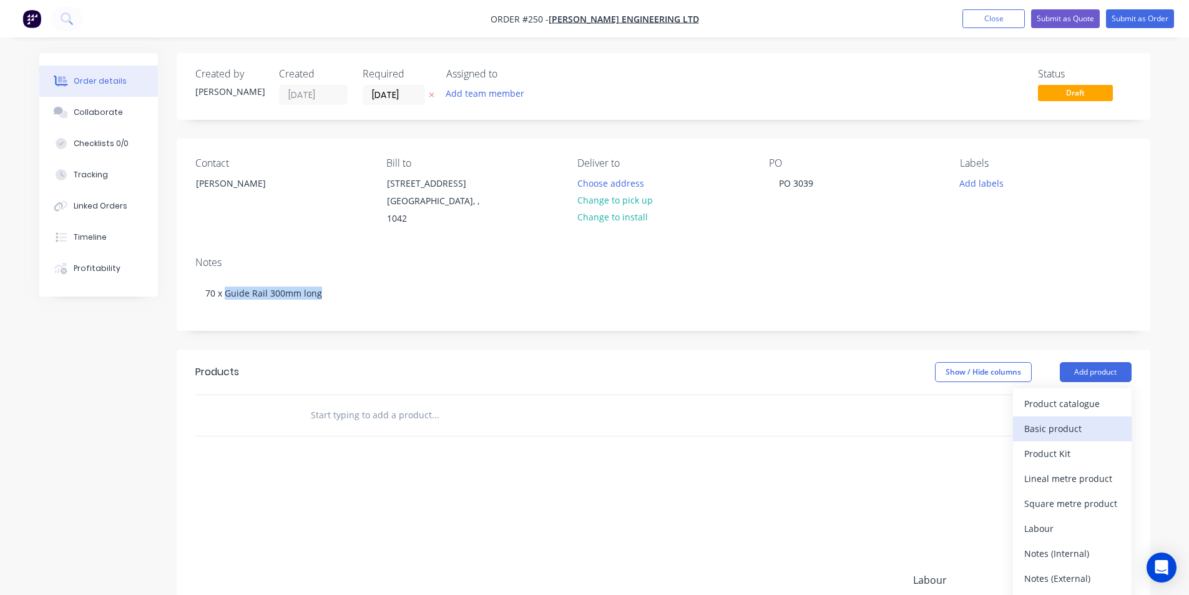
click at [1066, 420] on div "Basic product" at bounding box center [1073, 429] width 96 height 18
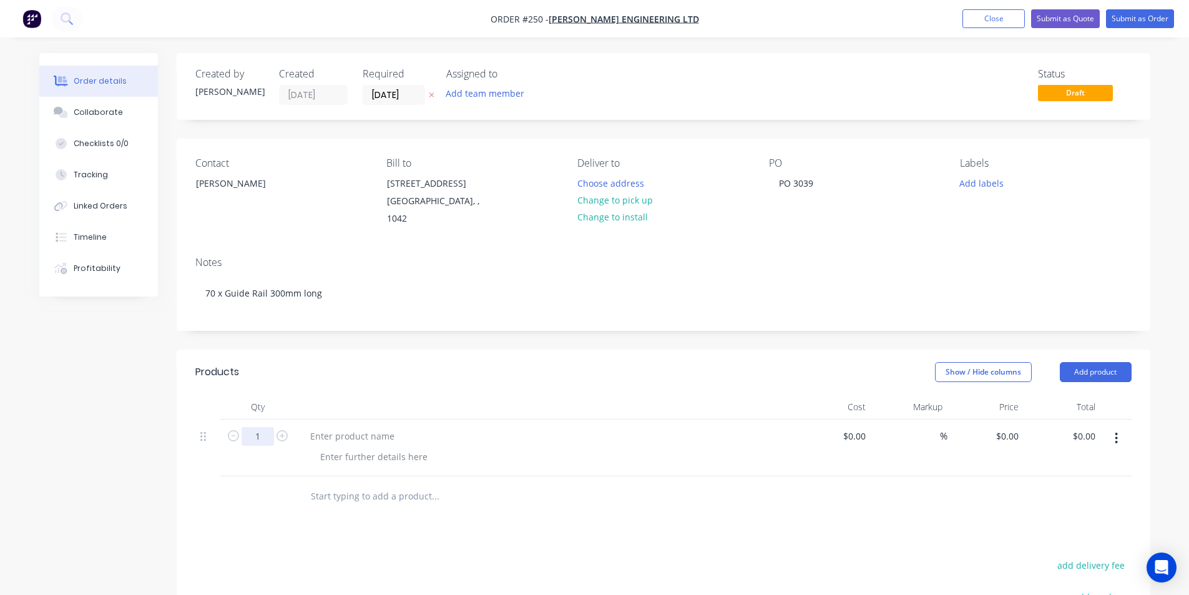
click at [263, 427] on input "1" at bounding box center [258, 436] width 32 height 19
type input "70"
paste div
click at [1018, 427] on input "0" at bounding box center [1017, 436] width 14 height 18
type input "$0.10"
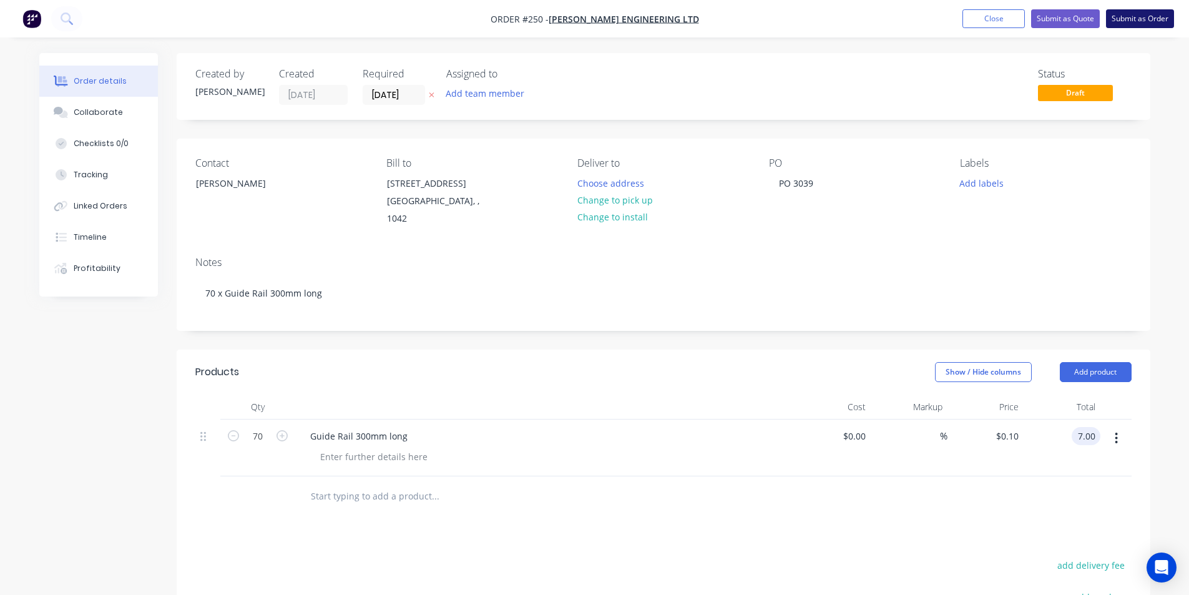
type input "$7.00"
click at [1135, 19] on button "Submit as Order" at bounding box center [1140, 18] width 68 height 19
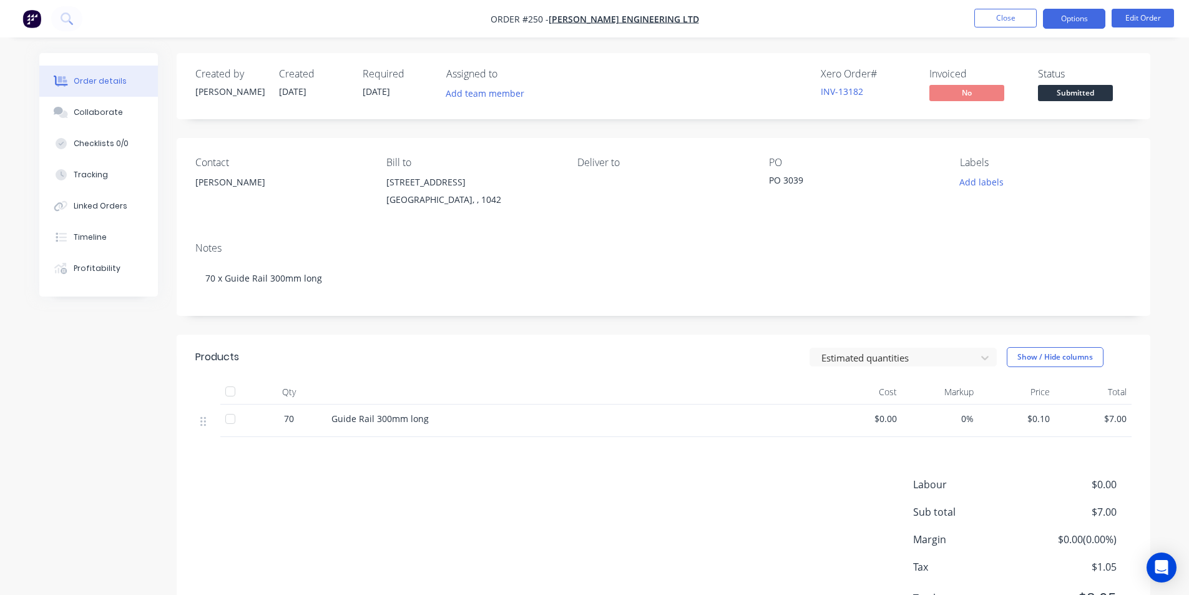
click at [1091, 14] on button "Options" at bounding box center [1074, 19] width 62 height 20
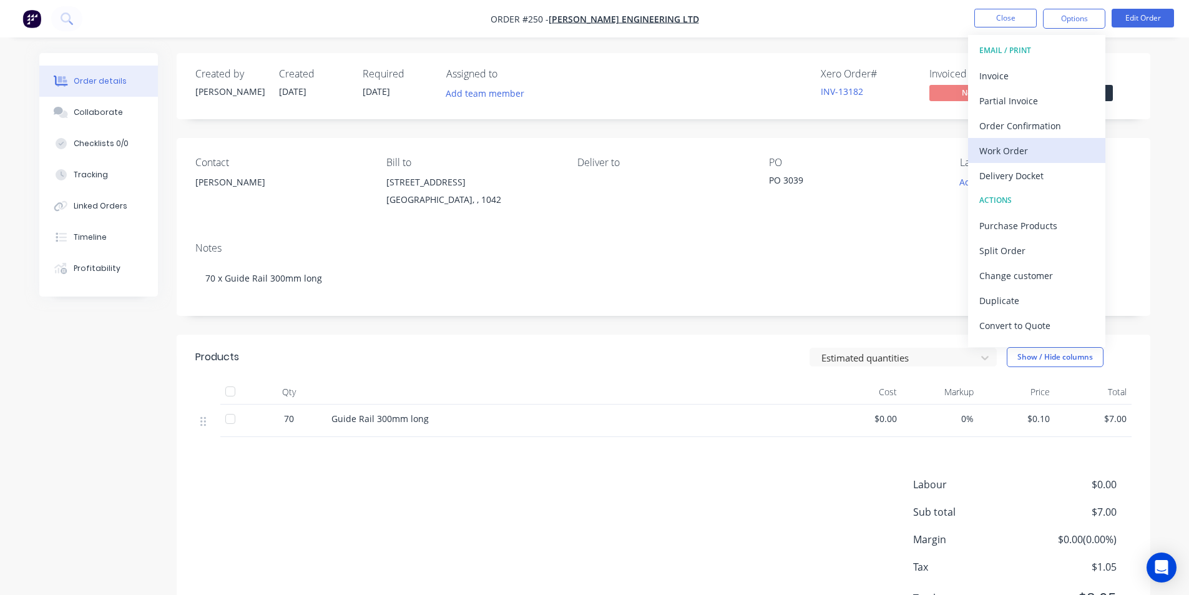
click at [1022, 147] on div "Work Order" at bounding box center [1037, 151] width 115 height 18
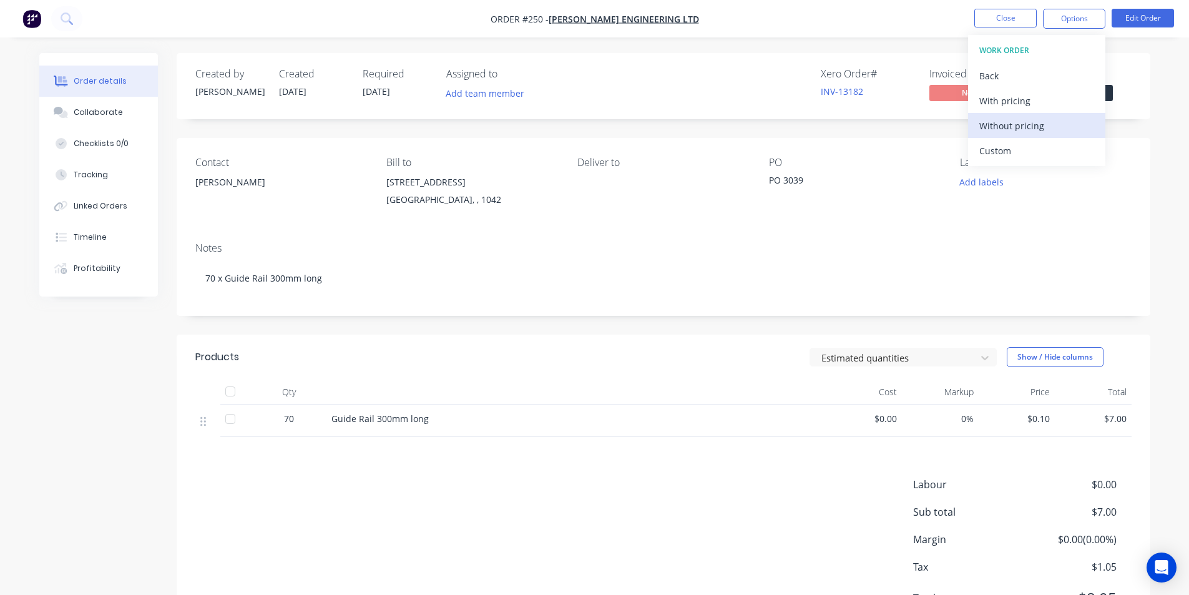
drag, startPoint x: 1023, startPoint y: 134, endPoint x: 1031, endPoint y: 120, distance: 15.6
click at [1023, 133] on div "Without pricing" at bounding box center [1037, 126] width 115 height 18
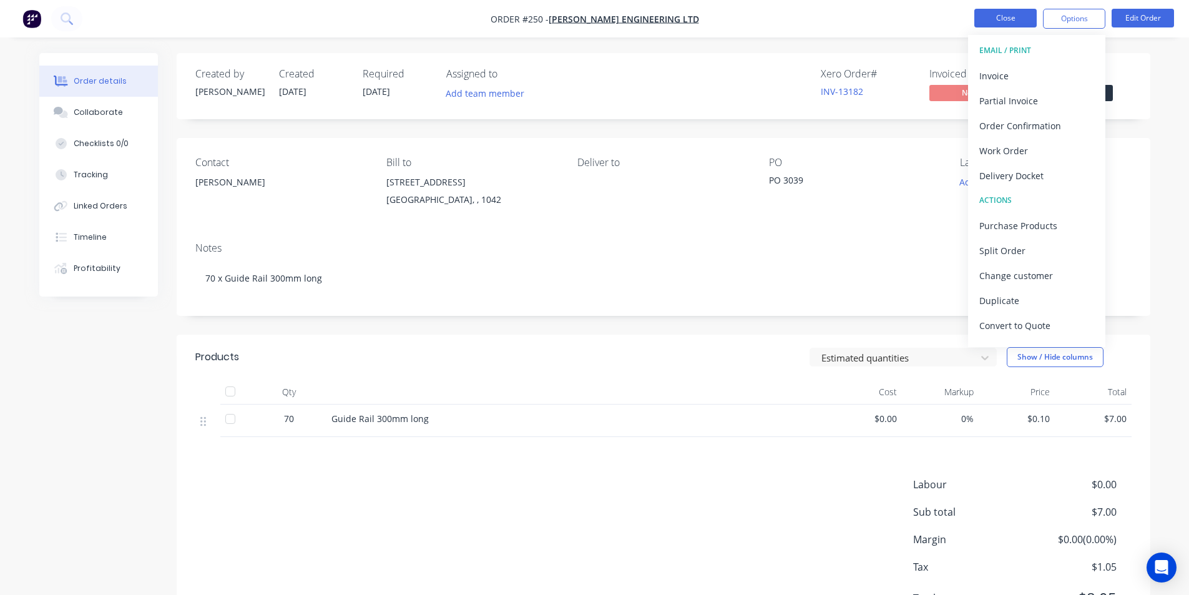
click at [1004, 17] on button "Close" at bounding box center [1006, 18] width 62 height 19
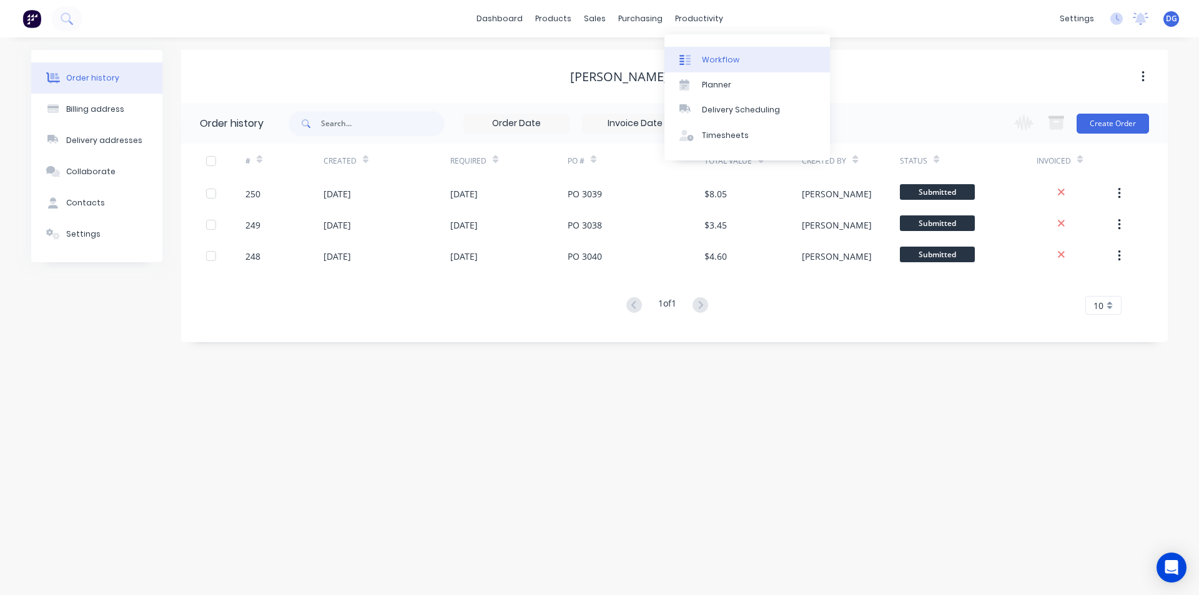
click at [714, 62] on div "Workflow" at bounding box center [720, 59] width 37 height 11
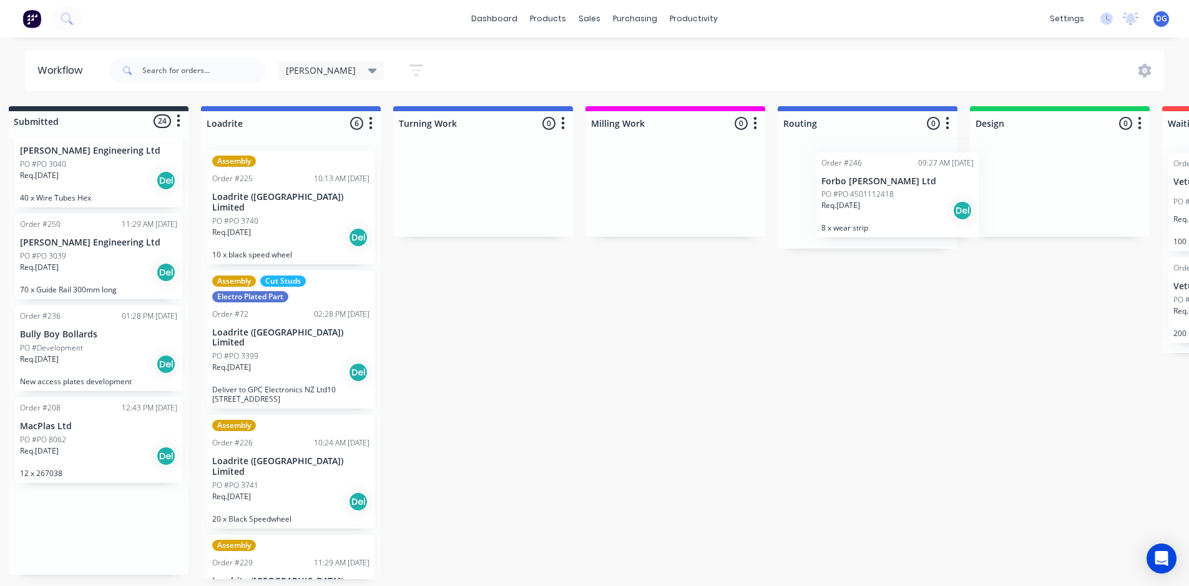
scroll to position [2, 20]
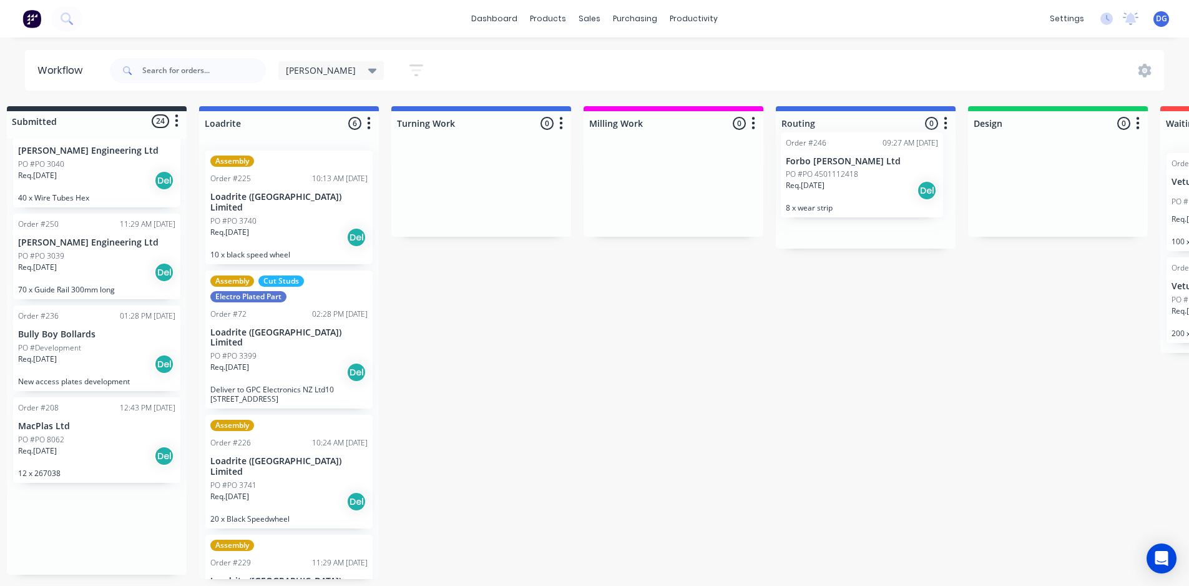
drag, startPoint x: 94, startPoint y: 521, endPoint x: 847, endPoint y: 164, distance: 833.7
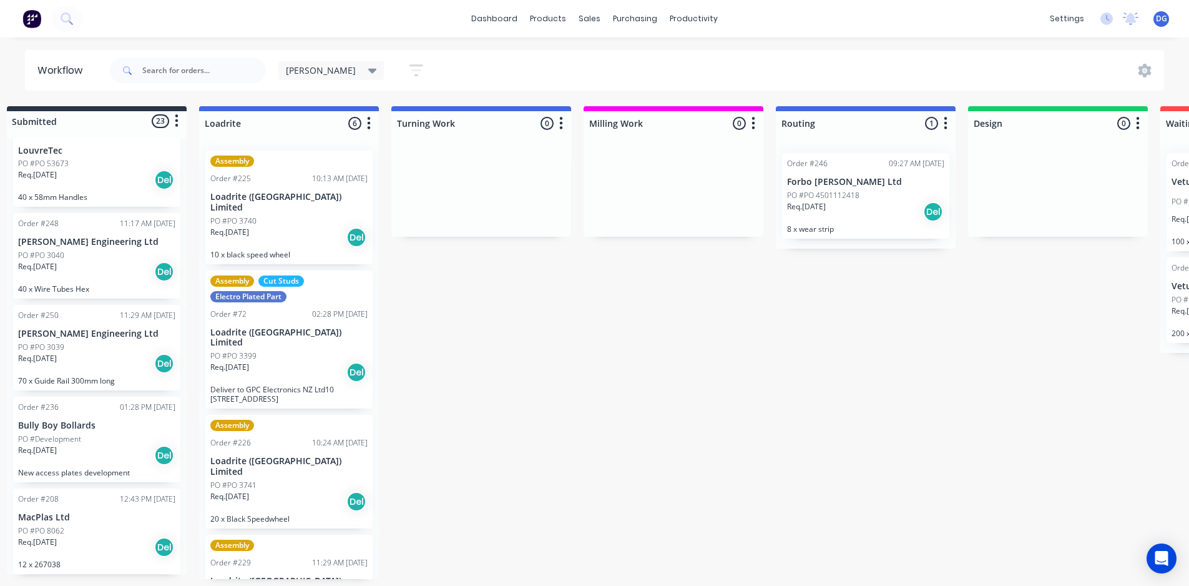
scroll to position [2, 16]
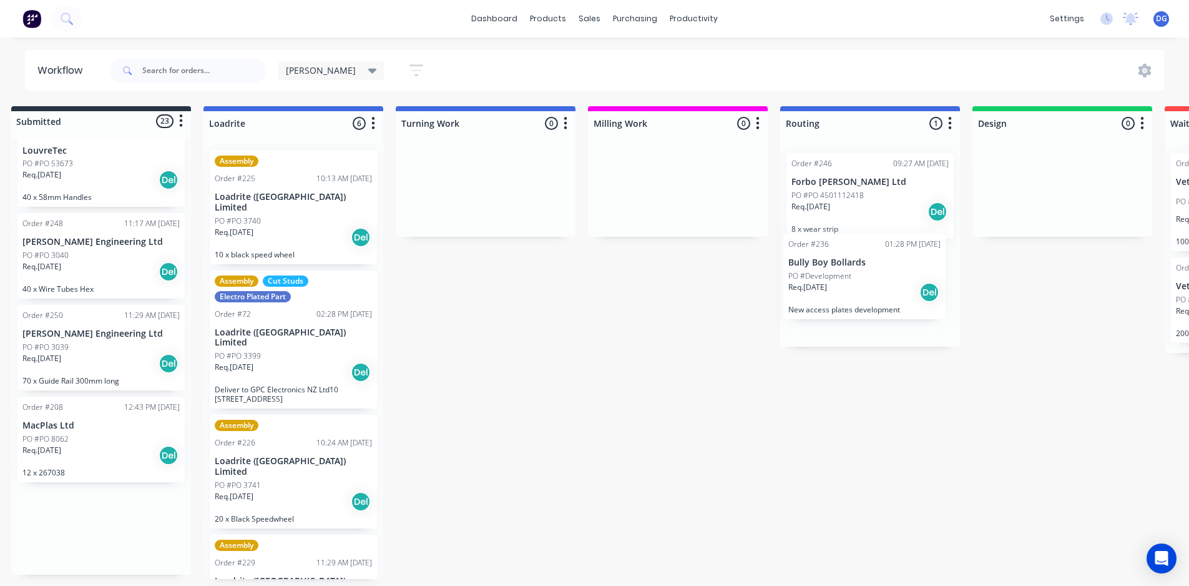
drag, startPoint x: 71, startPoint y: 443, endPoint x: 847, endPoint y: 282, distance: 793.1
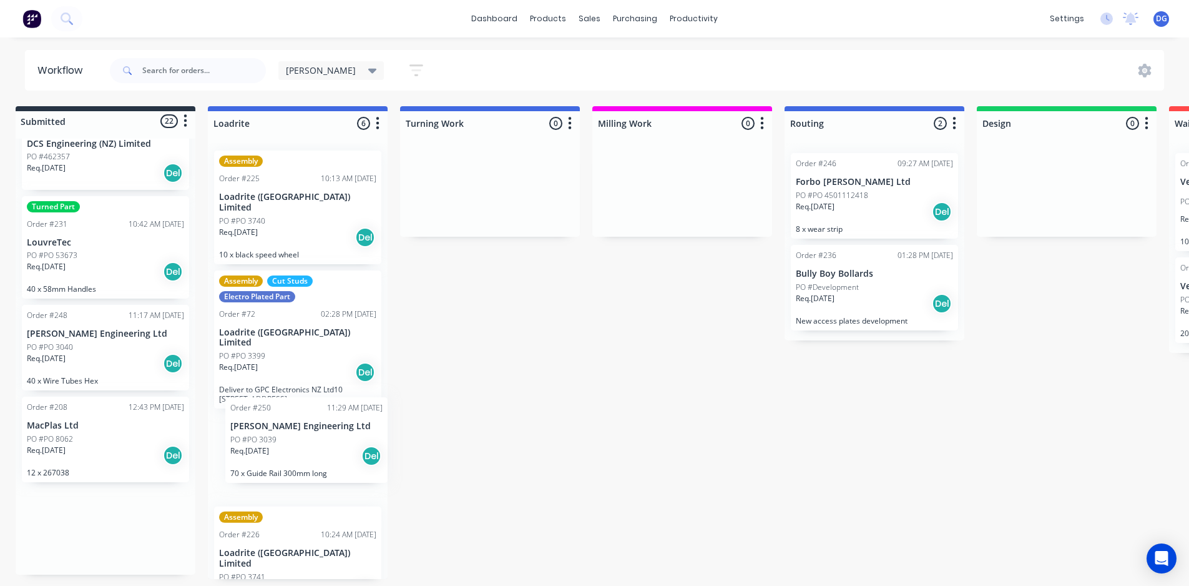
scroll to position [2, 8]
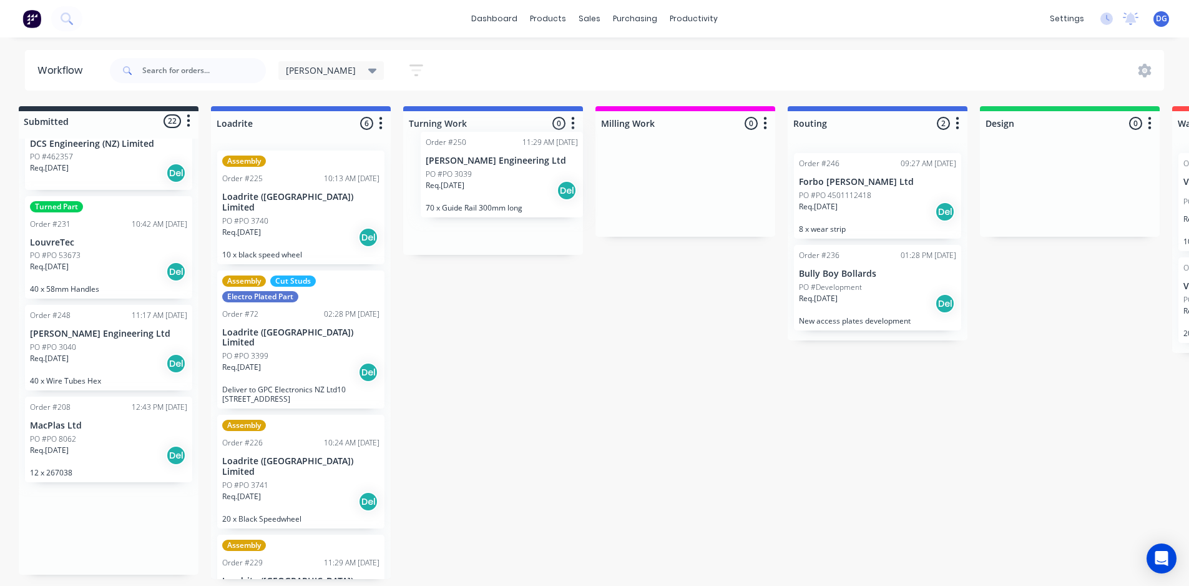
drag, startPoint x: 72, startPoint y: 439, endPoint x: 478, endPoint y: 177, distance: 483.7
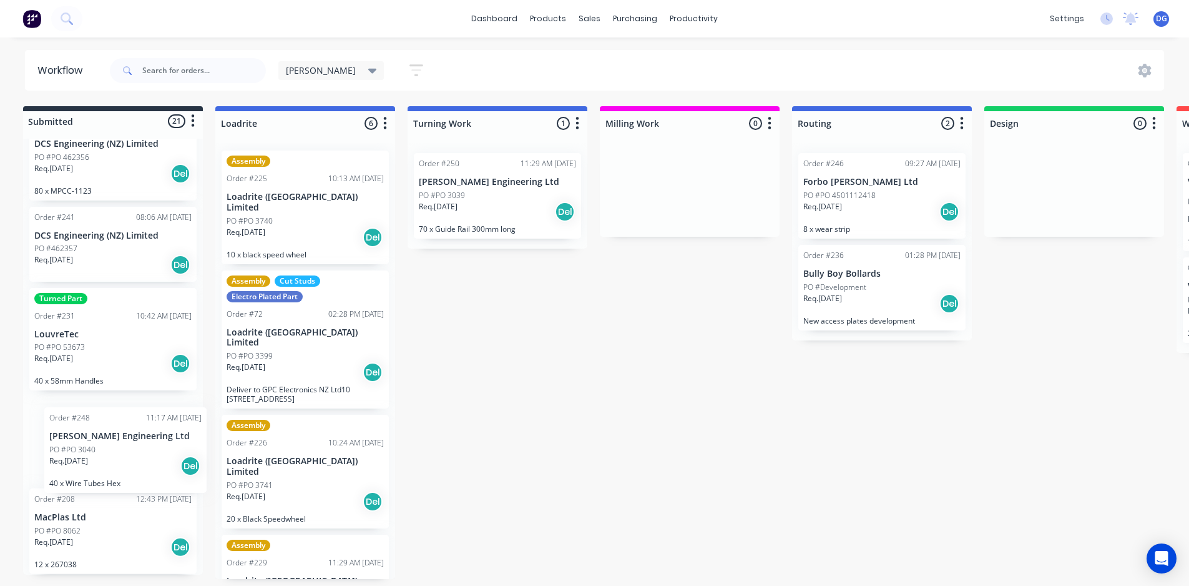
scroll to position [2, 0]
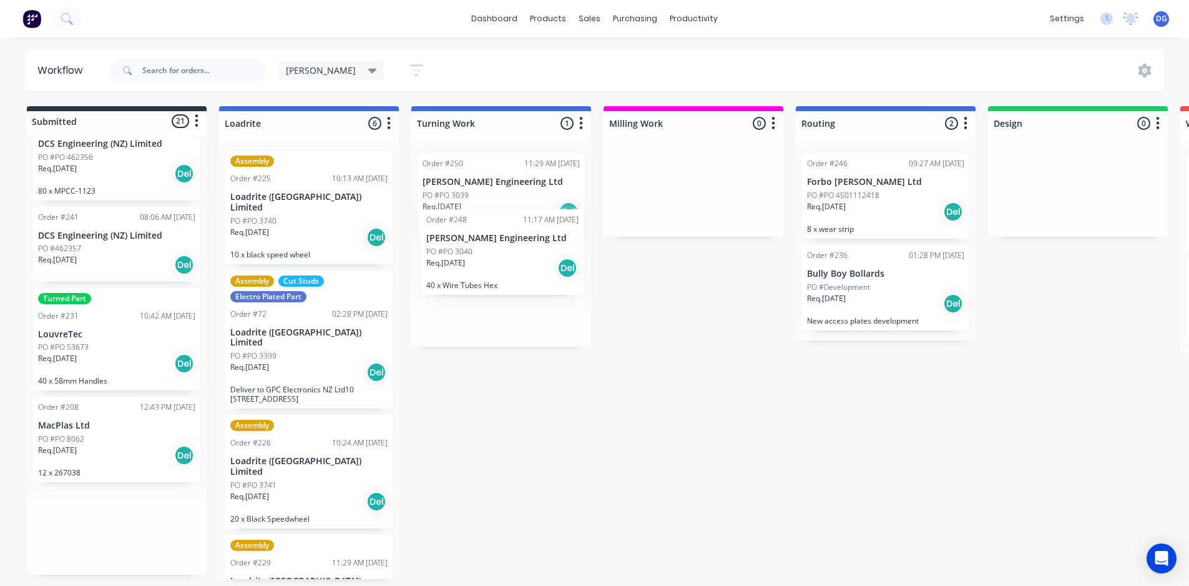
drag, startPoint x: 90, startPoint y: 422, endPoint x: 489, endPoint y: 241, distance: 438.1
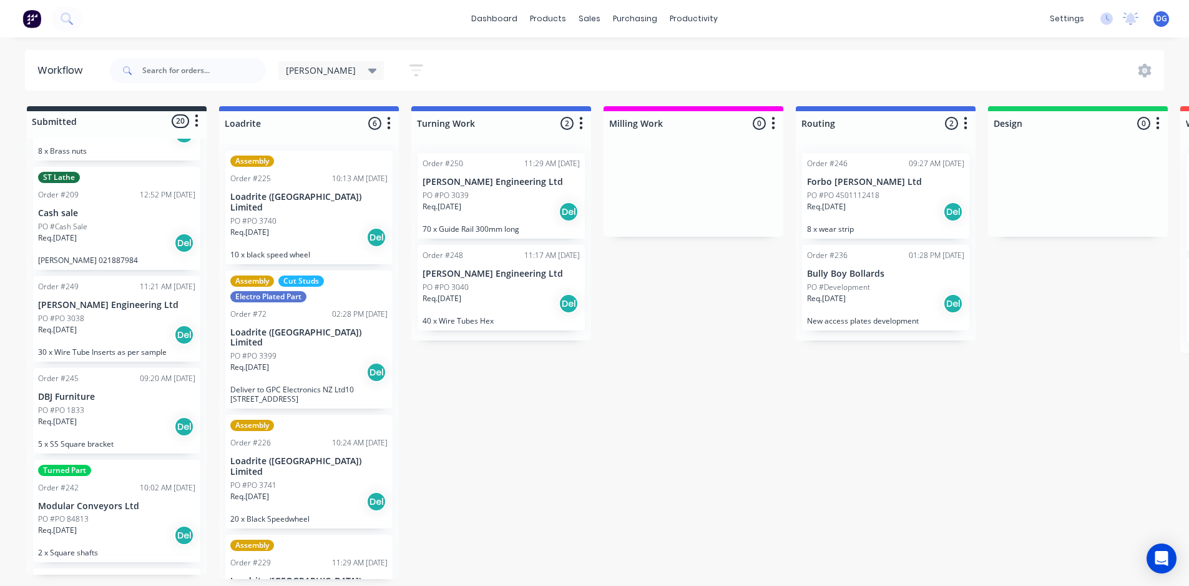
scroll to position [836, 0]
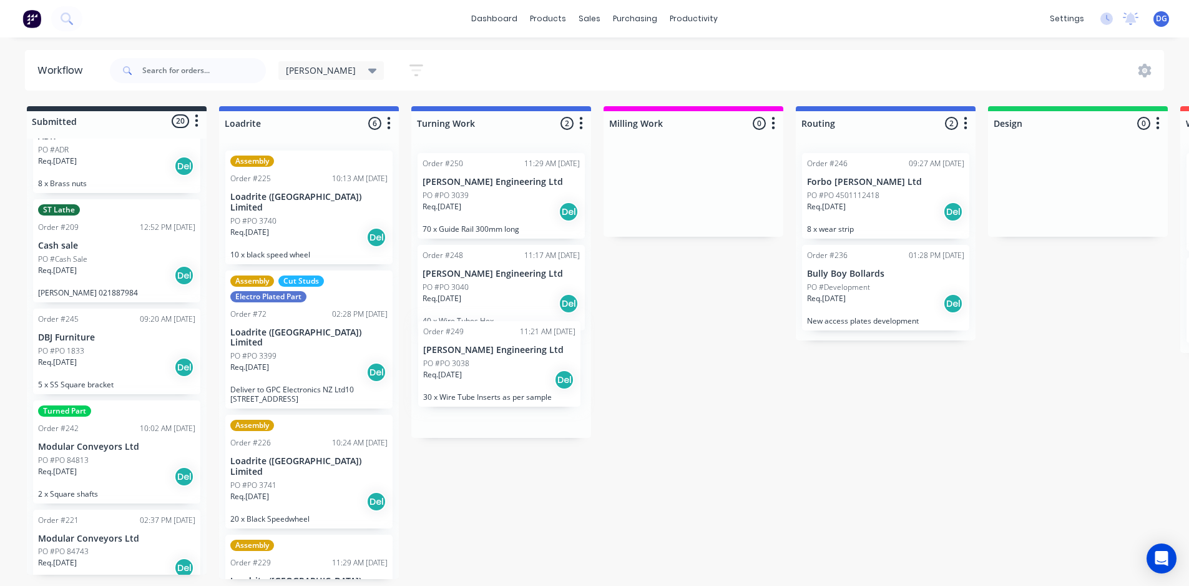
drag, startPoint x: 96, startPoint y: 357, endPoint x: 489, endPoint y: 376, distance: 393.2
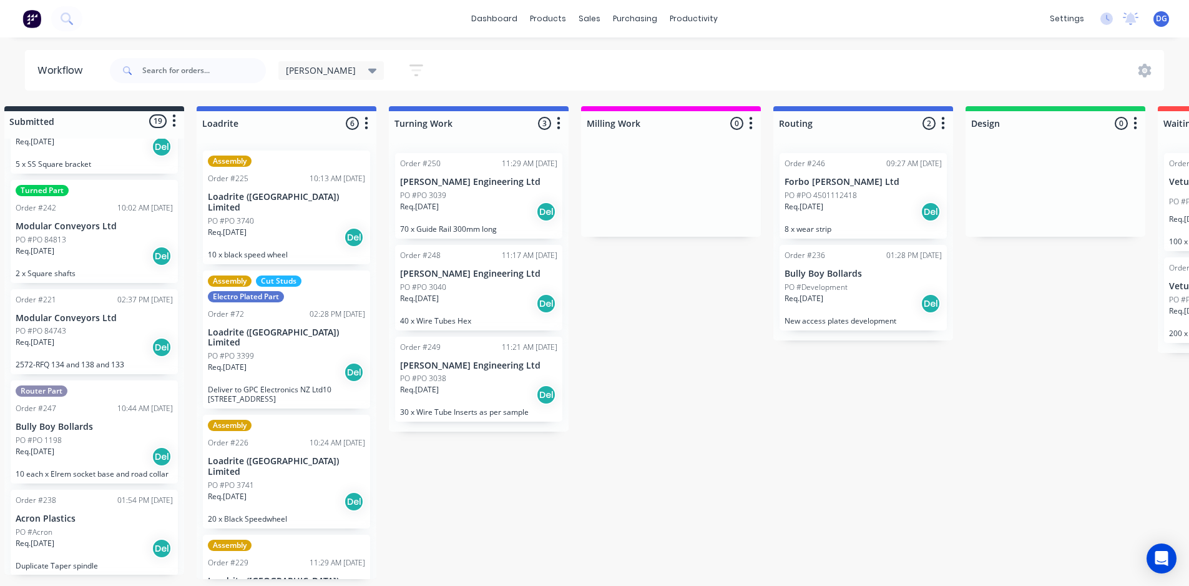
scroll to position [2, 0]
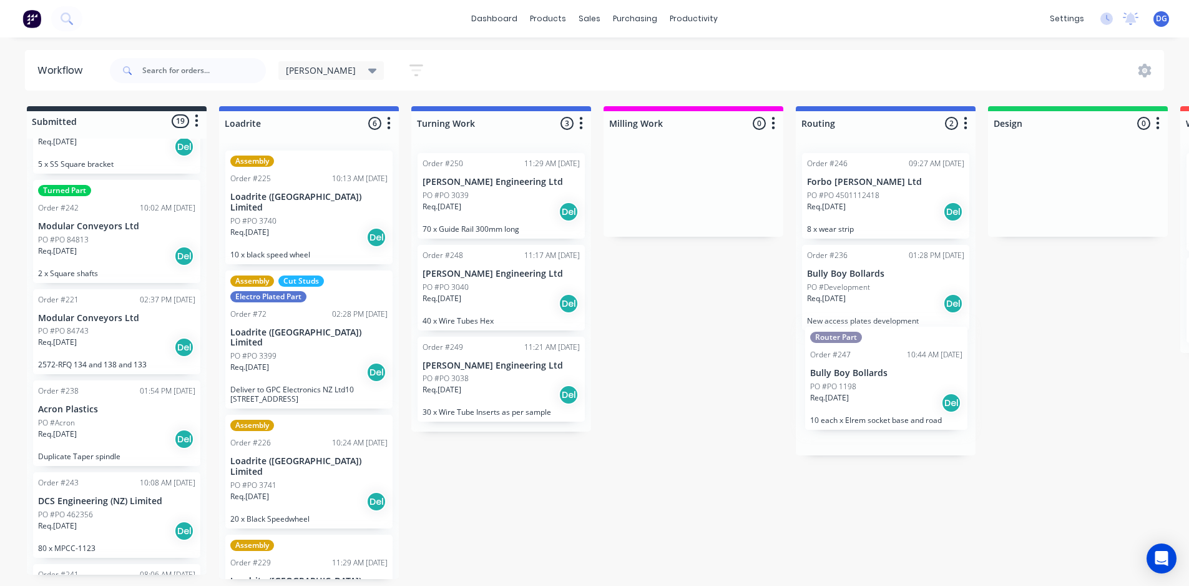
drag, startPoint x: 88, startPoint y: 430, endPoint x: 864, endPoint y: 379, distance: 777.2
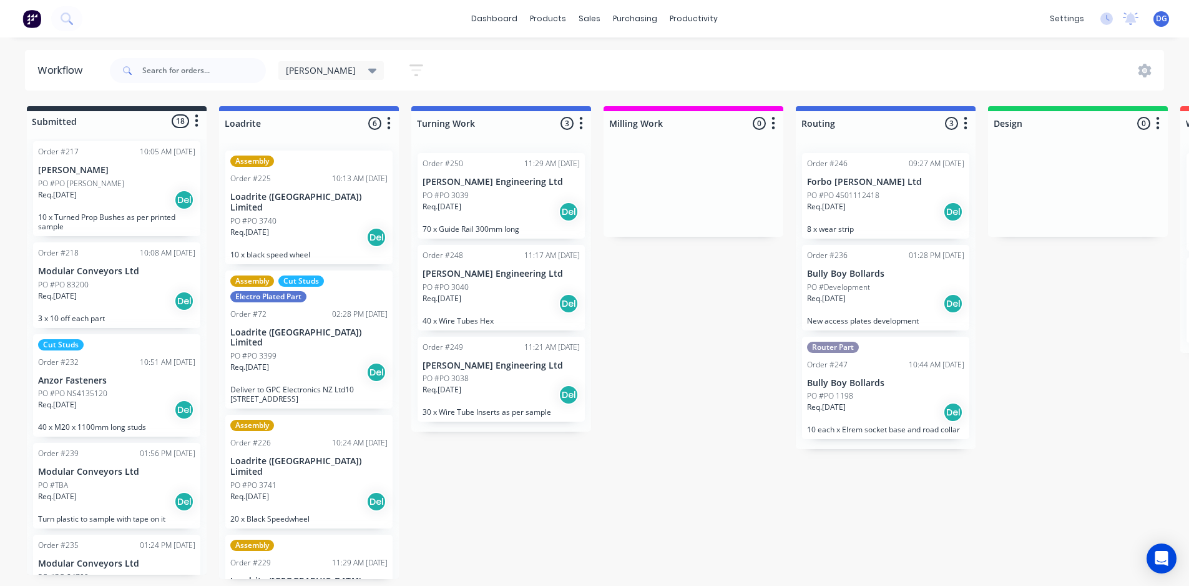
scroll to position [0, 0]
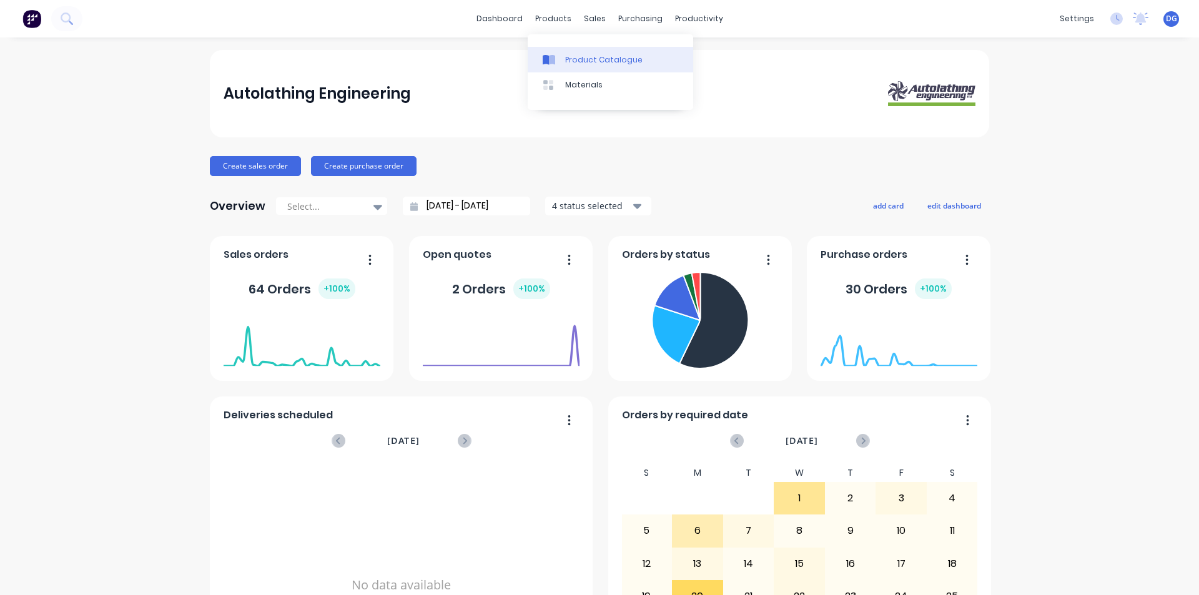
click at [579, 59] on div "Product Catalogue" at bounding box center [603, 59] width 77 height 11
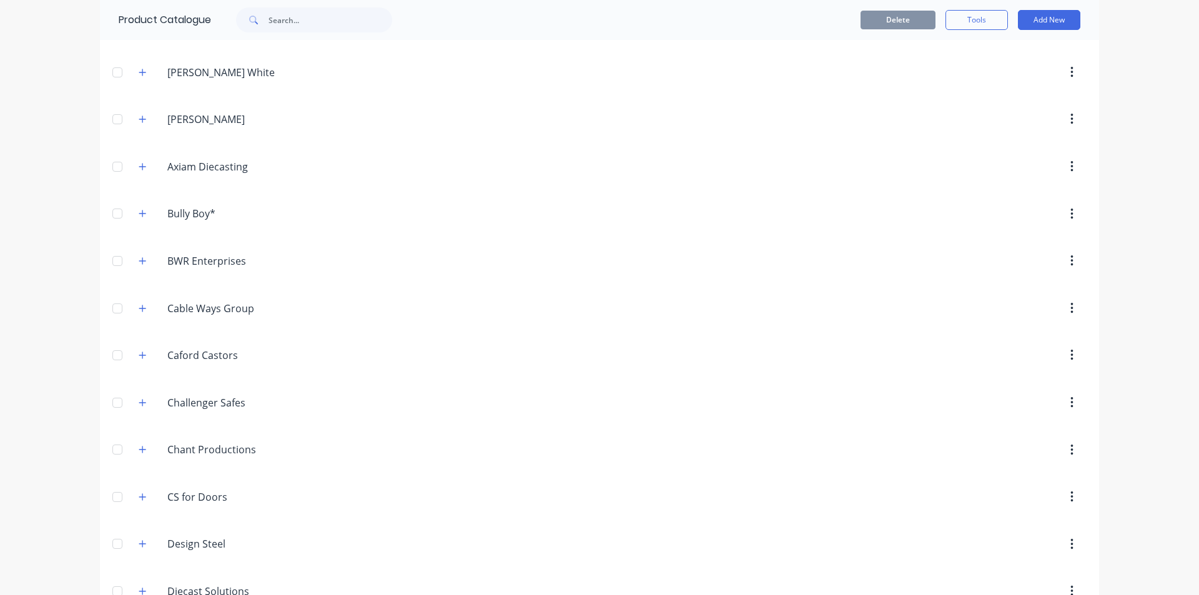
scroll to position [500, 0]
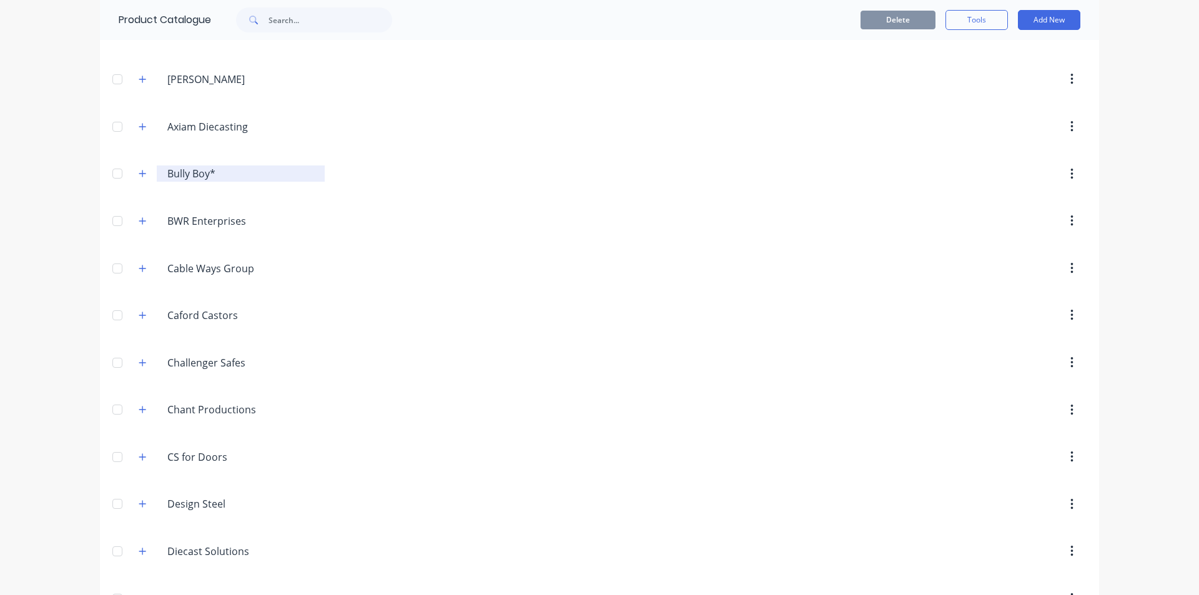
click at [183, 172] on input "Bully Boy*" at bounding box center [241, 173] width 148 height 15
click at [139, 173] on icon "button" at bounding box center [142, 173] width 7 height 9
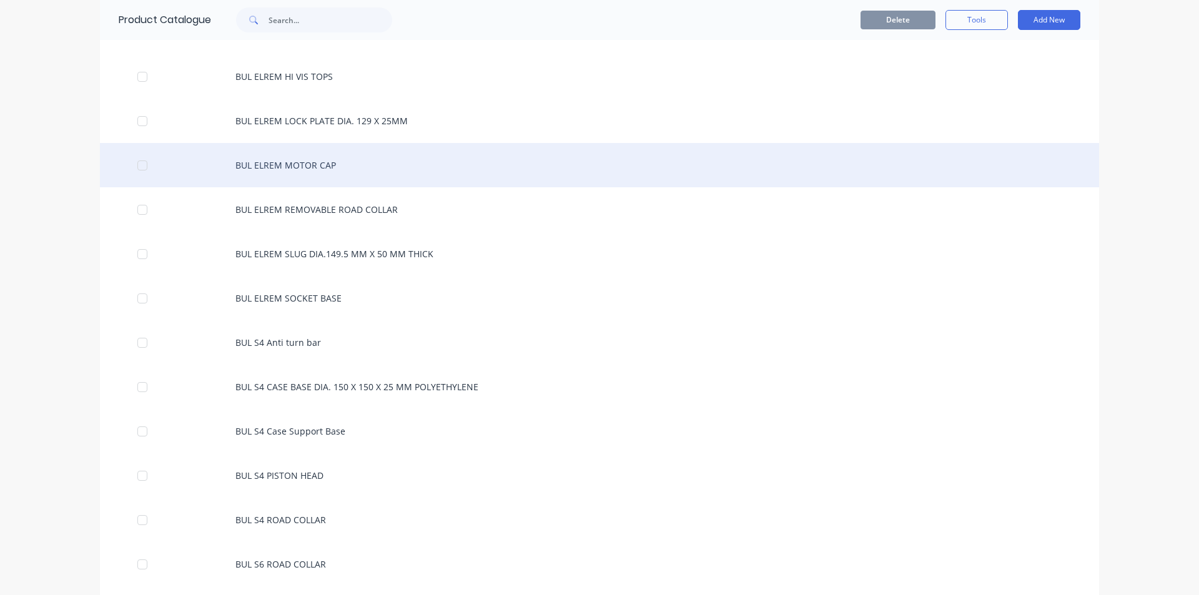
scroll to position [749, 0]
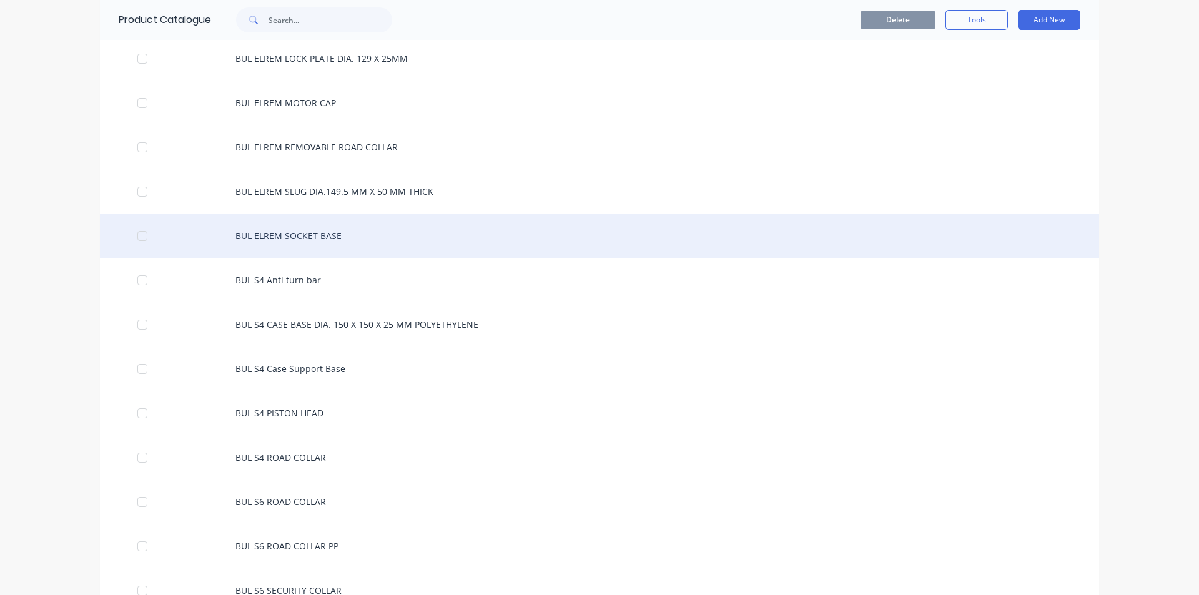
click at [347, 237] on div "BUL ELREM SOCKET BASE" at bounding box center [599, 236] width 999 height 44
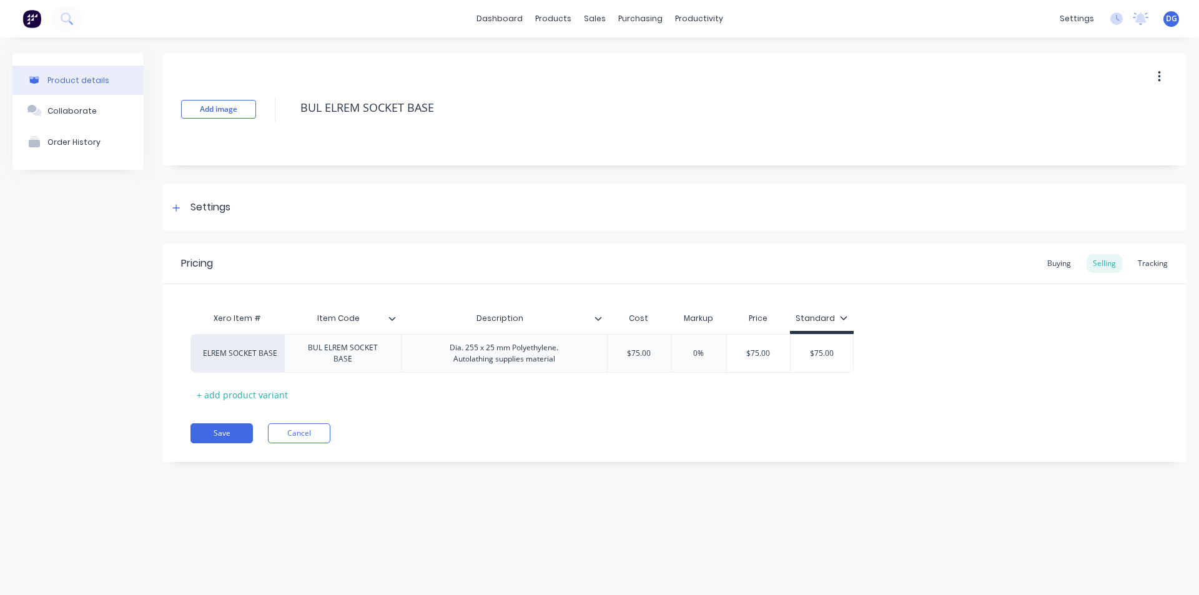
type textarea "x"
type input "$75.00"
drag, startPoint x: 656, startPoint y: 353, endPoint x: 623, endPoint y: 354, distance: 33.7
click at [623, 354] on input "$75.00" at bounding box center [639, 353] width 63 height 11
type textarea "x"
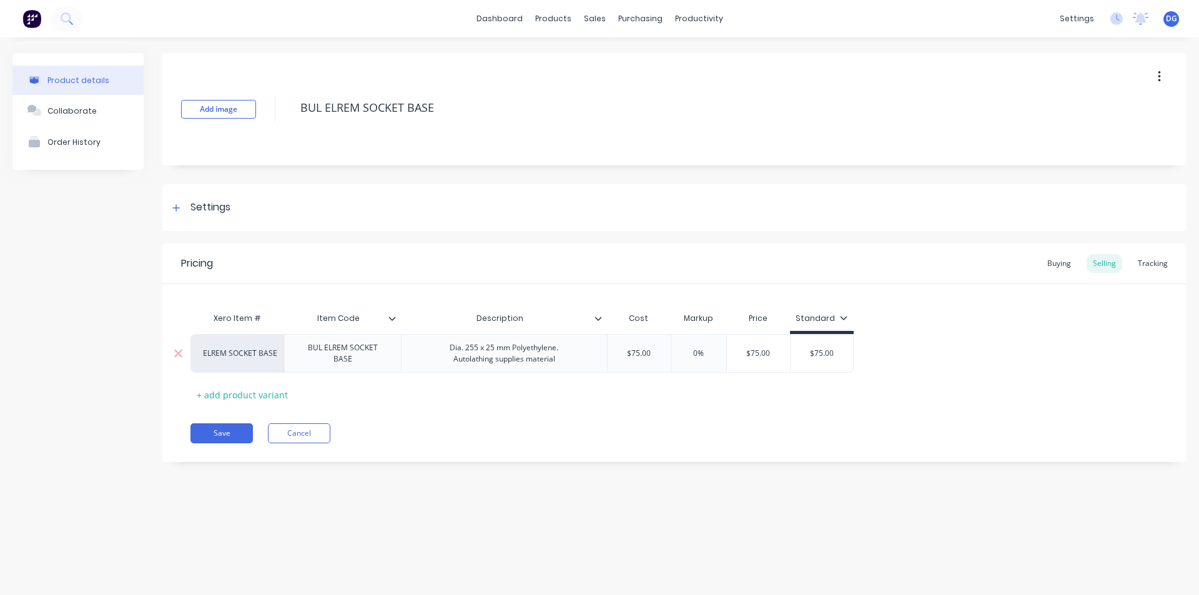
type input "6"
type textarea "x"
type input "66."
type textarea "x"
type input "66.3"
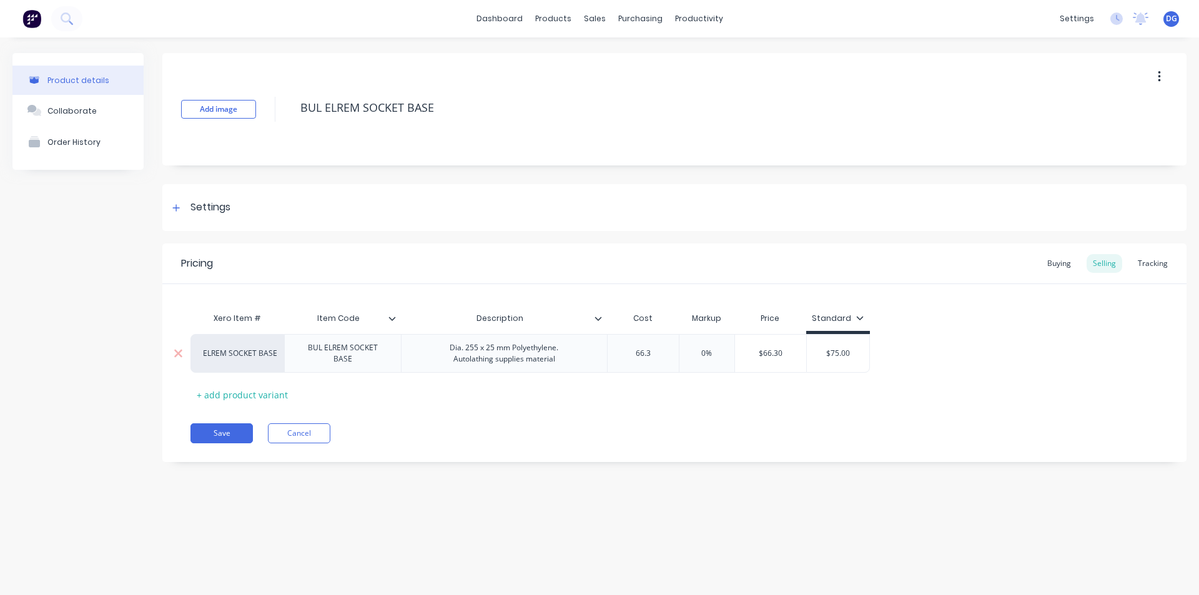
type input "$75.00"
drag, startPoint x: 852, startPoint y: 355, endPoint x: 824, endPoint y: 357, distance: 28.1
click at [824, 357] on input "$75.00" at bounding box center [838, 353] width 62 height 11
type textarea "x"
type input "6"
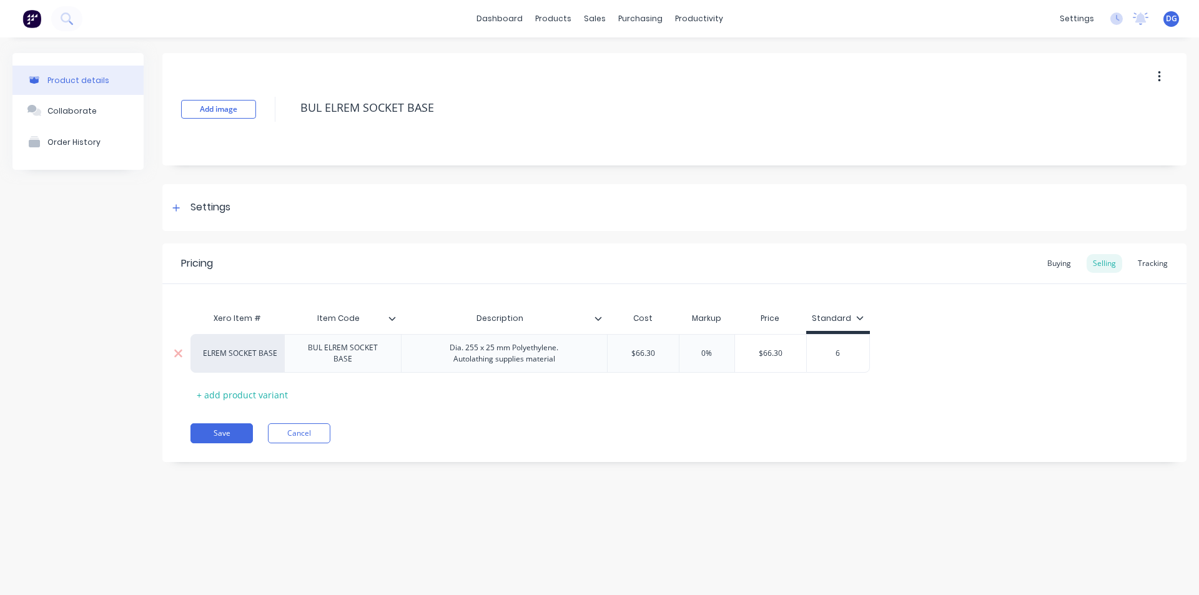
type textarea "x"
type input "66"
type textarea "x"
type input "66."
type textarea "x"
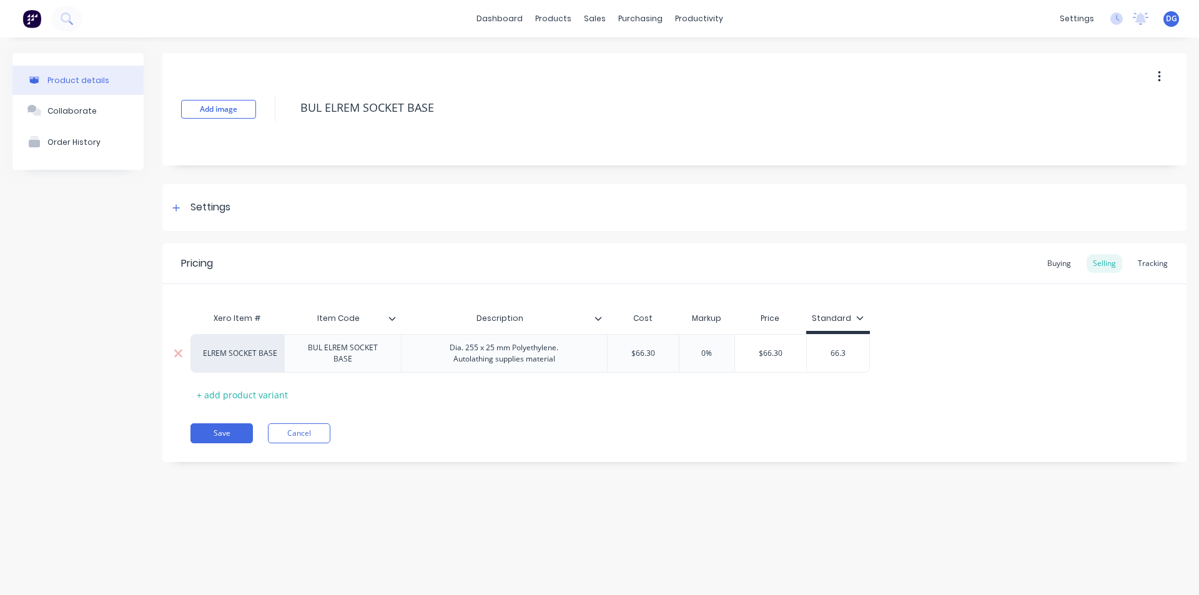
type input "66.3"
click at [860, 318] on icon at bounding box center [859, 317] width 7 height 7
click at [857, 318] on icon at bounding box center [859, 317] width 7 height 7
type textarea "x"
click at [561, 355] on div "Dia. 255 x 25 mm Polyethylene. Autolathing supplies material" at bounding box center [504, 353] width 129 height 27
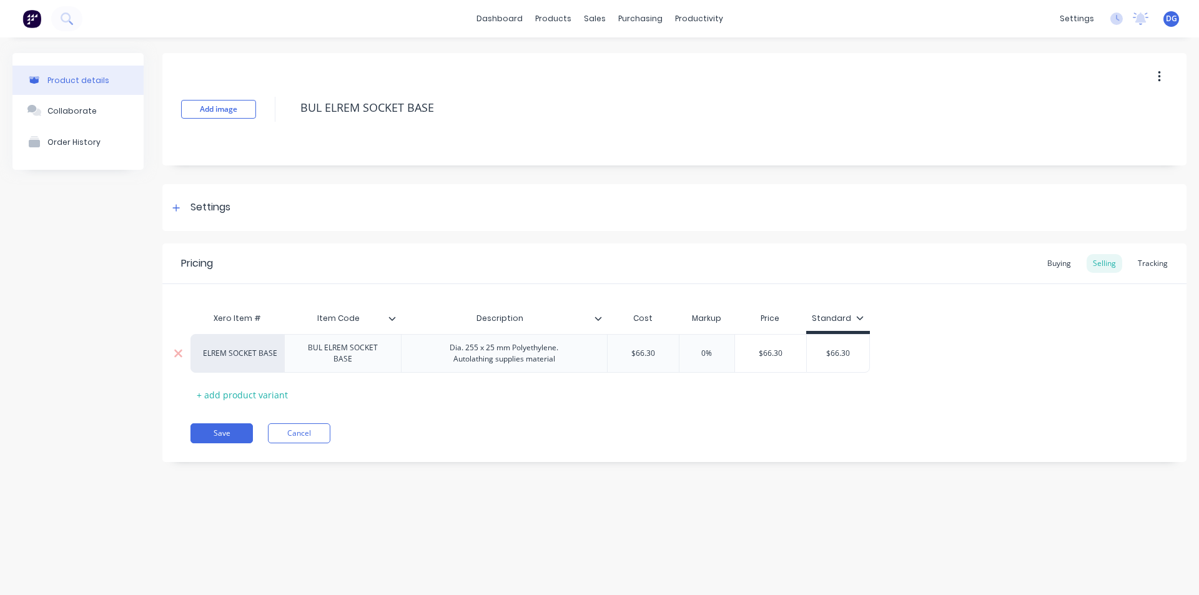
click at [560, 353] on div "Dia. 255 x 25 mm Polyethylene. Autolathing supplies material" at bounding box center [504, 353] width 129 height 27
click at [218, 433] on button "Save" at bounding box center [221, 433] width 62 height 20
type textarea "x"
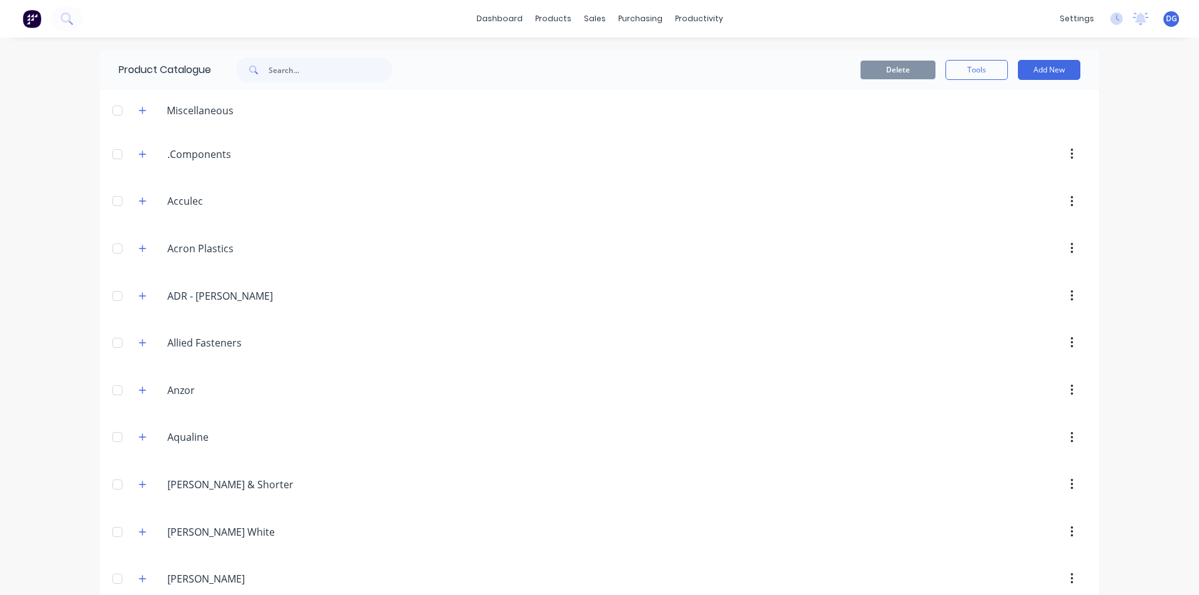
click at [1166, 18] on span "DG" at bounding box center [1171, 18] width 11 height 11
